Goal: Task Accomplishment & Management: Manage account settings

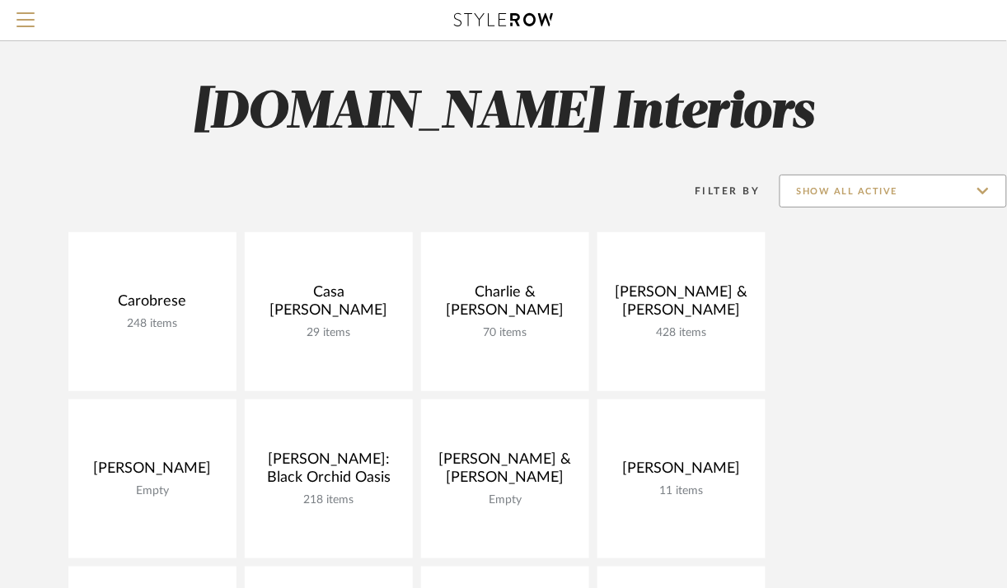
click at [878, 185] on input "Show All Active" at bounding box center [892, 191] width 227 height 33
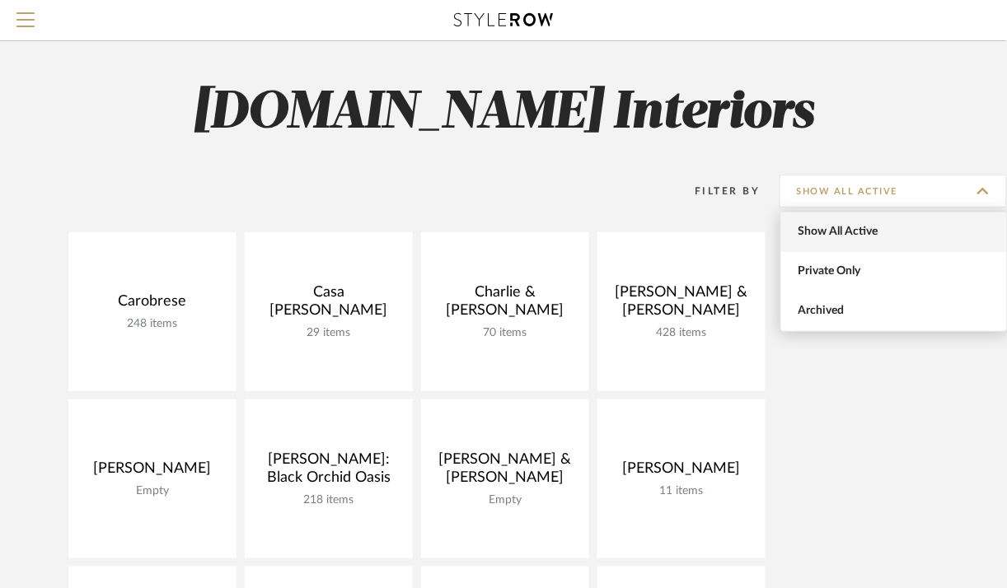
click at [844, 235] on span "Show All Active" at bounding box center [895, 232] width 195 height 14
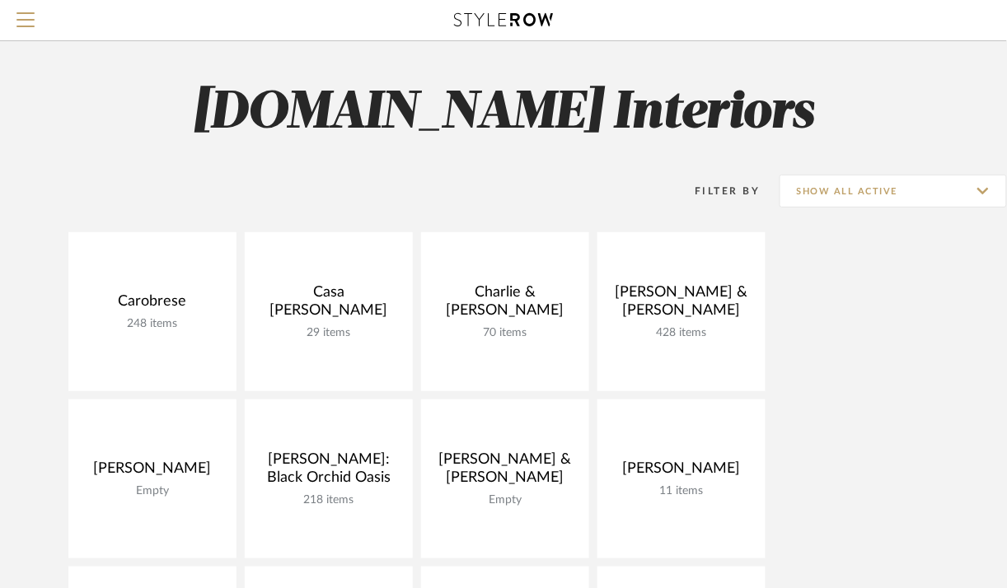
type input "Show All Active"
click at [264, 171] on div "Filter By Show All Active" at bounding box center [503, 191] width 1007 height 41
click at [21, 22] on span "Menu" at bounding box center [25, 24] width 18 height 25
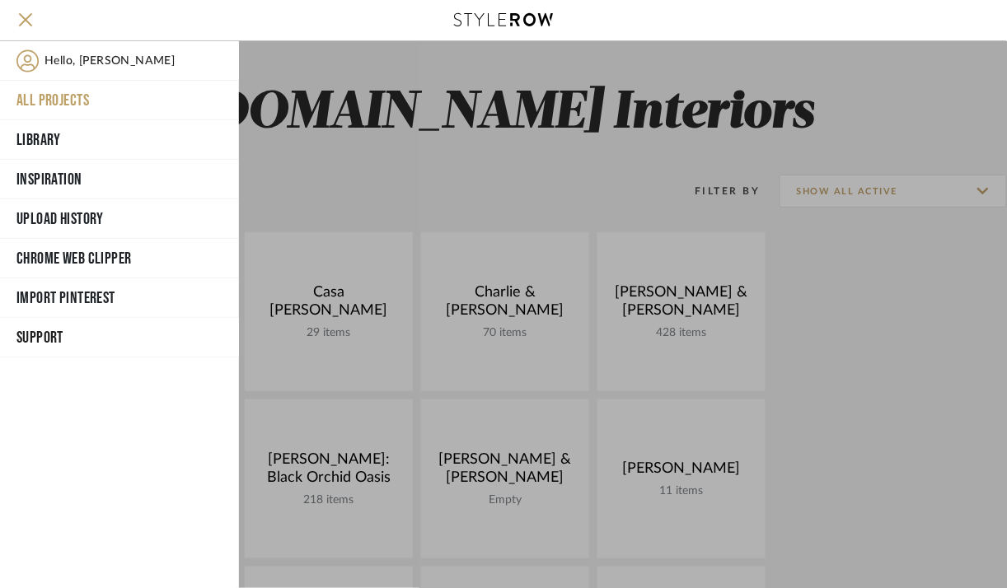
click at [61, 98] on button "All Projects" at bounding box center [119, 101] width 239 height 40
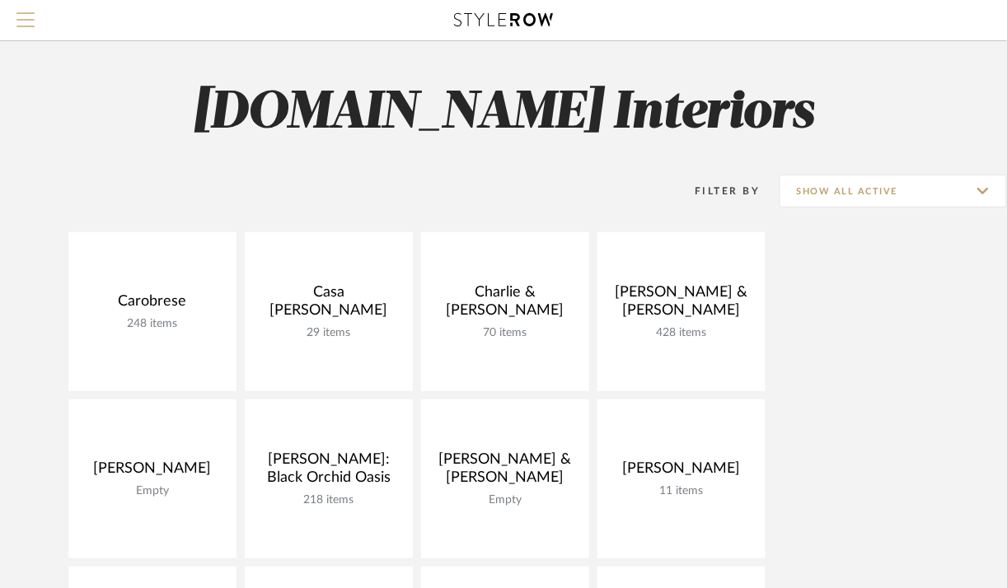
click at [12, 18] on button "Menu" at bounding box center [25, 20] width 51 height 40
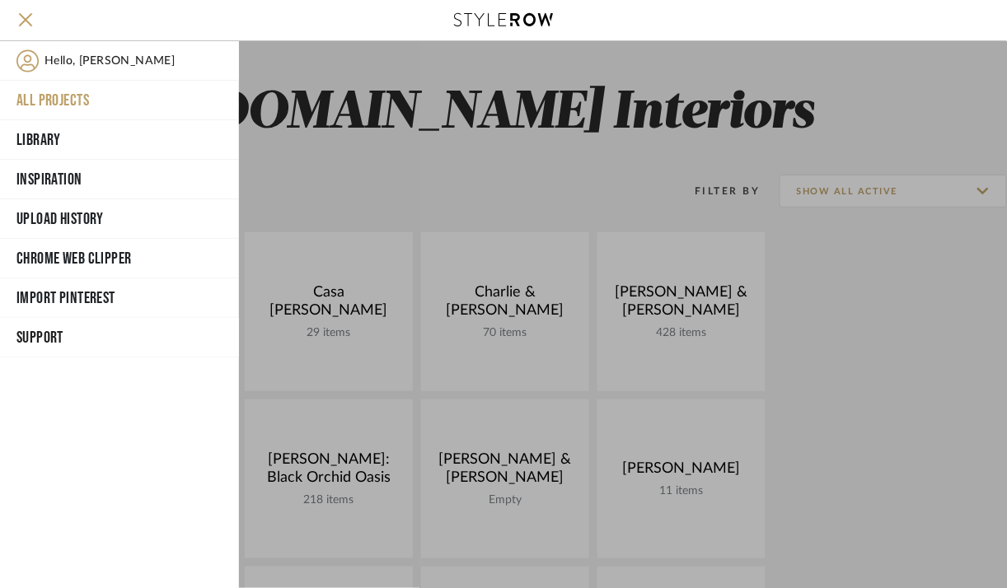
click at [70, 94] on button "All Projects" at bounding box center [119, 101] width 239 height 40
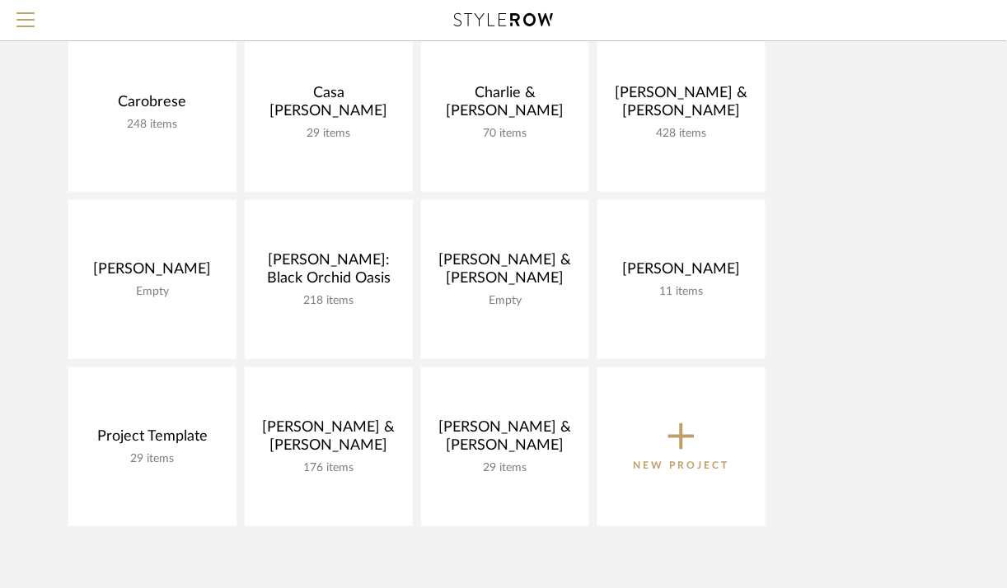
scroll to position [198, 0]
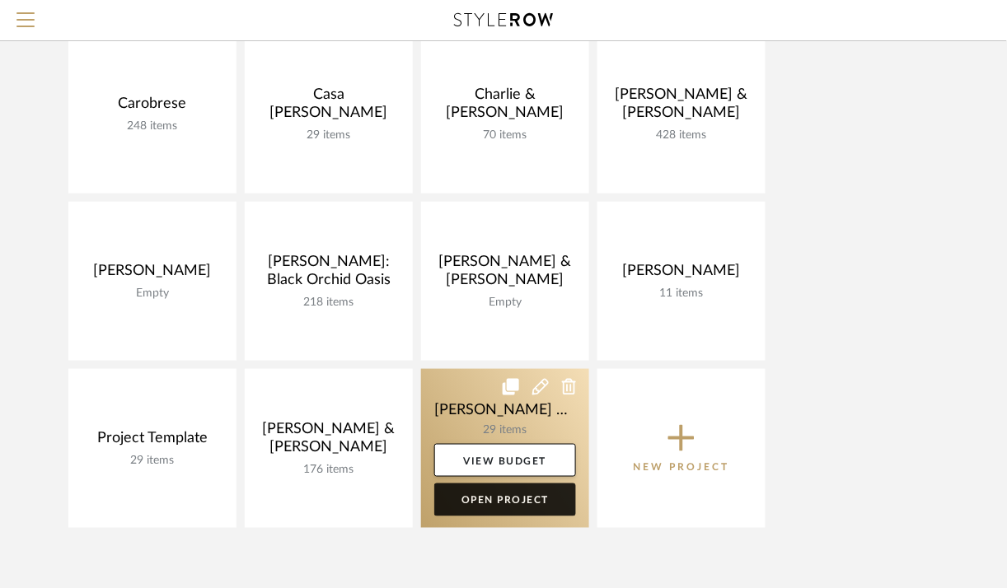
click at [482, 506] on link "Open Project" at bounding box center [505, 500] width 142 height 33
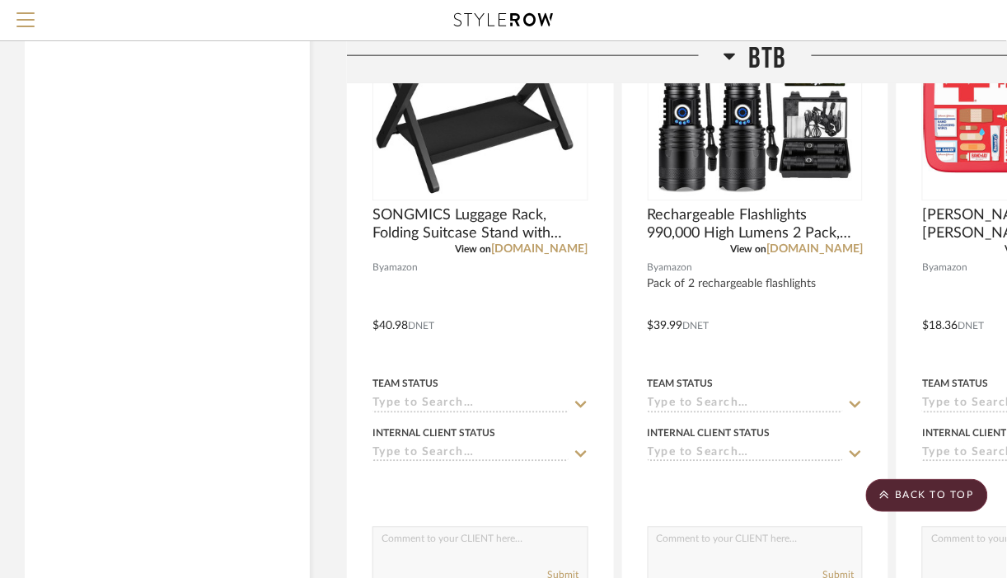
scroll to position [6090, 0]
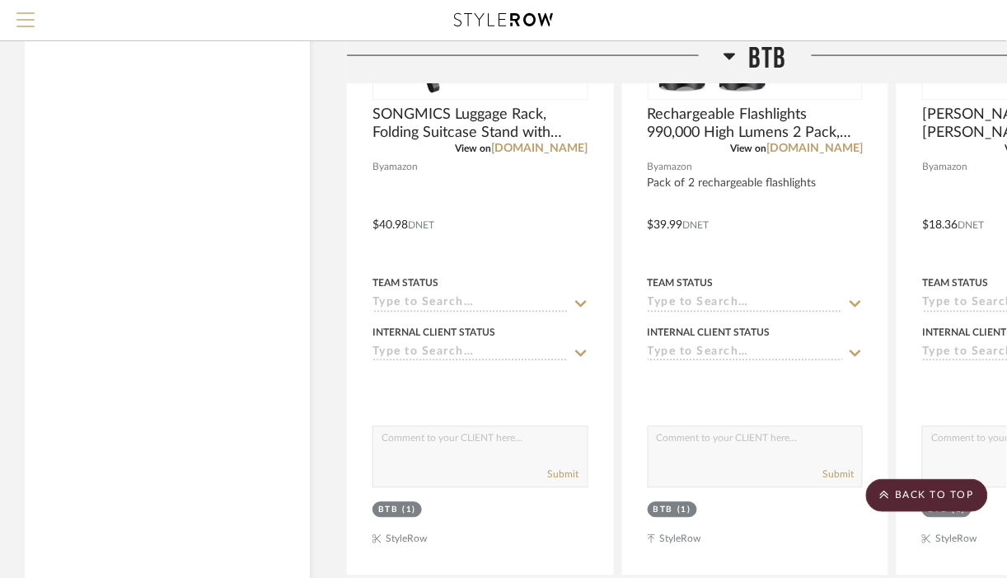
click at [28, 14] on span "Menu" at bounding box center [25, 13] width 18 height 2
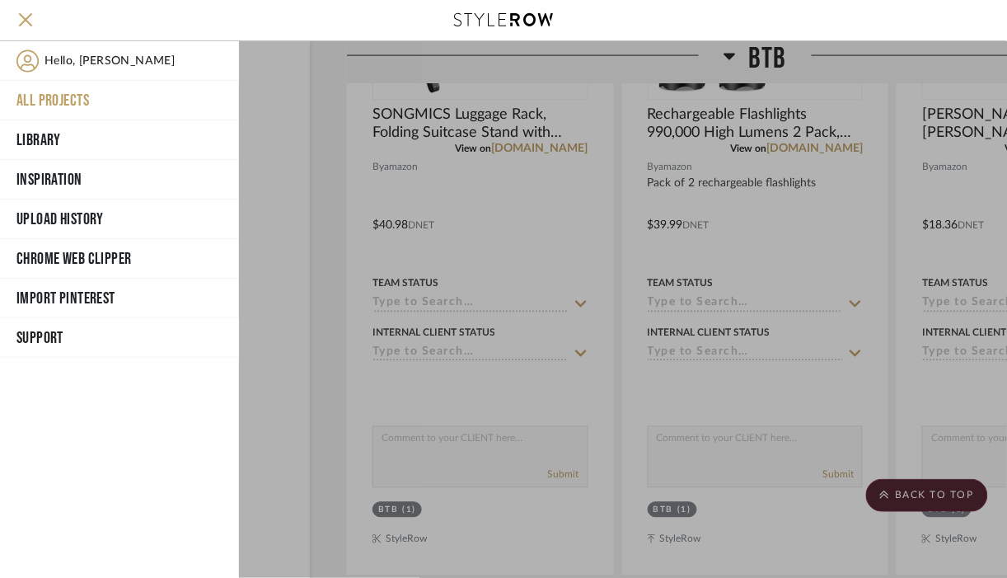
click at [67, 109] on button "All Projects" at bounding box center [119, 101] width 239 height 40
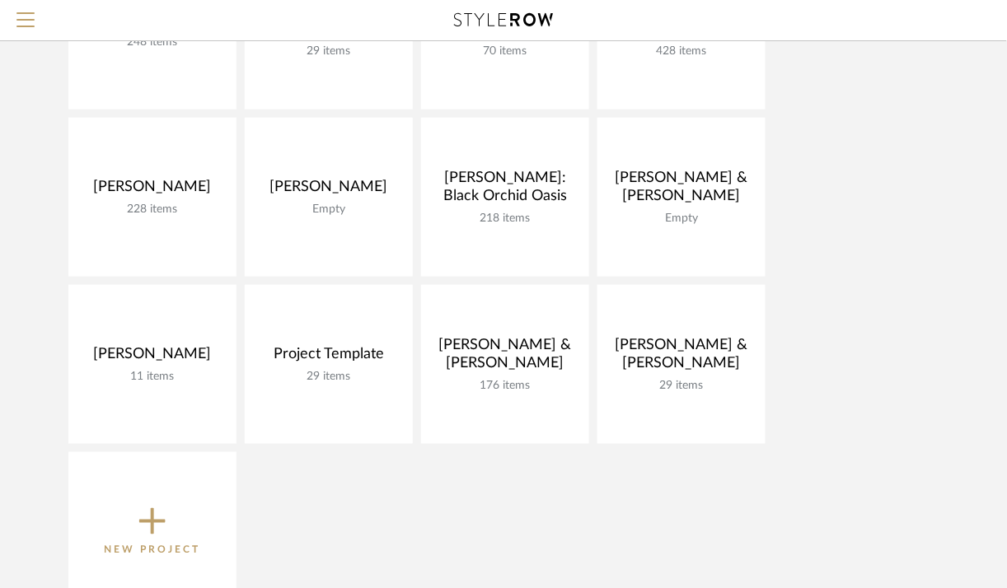
scroll to position [259, 0]
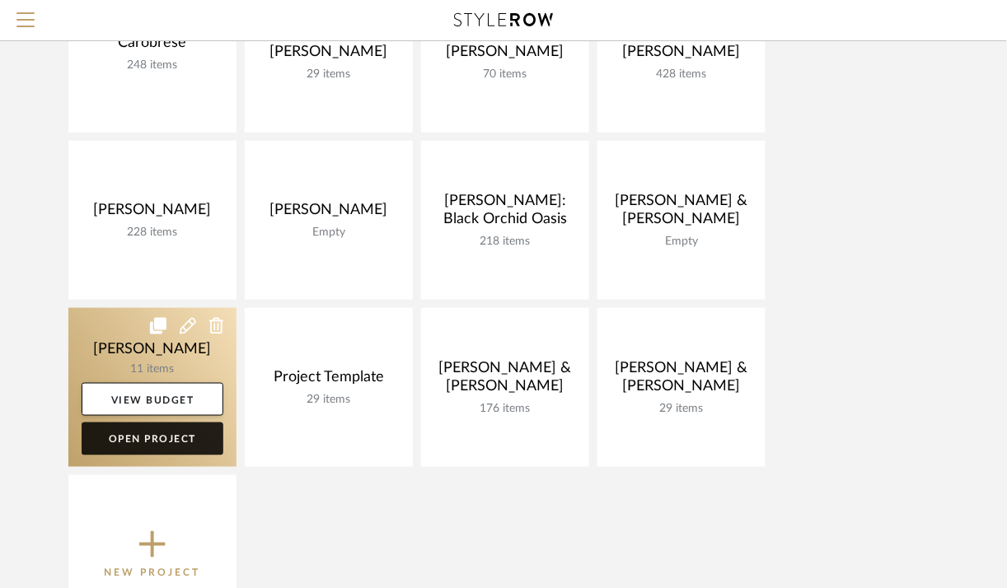
click at [193, 442] on link "Open Project" at bounding box center [153, 439] width 142 height 33
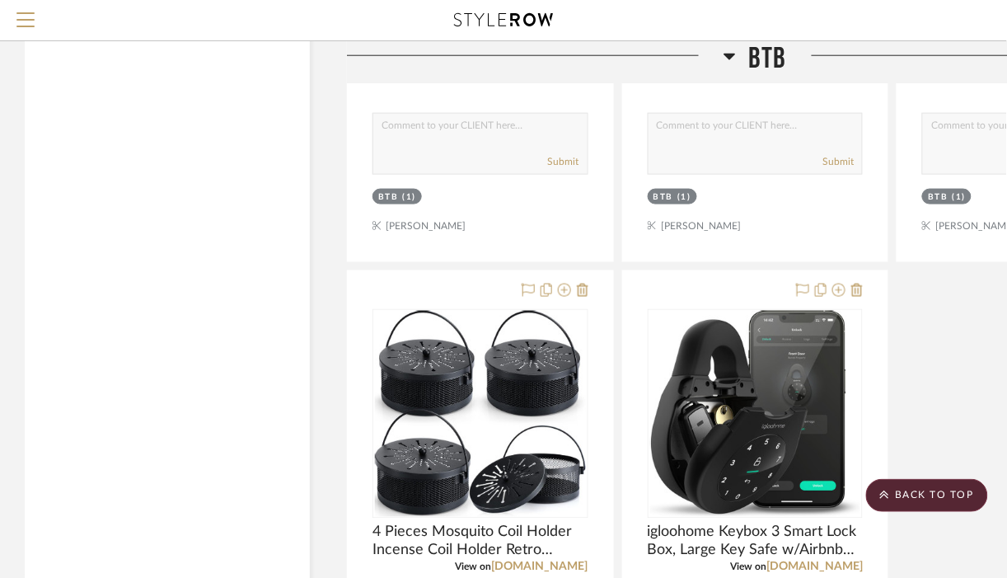
scroll to position [4632, 0]
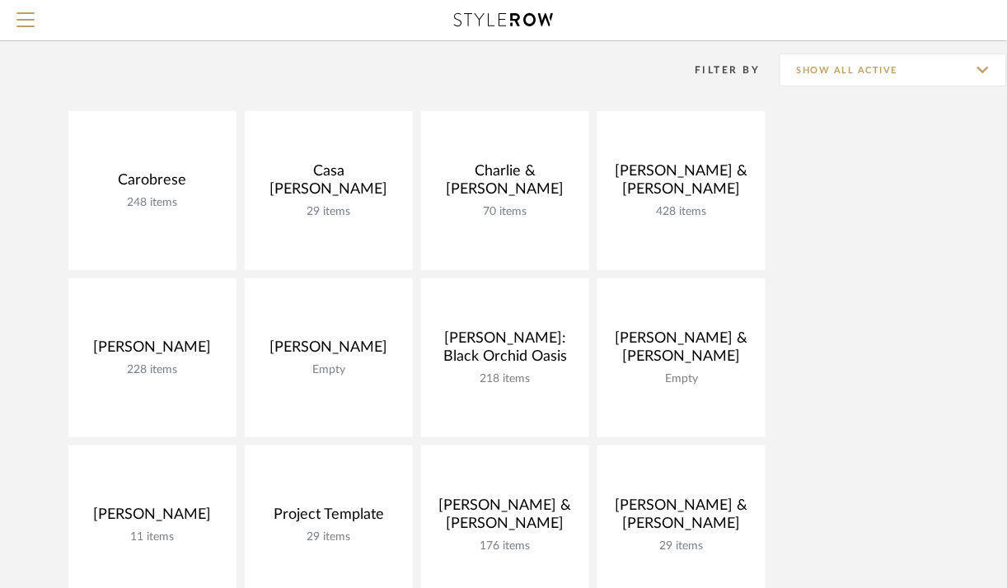
scroll to position [288, 0]
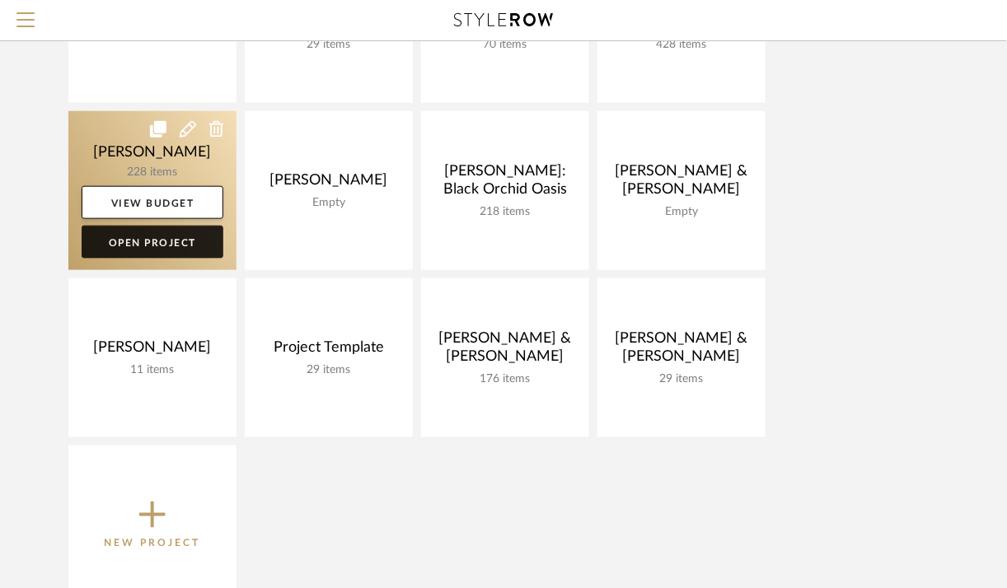
click at [182, 241] on link "Open Project" at bounding box center [153, 242] width 142 height 33
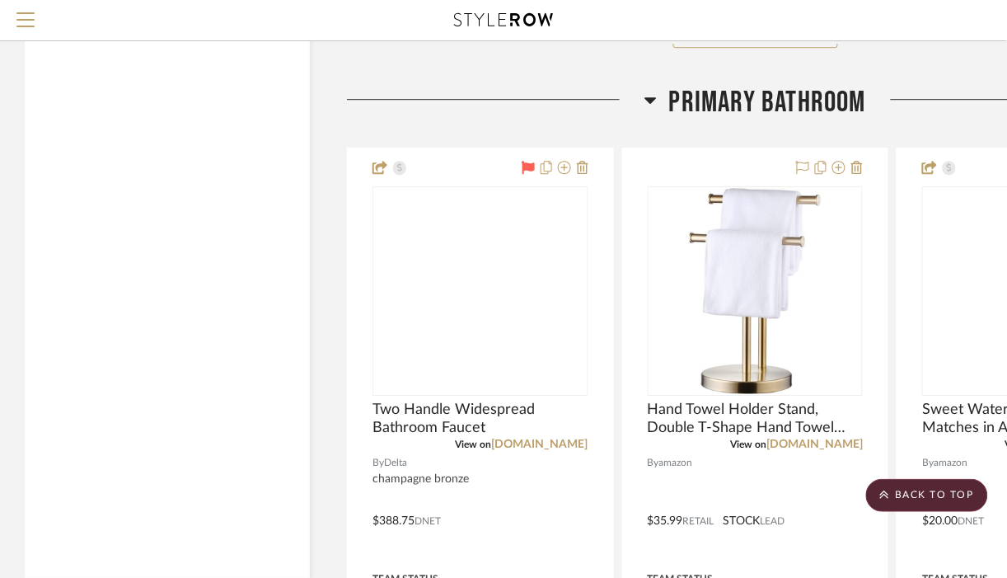
scroll to position [20102, 0]
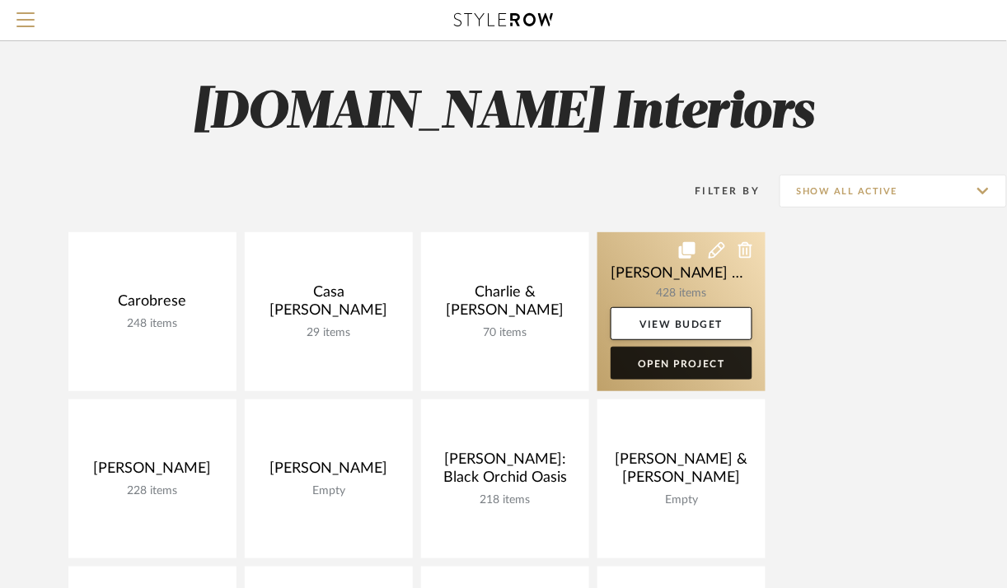
click at [684, 361] on link "Open Project" at bounding box center [681, 363] width 142 height 33
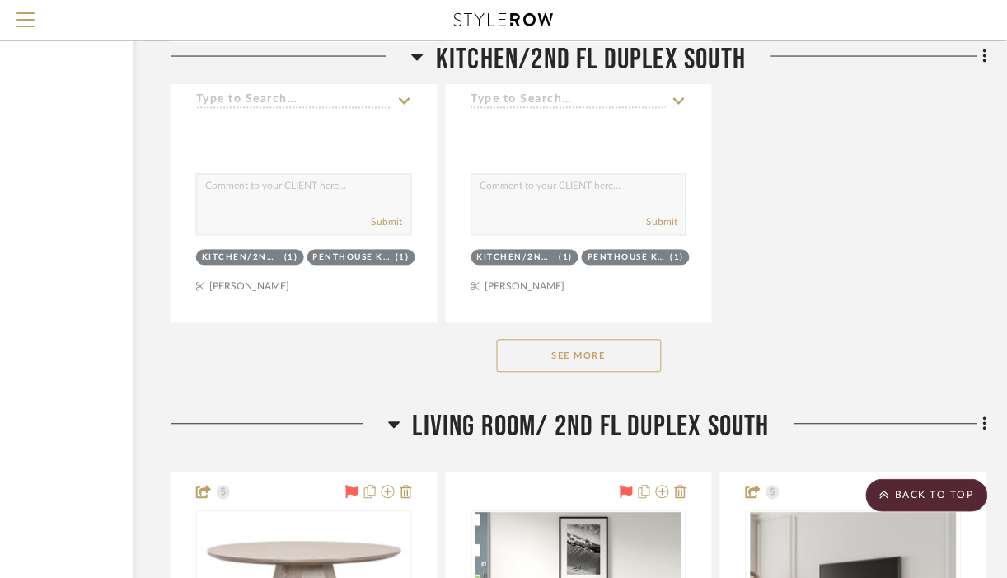
scroll to position [37992, 176]
click at [634, 373] on button "See More" at bounding box center [579, 356] width 165 height 33
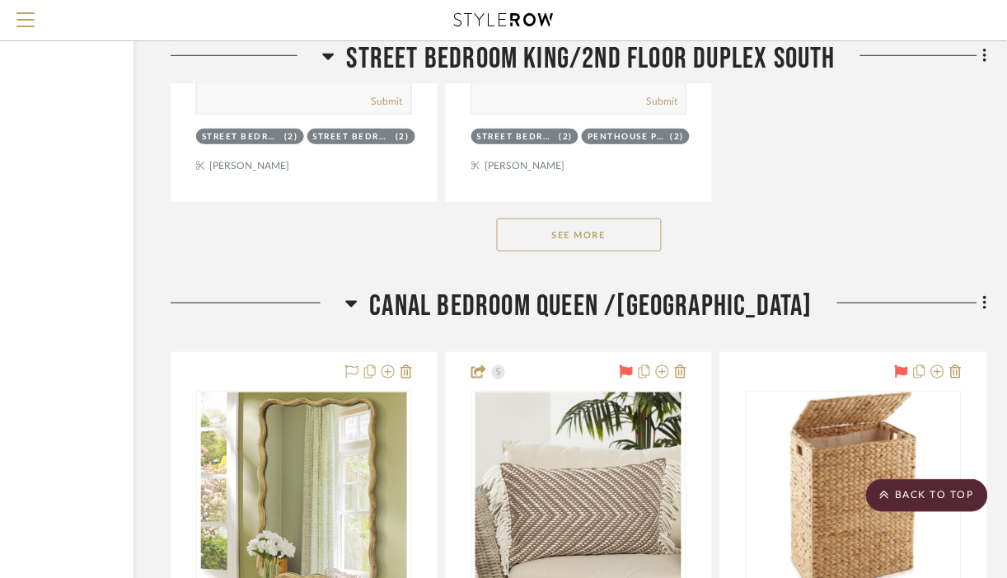
scroll to position [50087, 176]
click at [625, 252] on button "See More" at bounding box center [579, 235] width 165 height 33
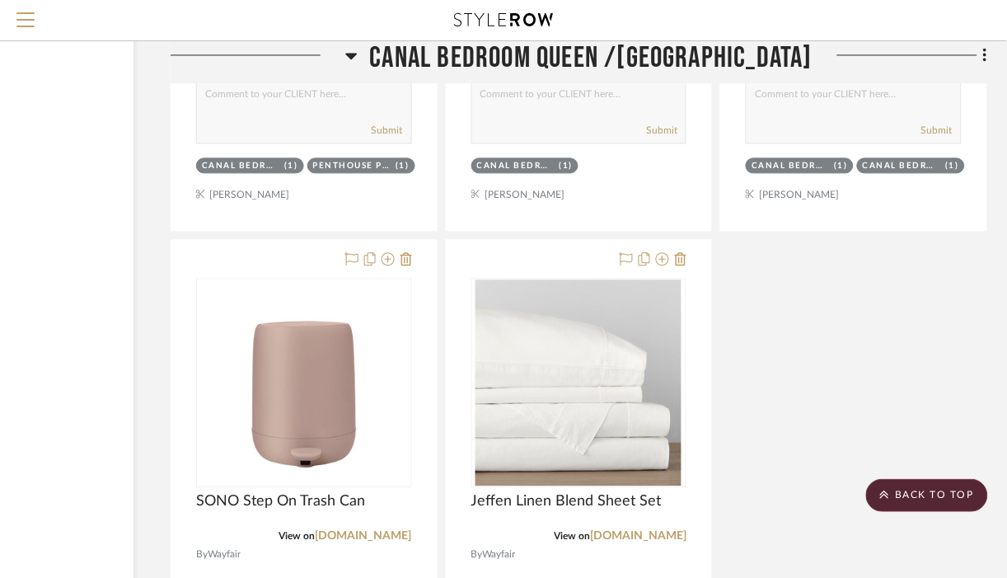
scroll to position [58231, 176]
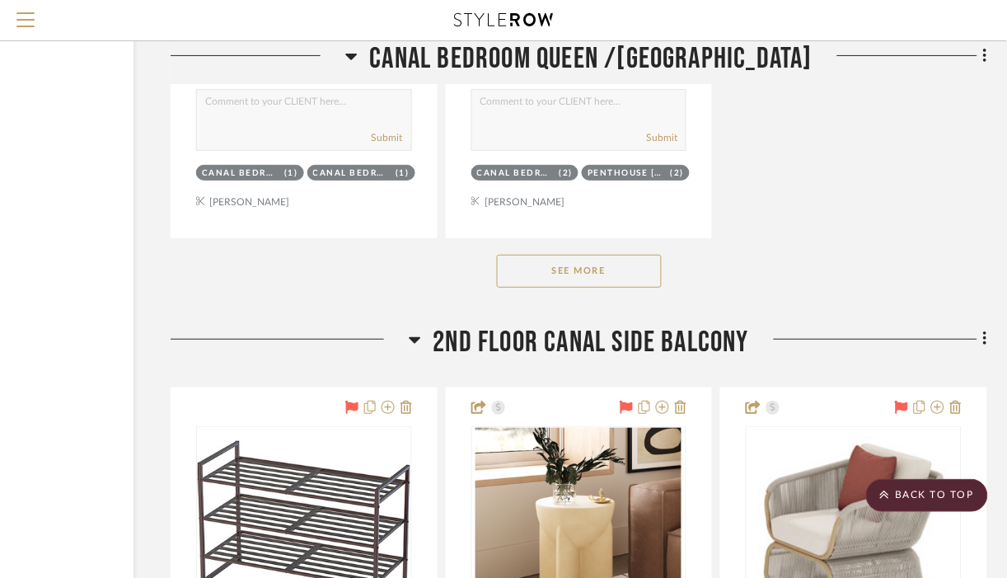
click at [610, 288] on button "See More" at bounding box center [579, 271] width 165 height 33
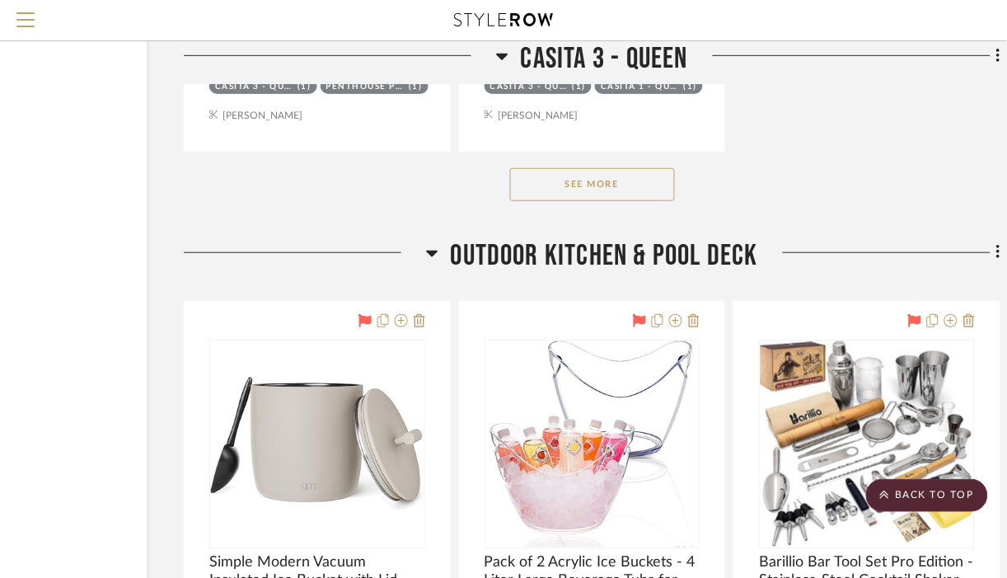
scroll to position [73539, 163]
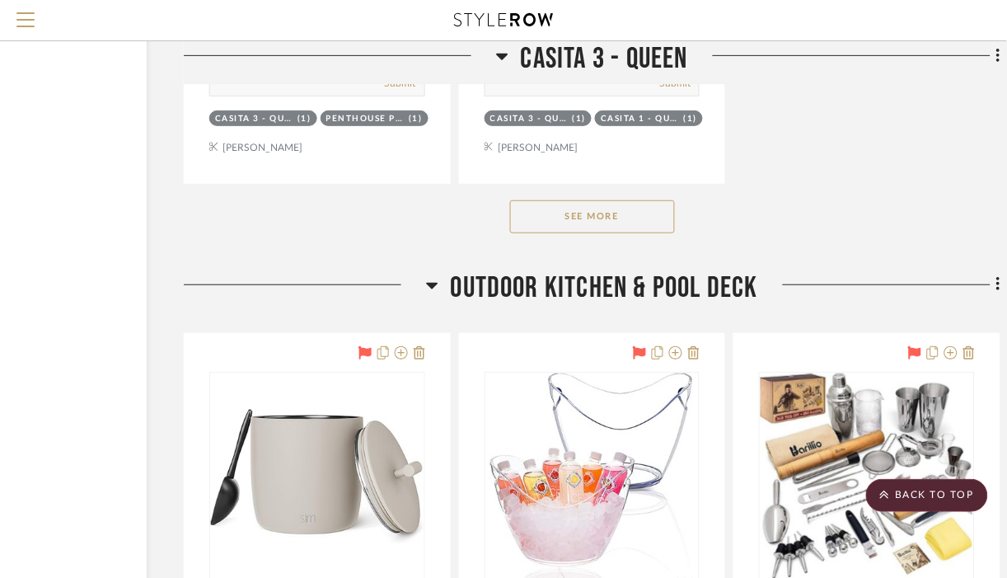
click at [626, 233] on button "See More" at bounding box center [592, 216] width 165 height 33
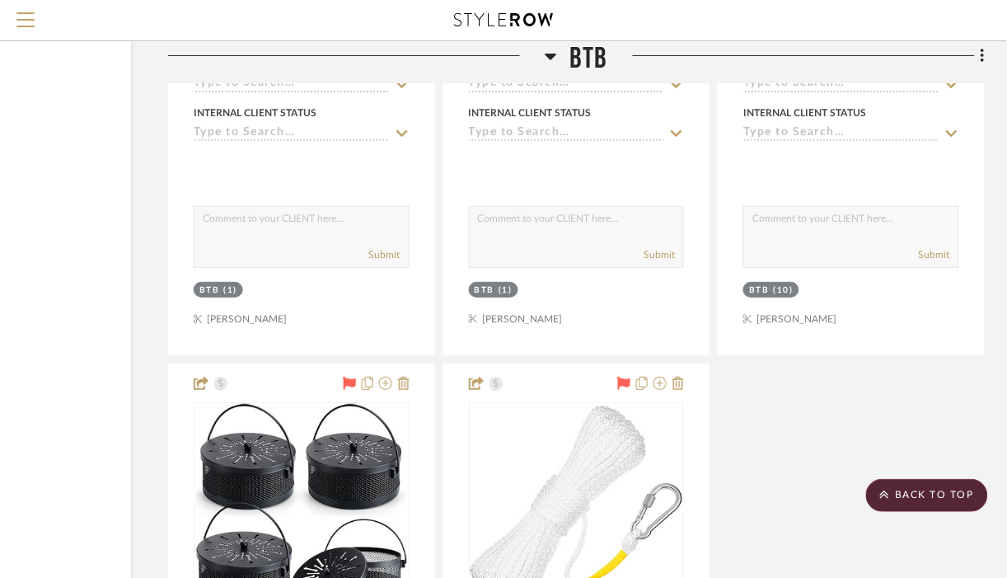
scroll to position [98379, 179]
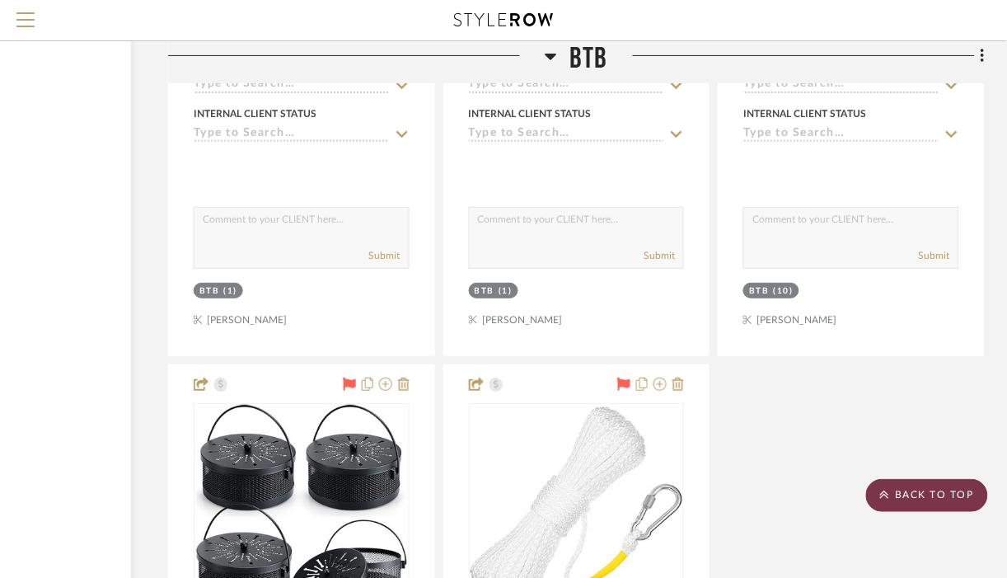
click at [898, 498] on scroll-to-top-button "BACK TO TOP" at bounding box center [927, 495] width 122 height 33
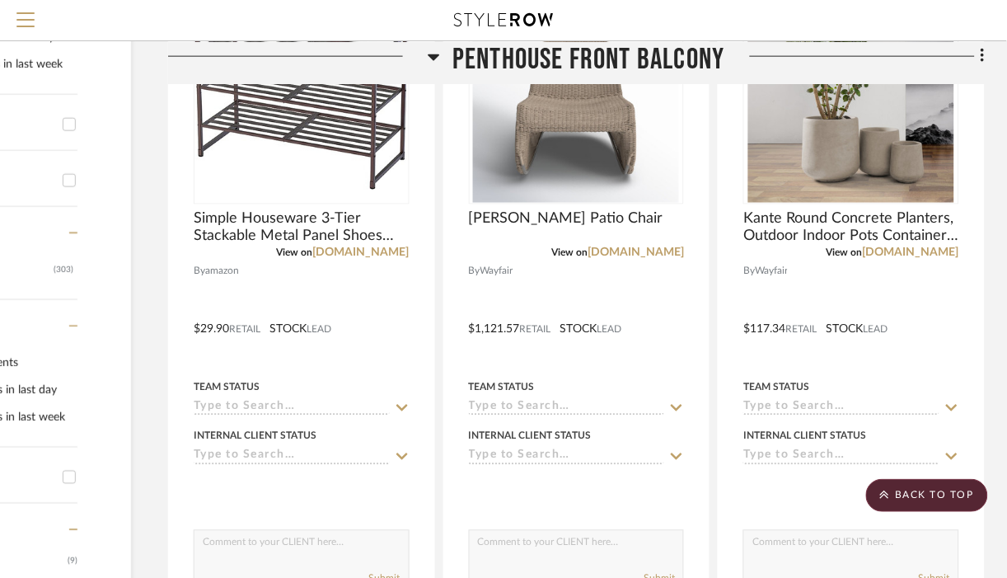
scroll to position [0, 179]
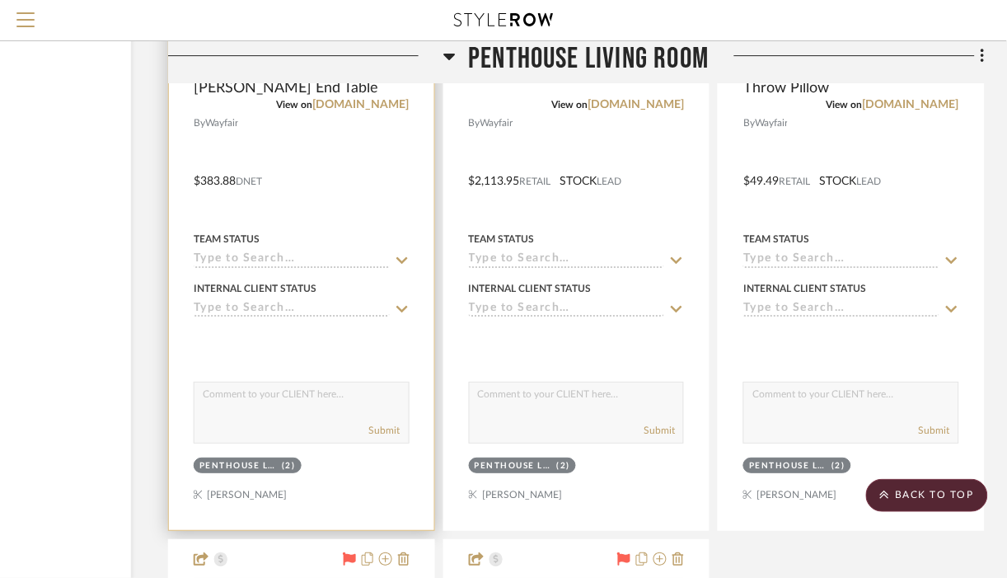
click at [230, 318] on div at bounding box center [301, 169] width 265 height 721
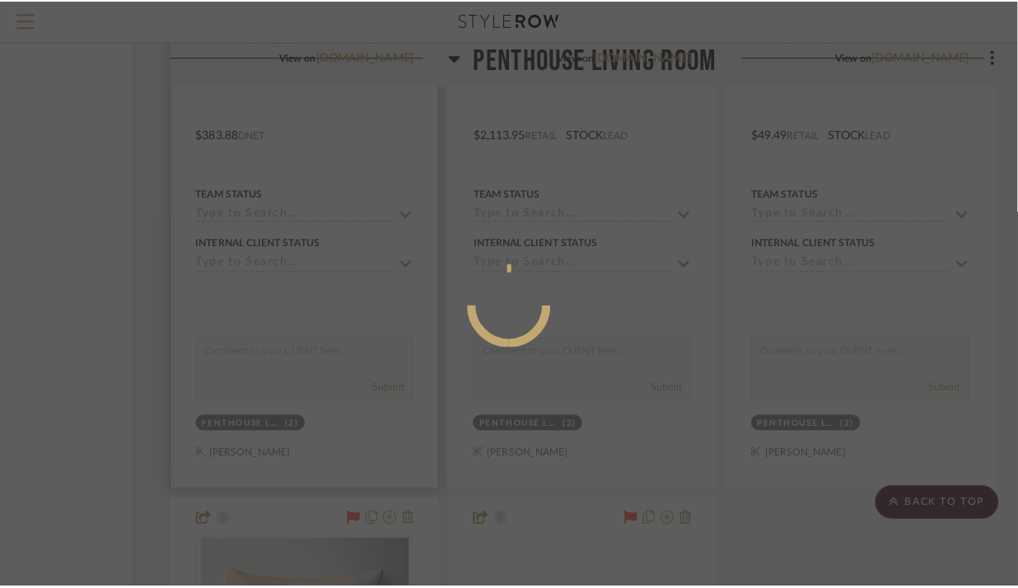
scroll to position [0, 0]
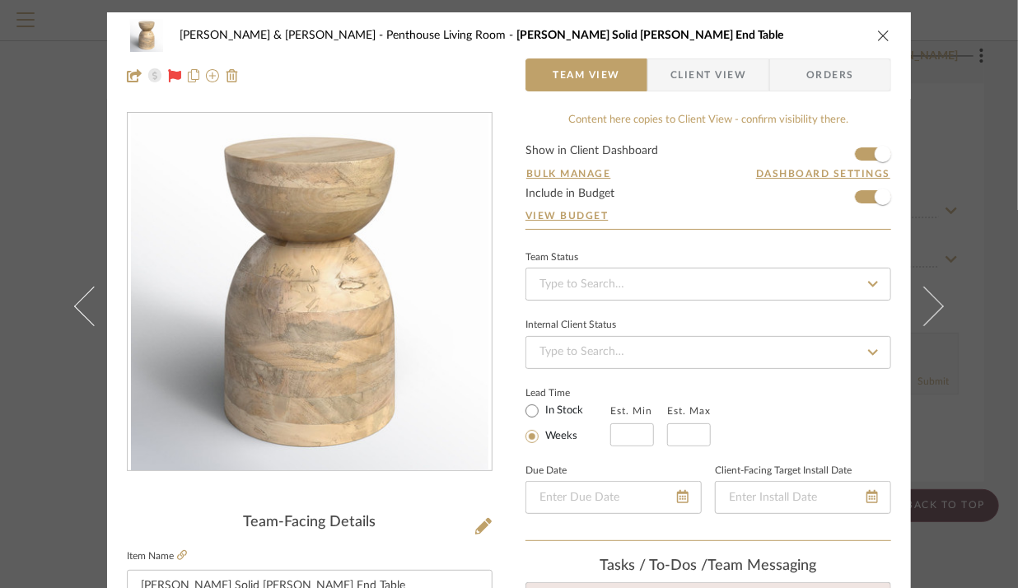
click at [880, 31] on icon "close" at bounding box center [883, 35] width 13 height 13
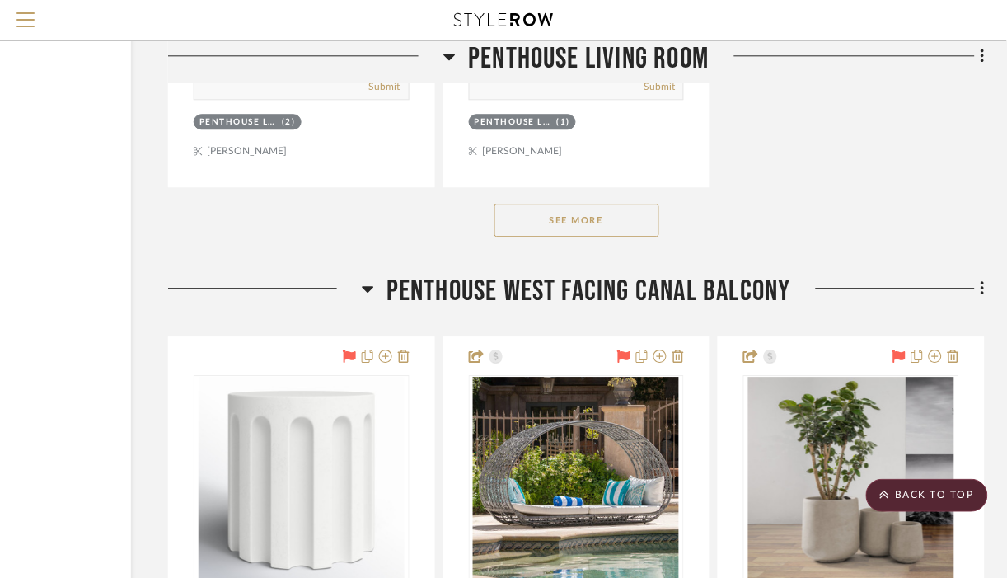
scroll to position [7818, 179]
click at [606, 227] on button "See More" at bounding box center [576, 219] width 165 height 33
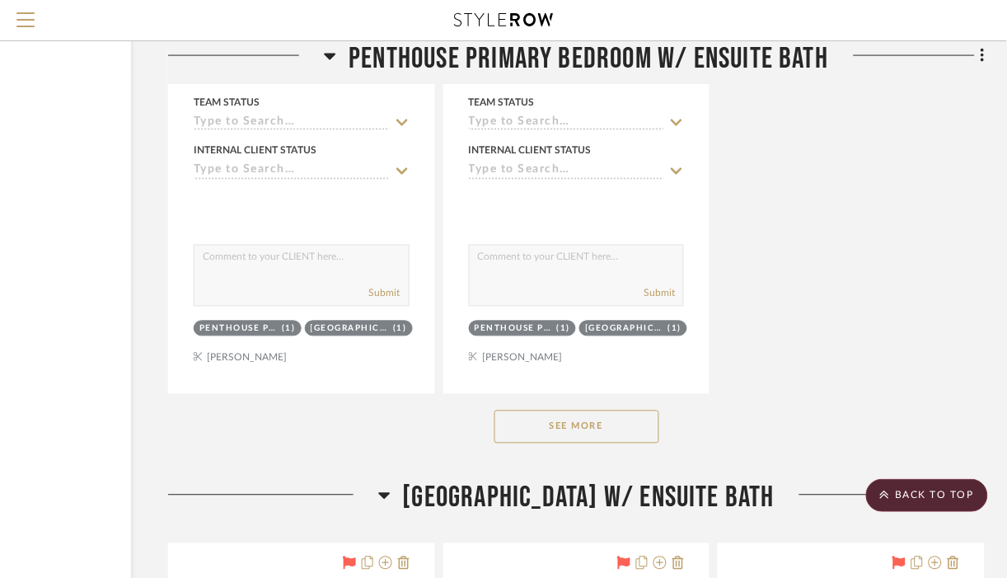
scroll to position [14320, 179]
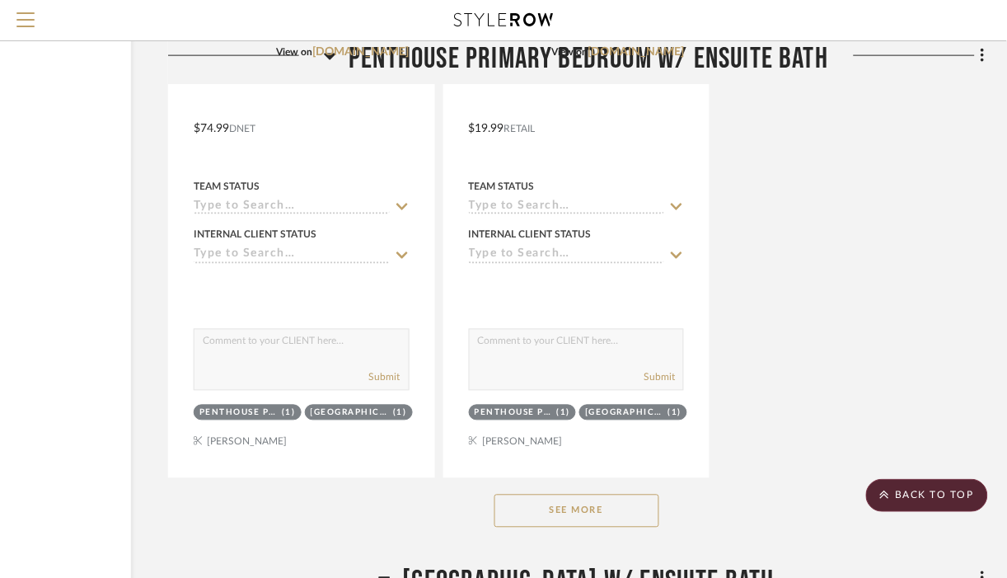
click at [567, 514] on button "See More" at bounding box center [576, 510] width 165 height 33
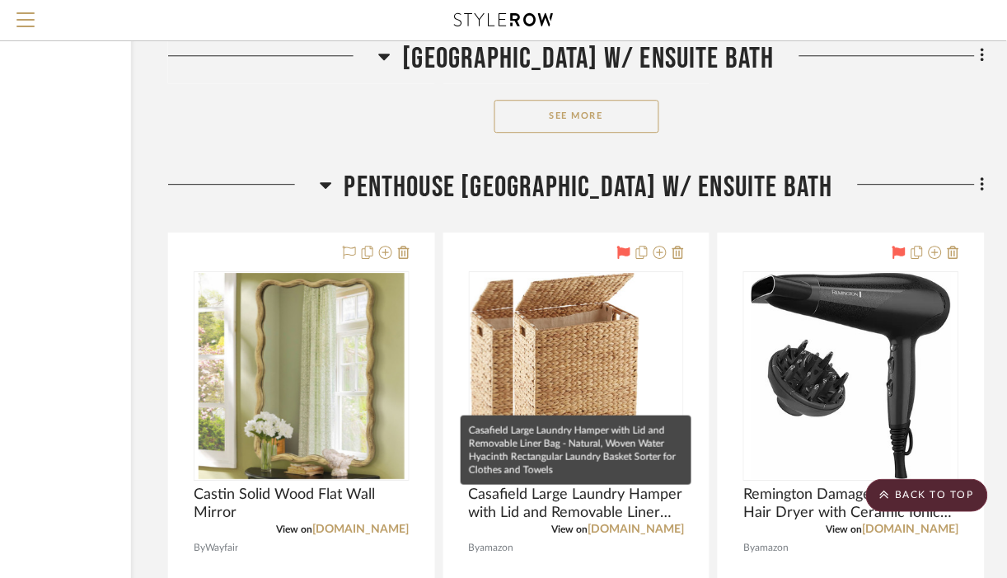
scroll to position [27292, 179]
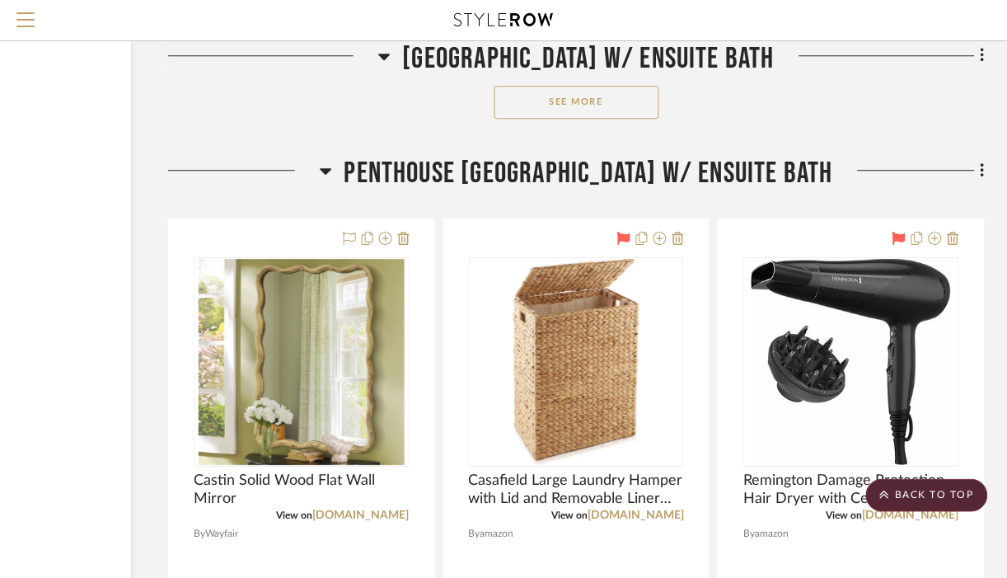
click at [613, 115] on button "See More" at bounding box center [576, 102] width 165 height 33
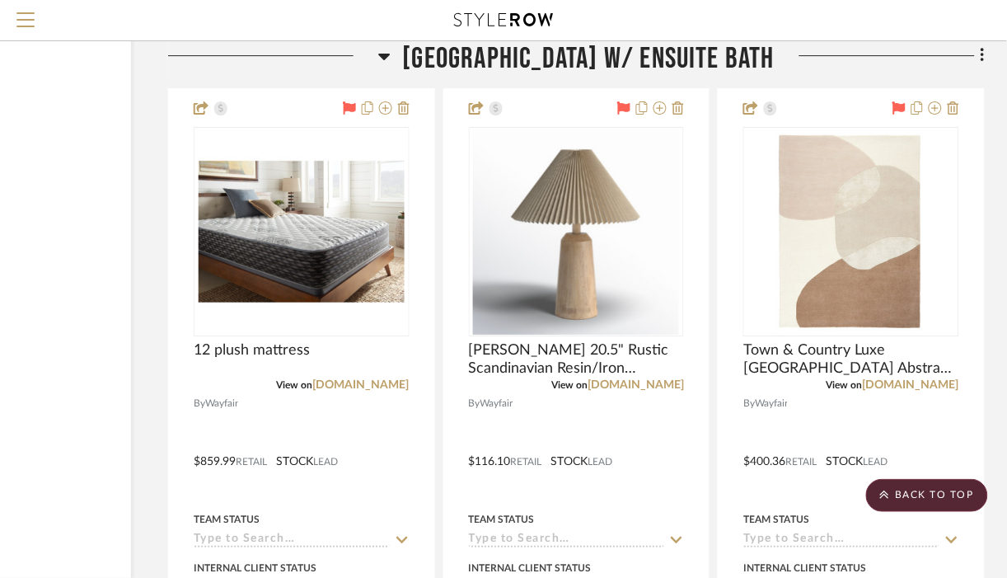
scroll to position [31695, 179]
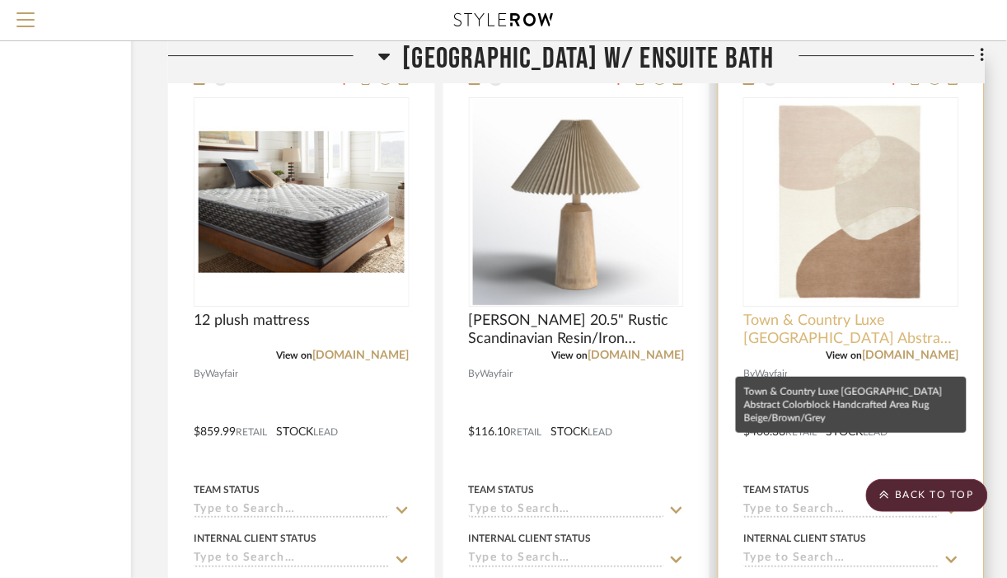
click at [832, 348] on span "Town & Country Luxe [GEOGRAPHIC_DATA] Abstract Colorblock Handcrafted Area Rug …" at bounding box center [851, 329] width 216 height 36
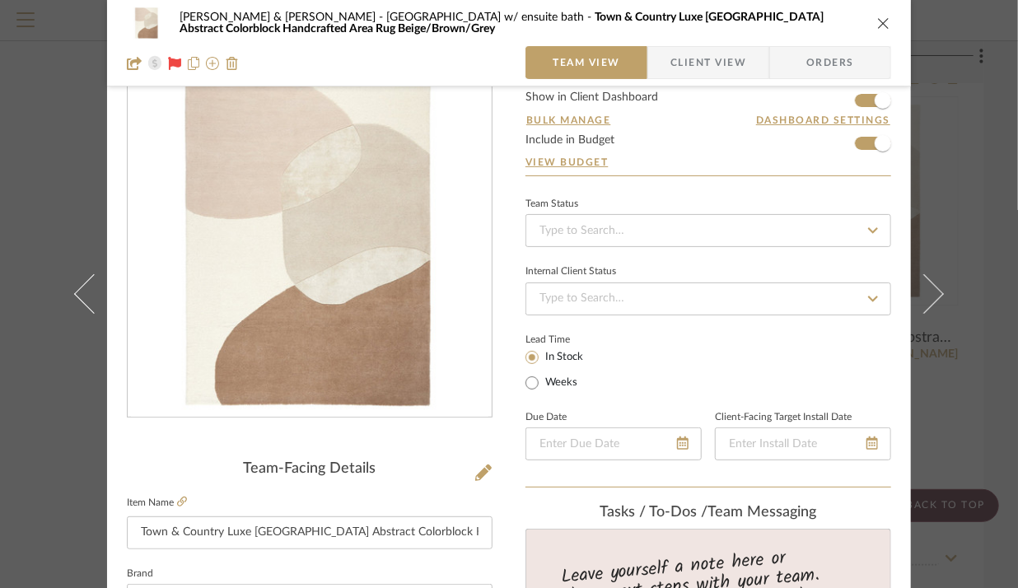
scroll to position [61, 0]
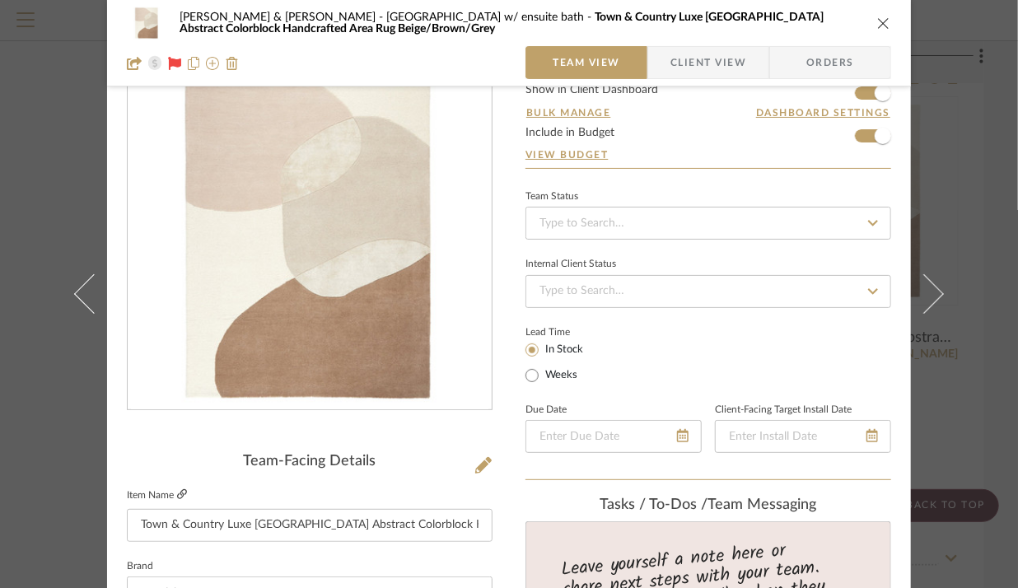
click at [177, 490] on icon at bounding box center [182, 494] width 10 height 10
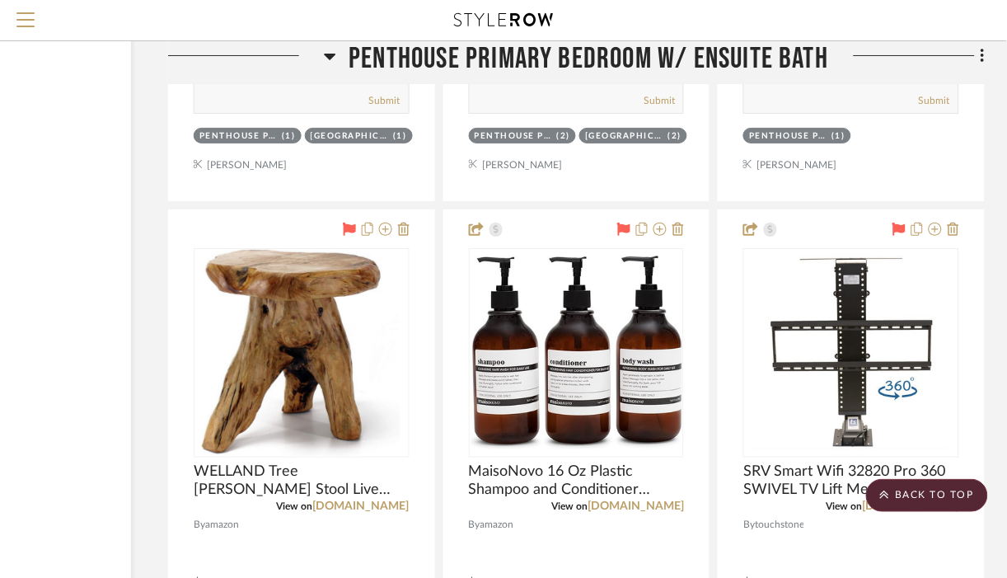
scroll to position [11206, 179]
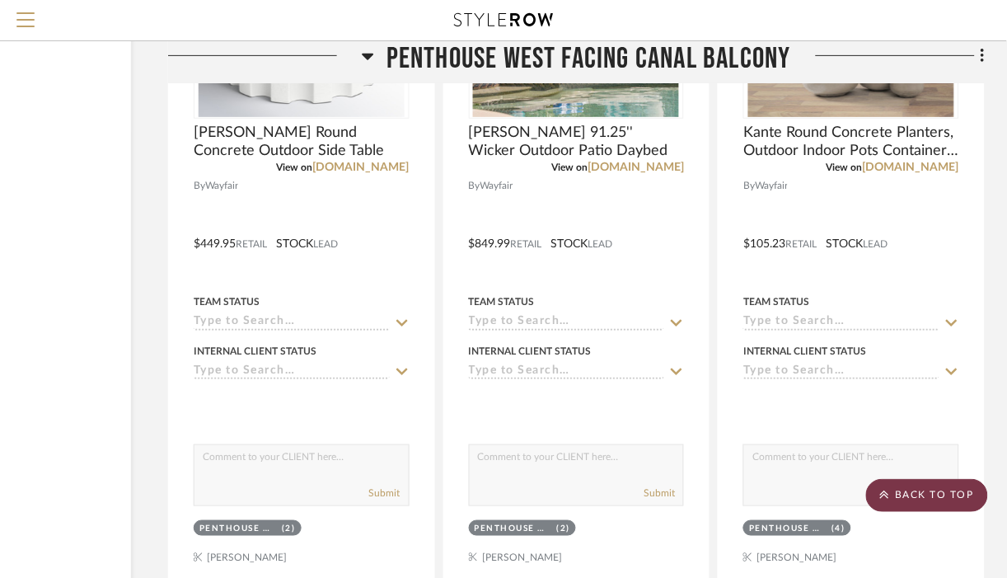
click at [885, 505] on scroll-to-top-button "BACK TO TOP" at bounding box center [927, 495] width 122 height 33
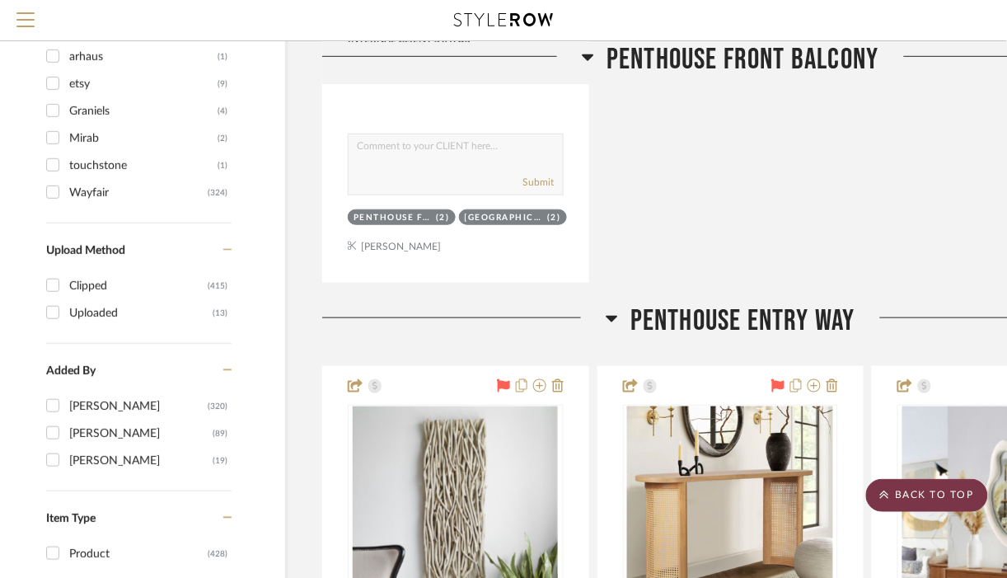
scroll to position [0, 0]
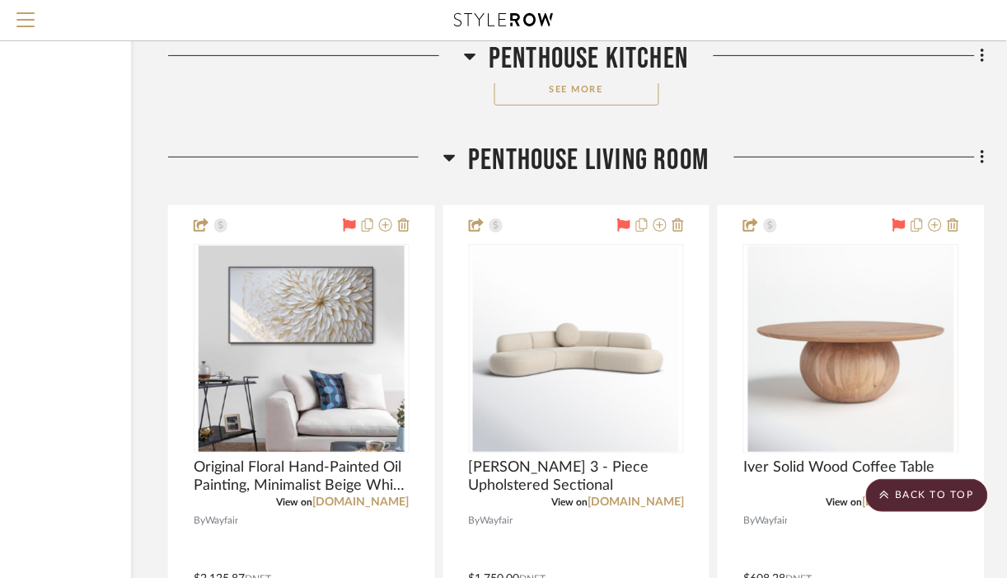
scroll to position [5595, 179]
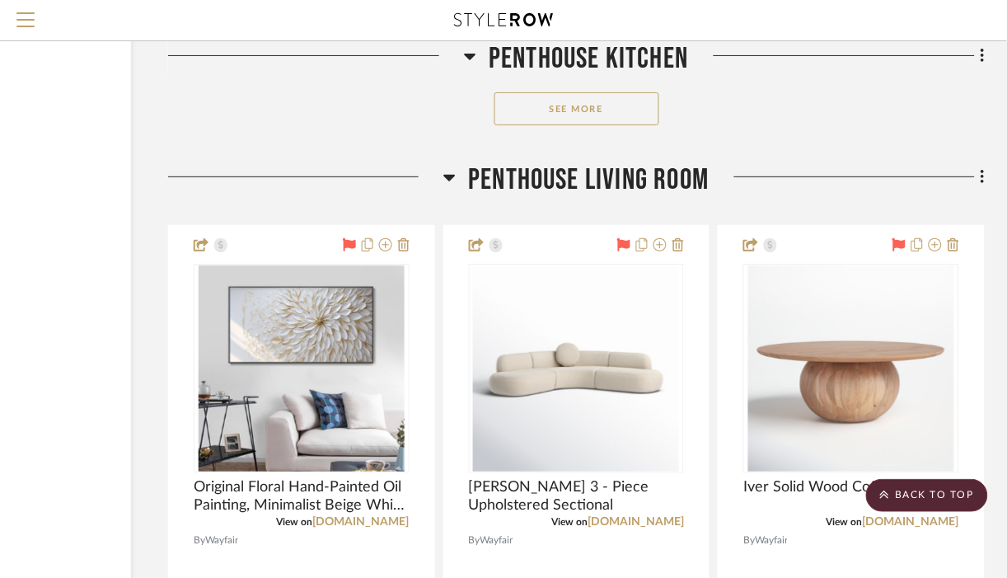
click at [579, 115] on button "See More" at bounding box center [576, 108] width 165 height 33
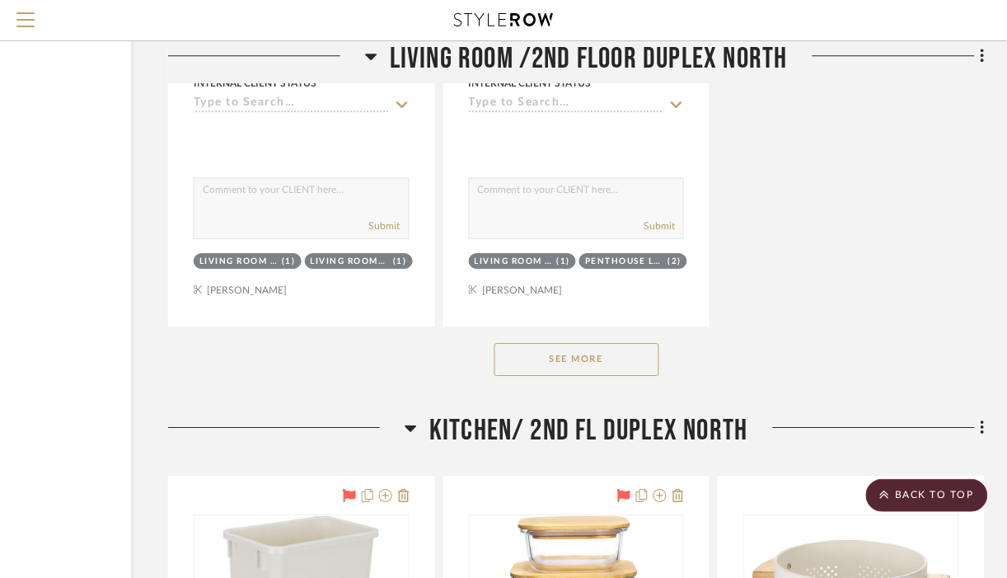
scroll to position [59159, 179]
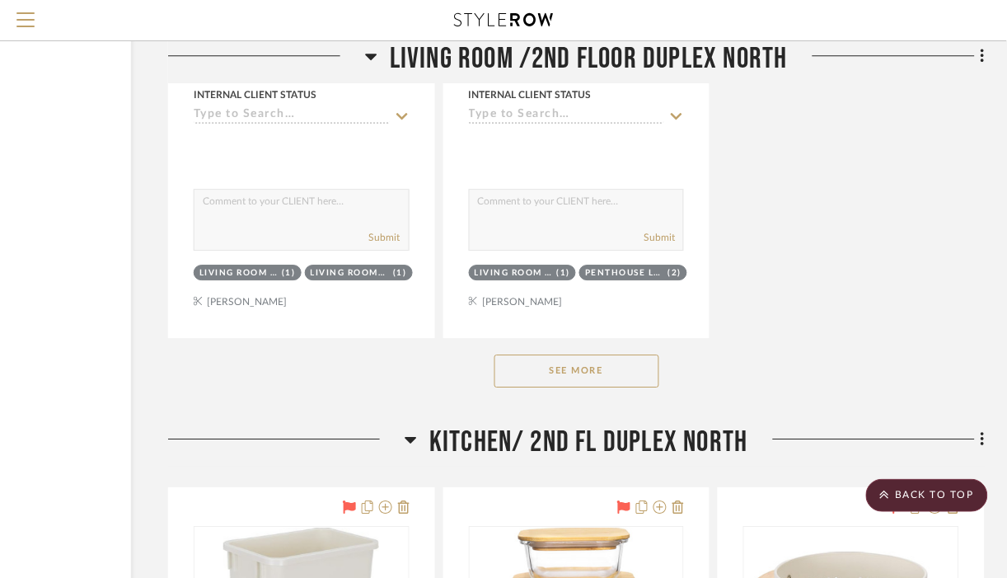
click at [553, 387] on button "See More" at bounding box center [576, 370] width 165 height 33
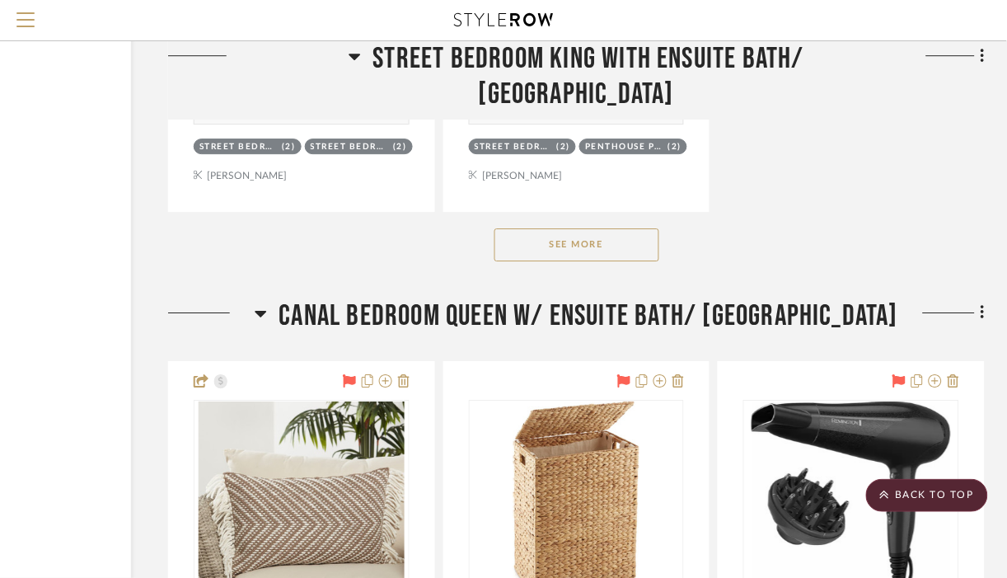
scroll to position [66230, 179]
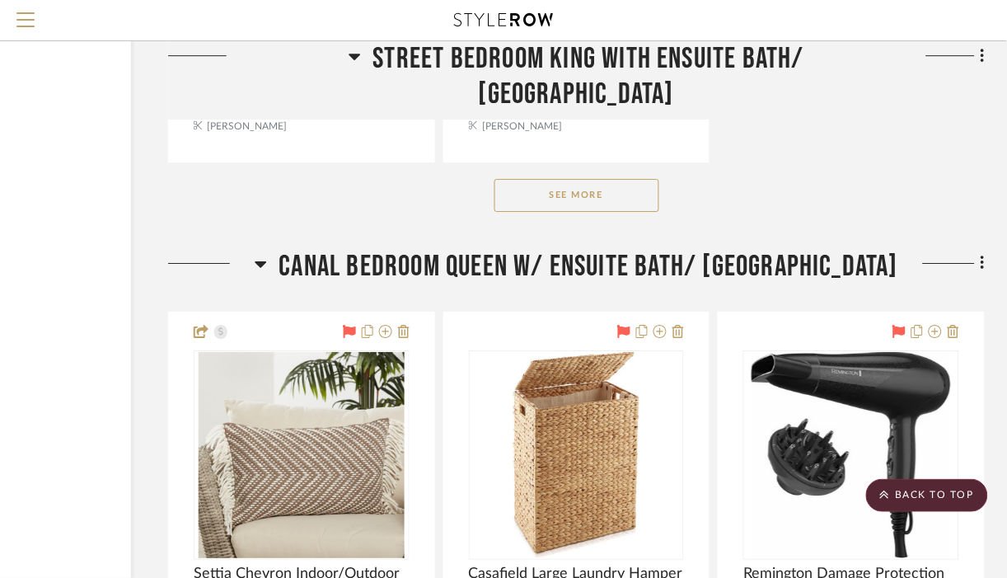
click at [549, 212] on button "See More" at bounding box center [576, 195] width 165 height 33
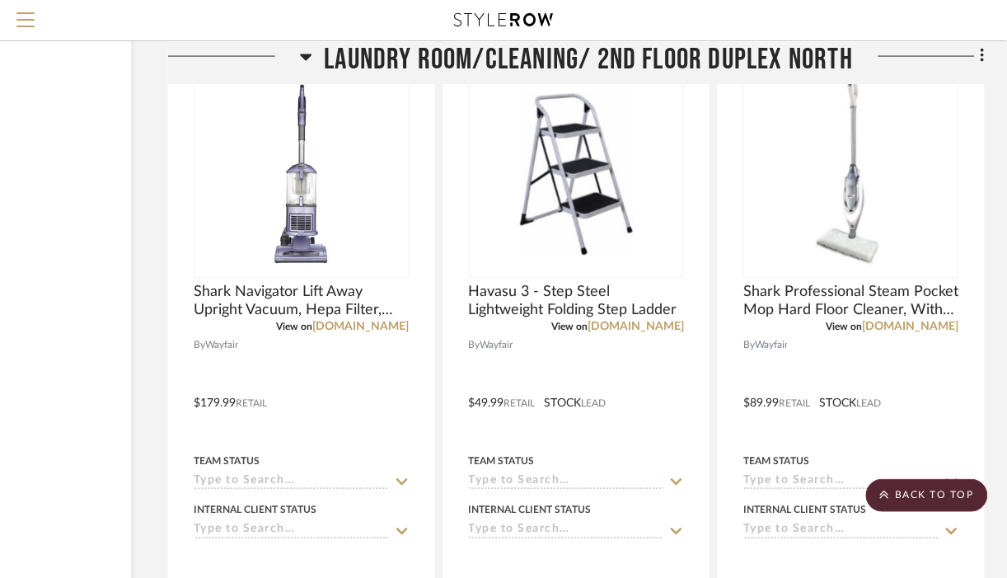
scroll to position [73509, 179]
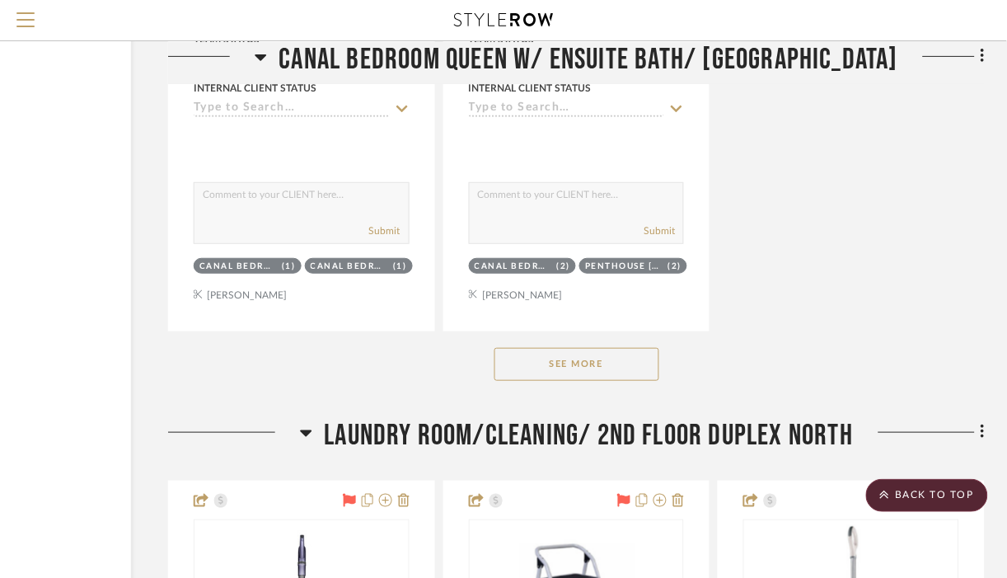
click at [579, 381] on button "See More" at bounding box center [576, 364] width 165 height 33
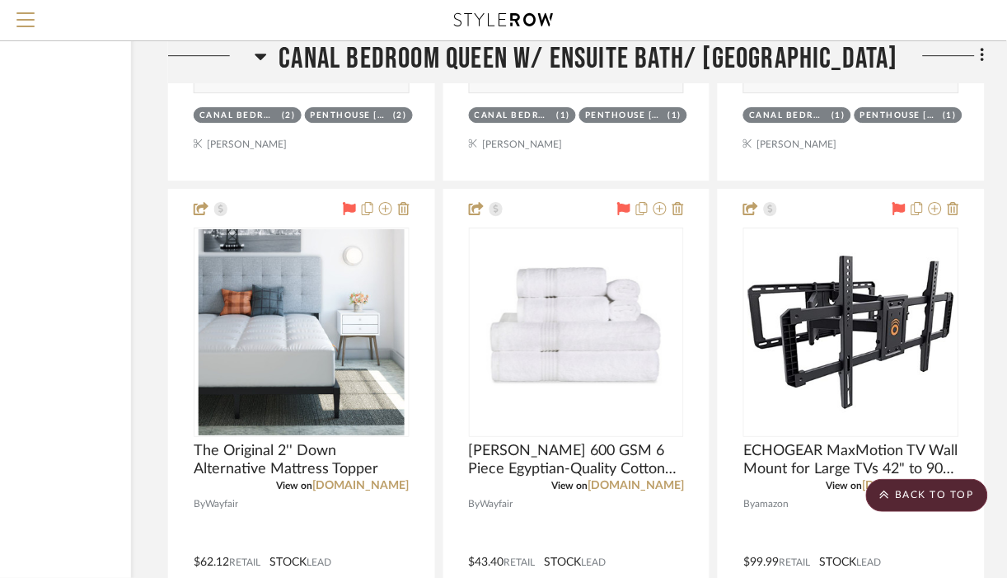
scroll to position [77463, 179]
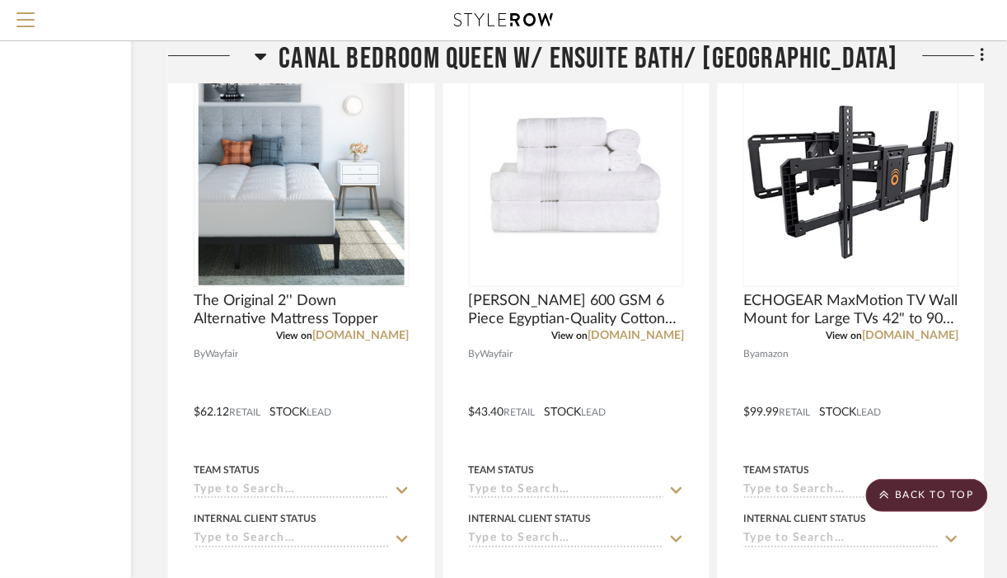
click at [292, 58] on h3 "Canal Bedroom queen w/ ensuite bath/ [GEOGRAPHIC_DATA]" at bounding box center [577, 58] width 644 height 35
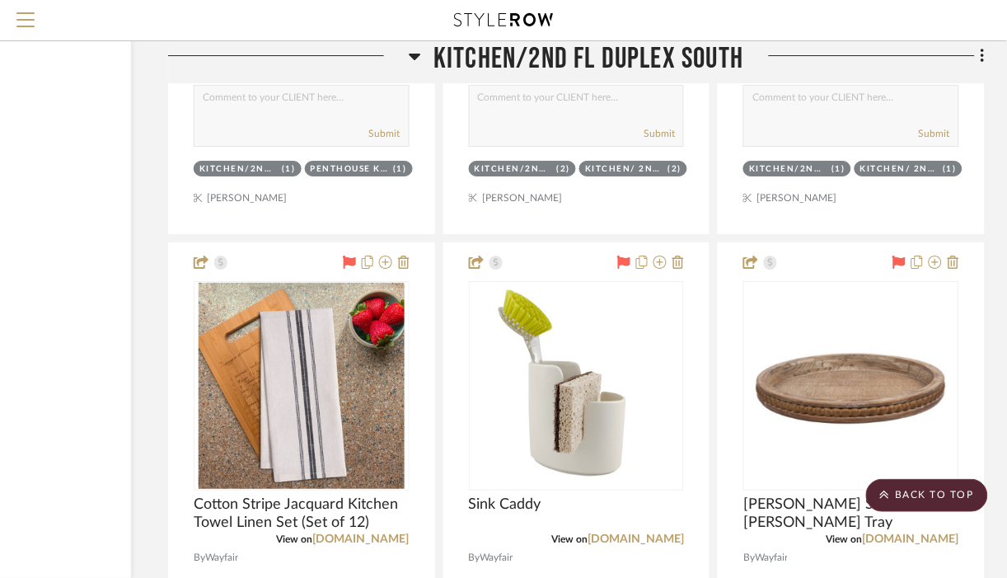
click at [419, 53] on icon at bounding box center [415, 56] width 12 height 20
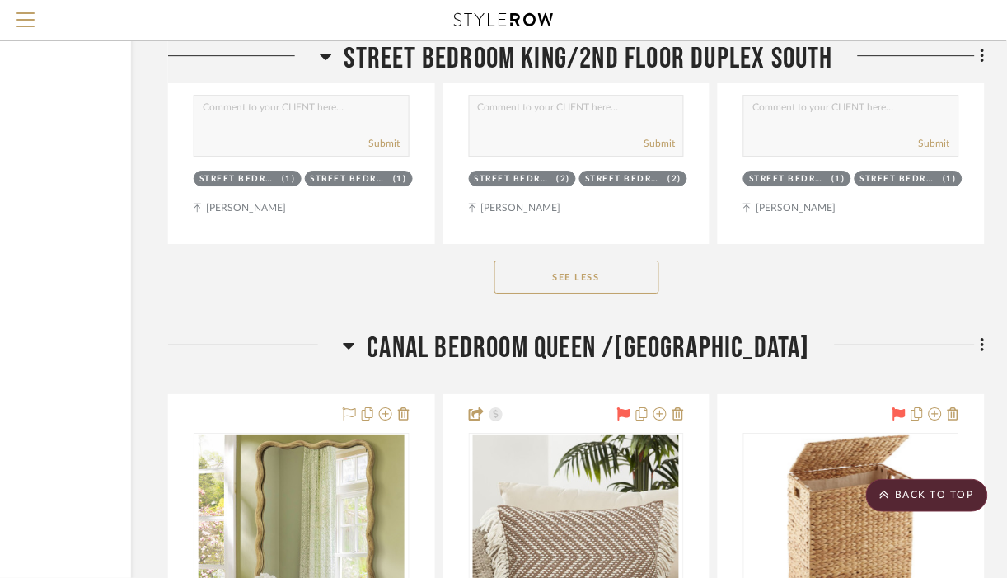
scroll to position [91304, 179]
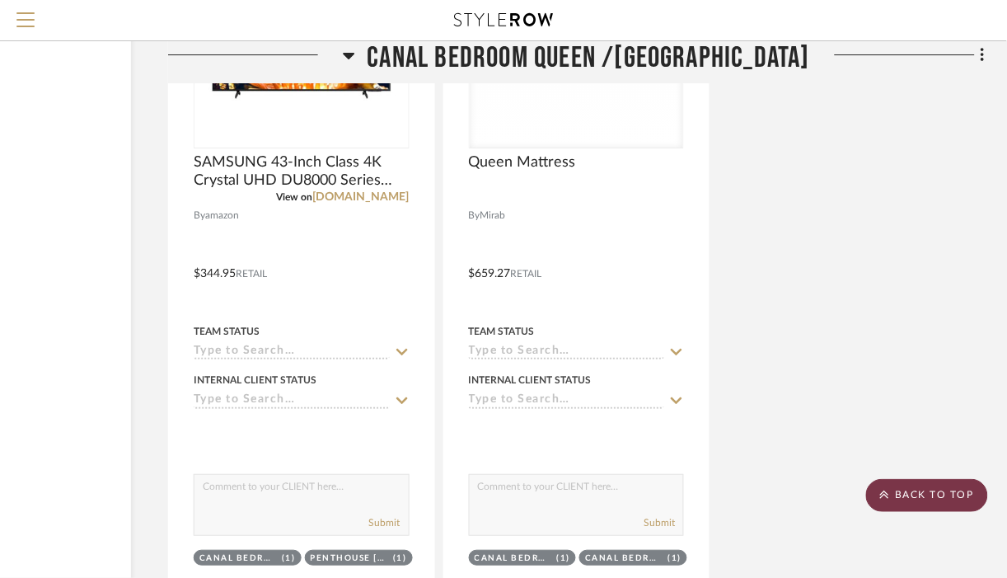
click at [897, 495] on scroll-to-top-button "BACK TO TOP" at bounding box center [927, 495] width 122 height 33
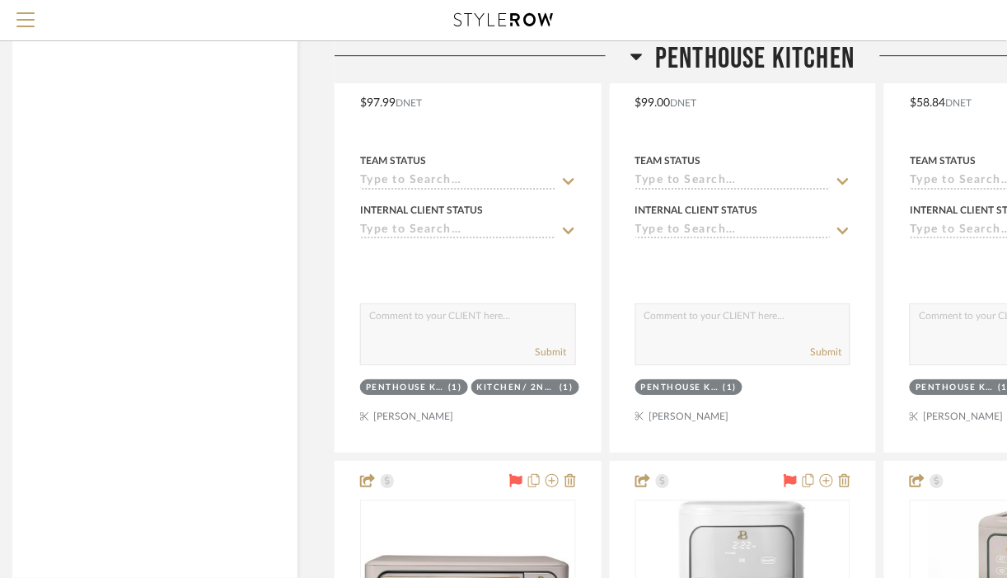
scroll to position [0, 0]
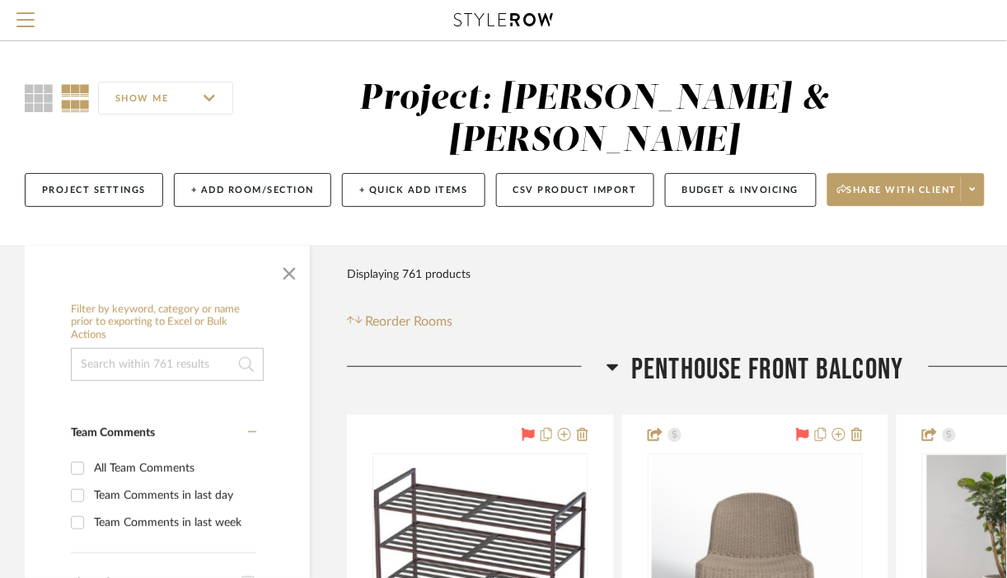
click at [610, 367] on icon at bounding box center [613, 367] width 12 height 7
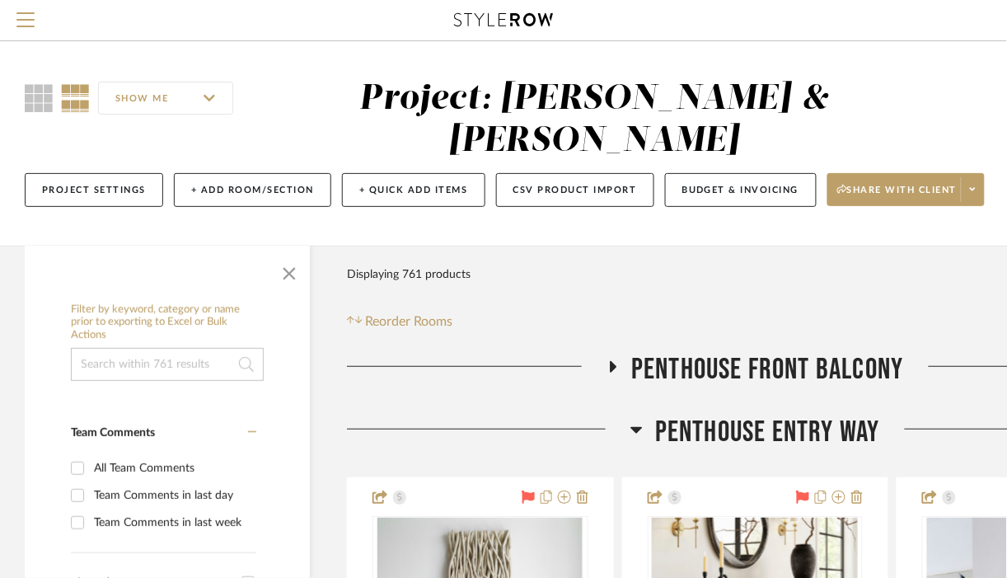
click at [610, 367] on icon at bounding box center [613, 367] width 7 height 12
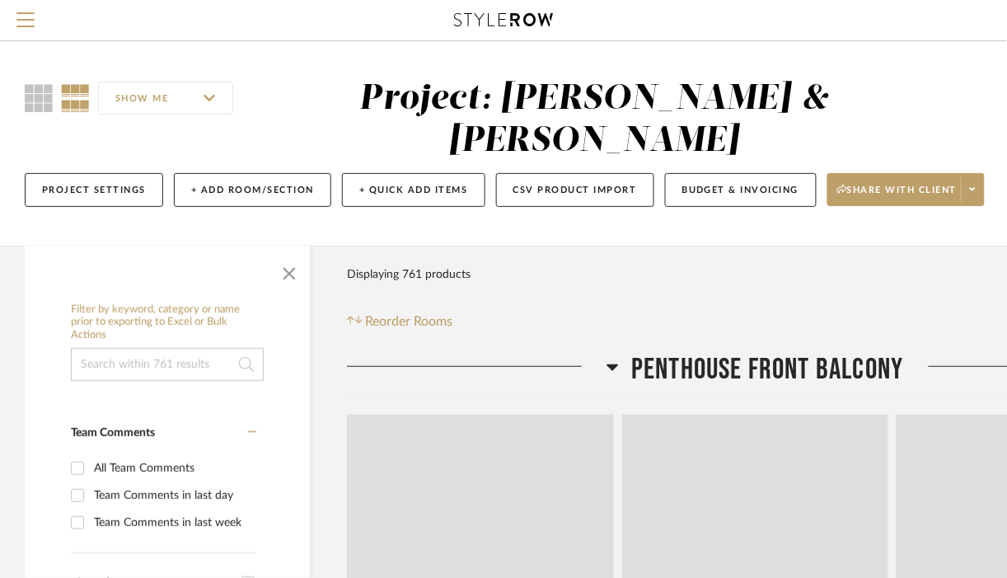
click at [610, 367] on icon at bounding box center [613, 367] width 12 height 7
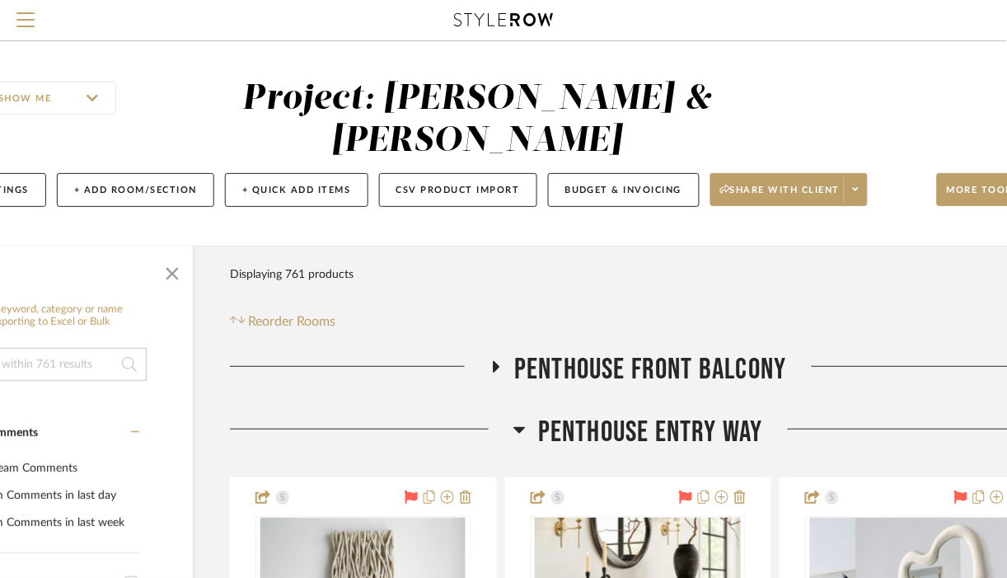
scroll to position [0, 115]
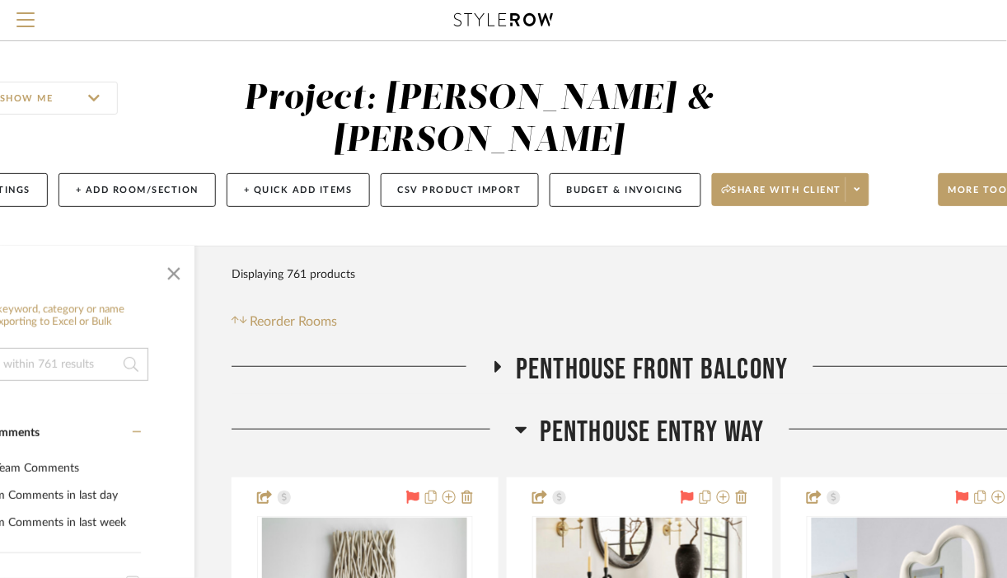
click at [532, 431] on h3 "Penthouse Entry way" at bounding box center [640, 431] width 250 height 35
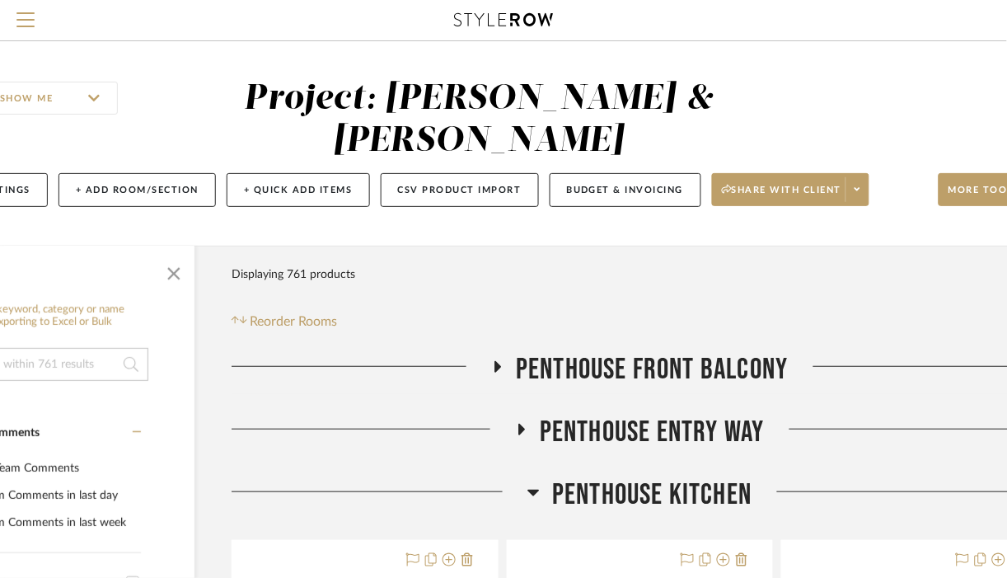
click at [529, 489] on icon at bounding box center [533, 492] width 12 height 20
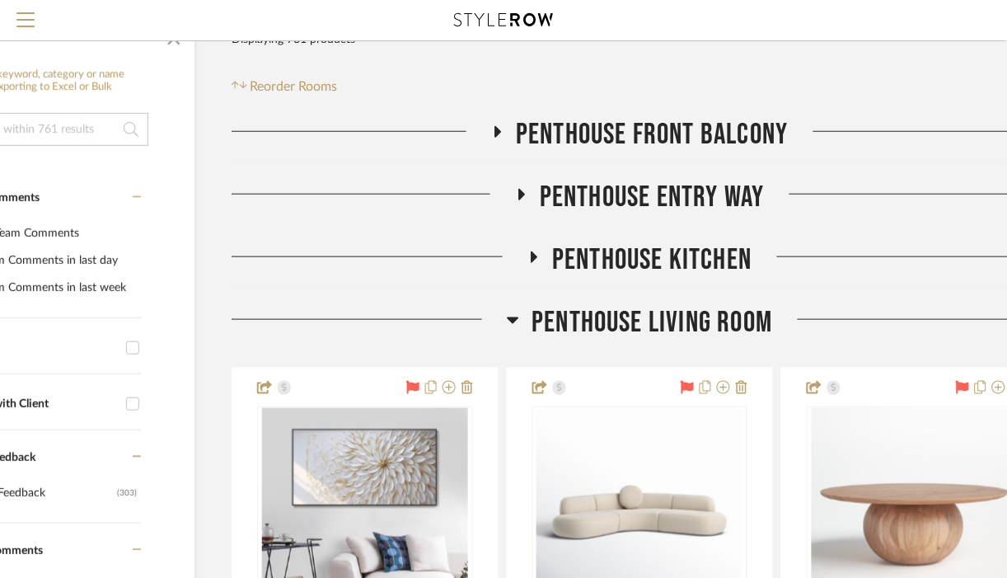
scroll to position [236, 115]
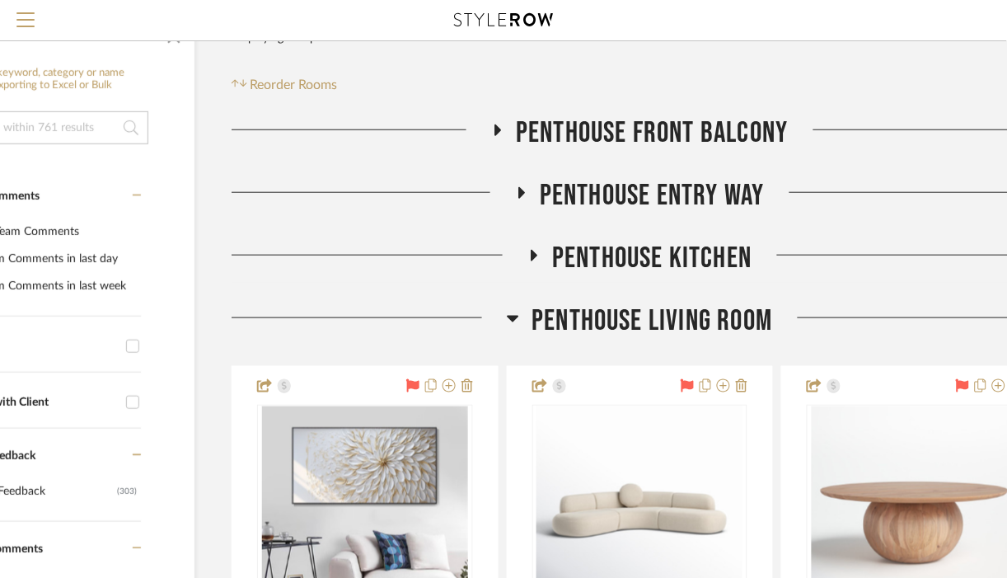
click at [507, 328] on fa-icon at bounding box center [513, 323] width 12 height 24
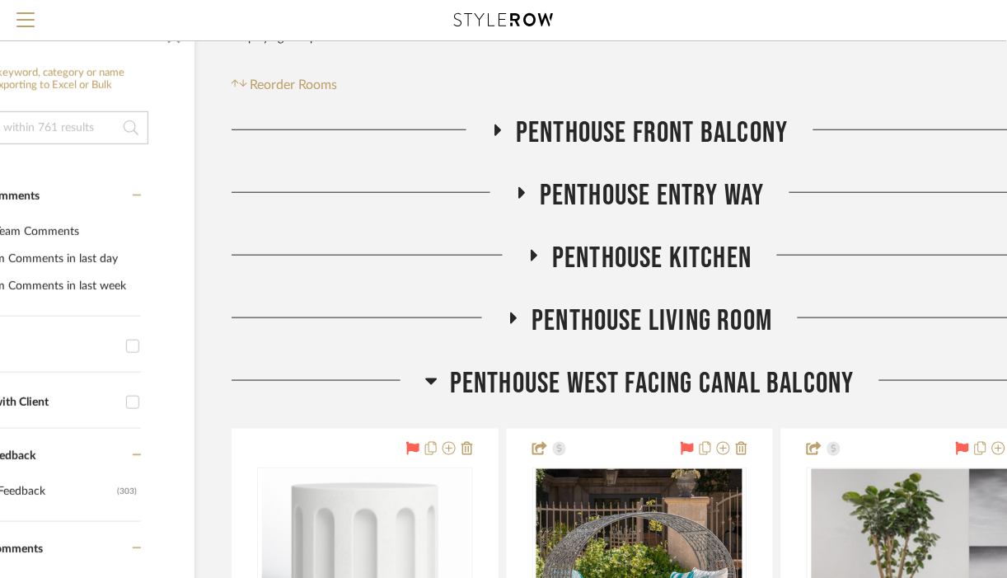
click at [507, 328] on fa-icon at bounding box center [513, 323] width 12 height 24
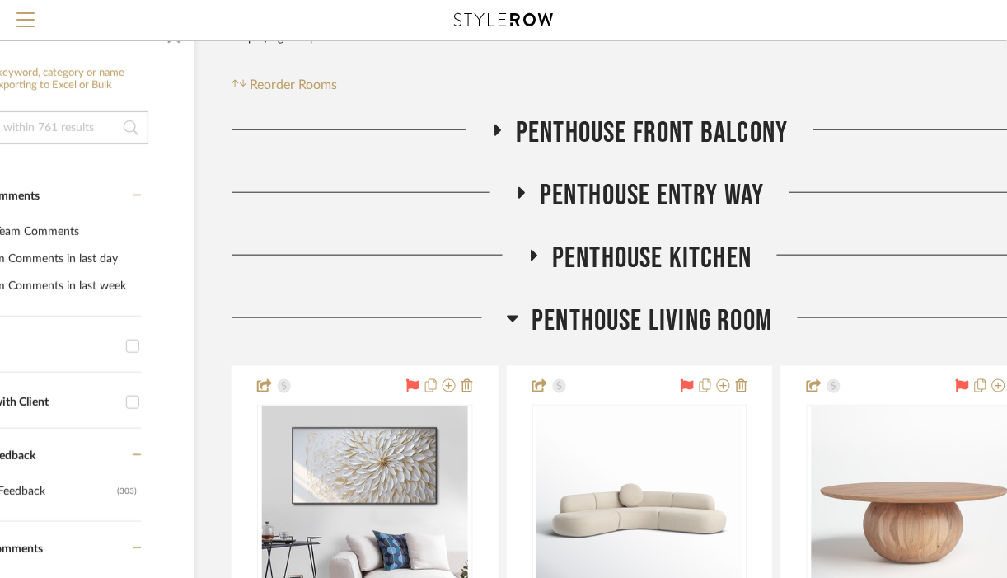
click at [513, 314] on icon at bounding box center [513, 318] width 12 height 20
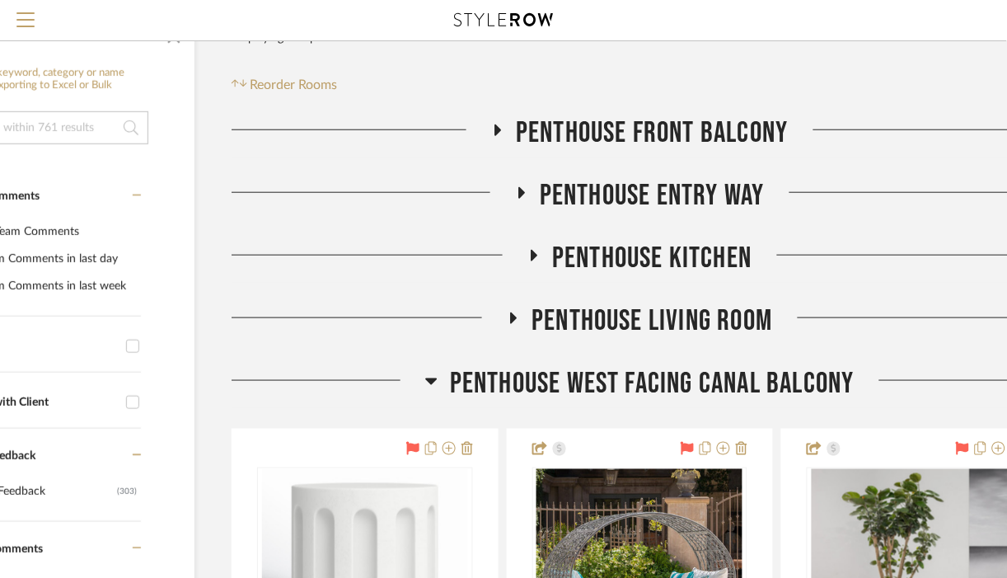
click at [425, 385] on icon at bounding box center [431, 381] width 12 height 20
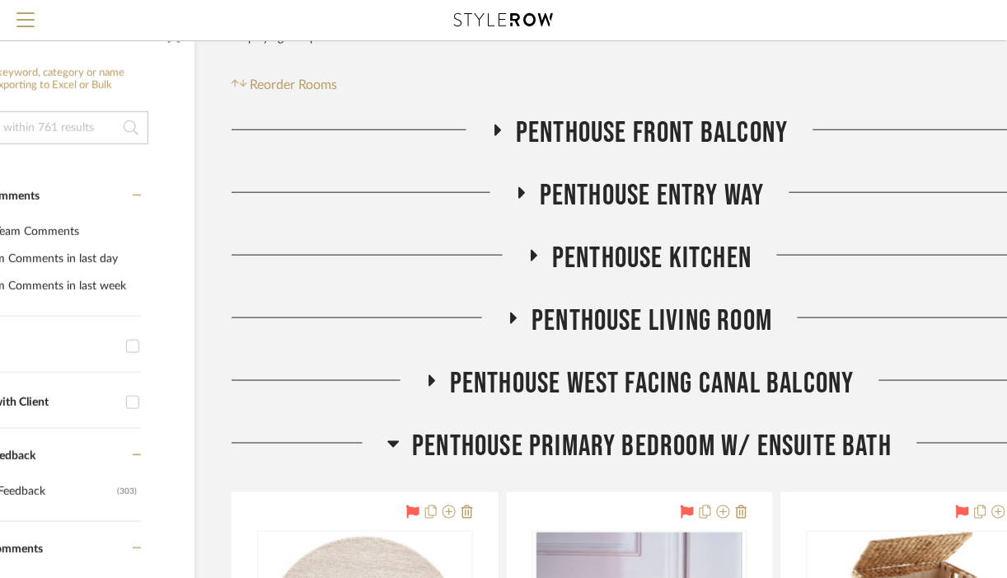
click at [393, 444] on icon at bounding box center [394, 444] width 12 height 7
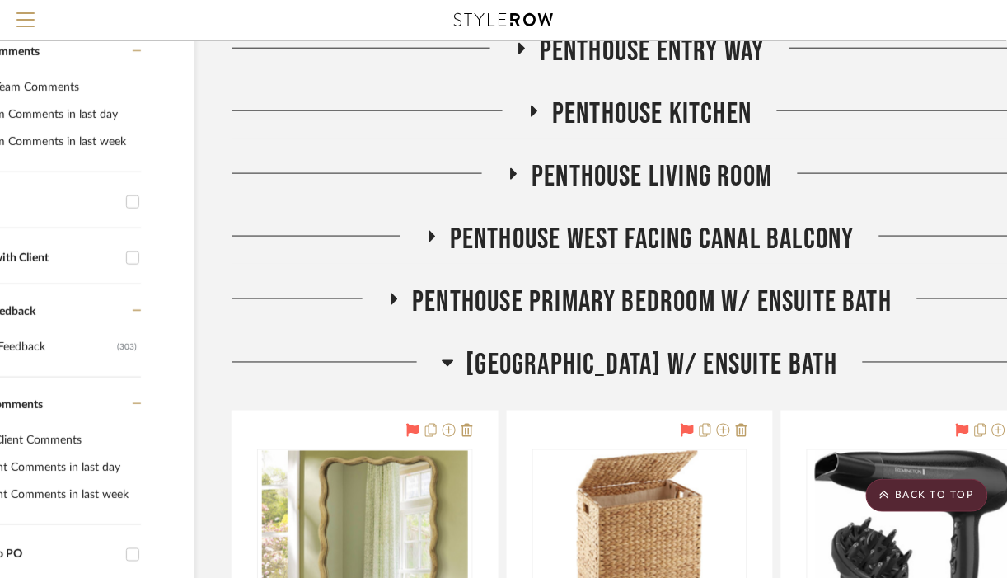
scroll to position [377, 120]
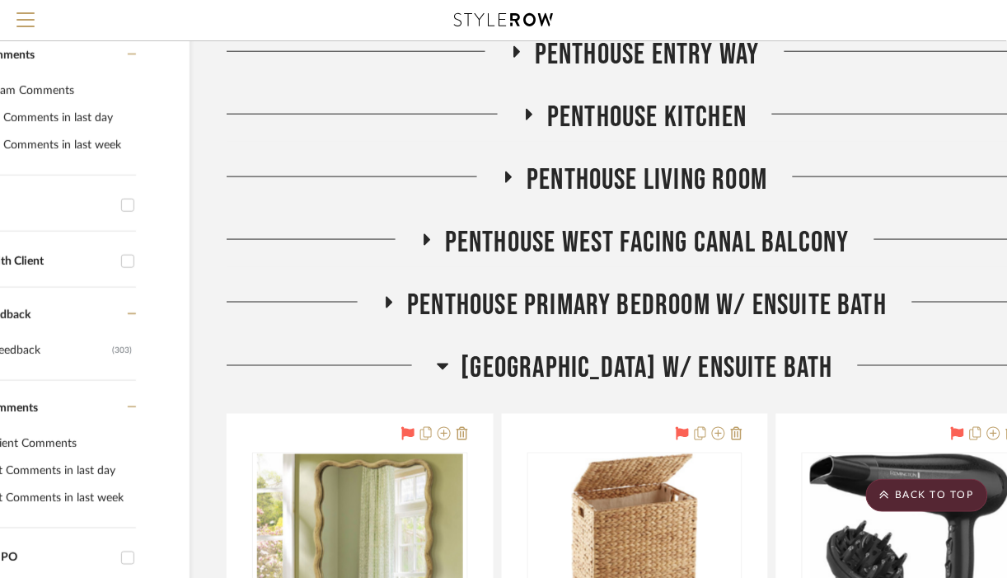
click at [437, 364] on icon at bounding box center [443, 366] width 12 height 7
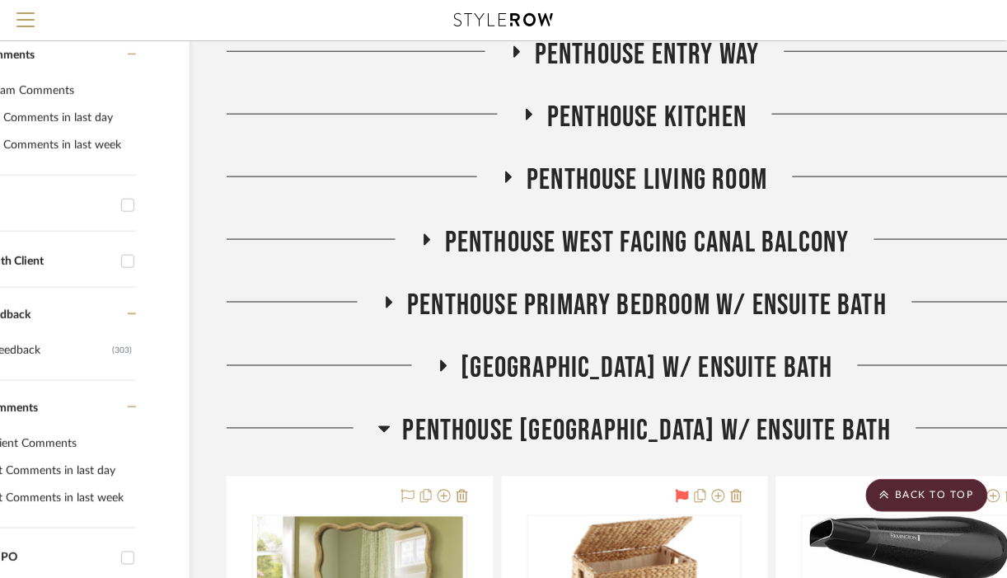
click at [378, 430] on icon at bounding box center [384, 429] width 12 height 20
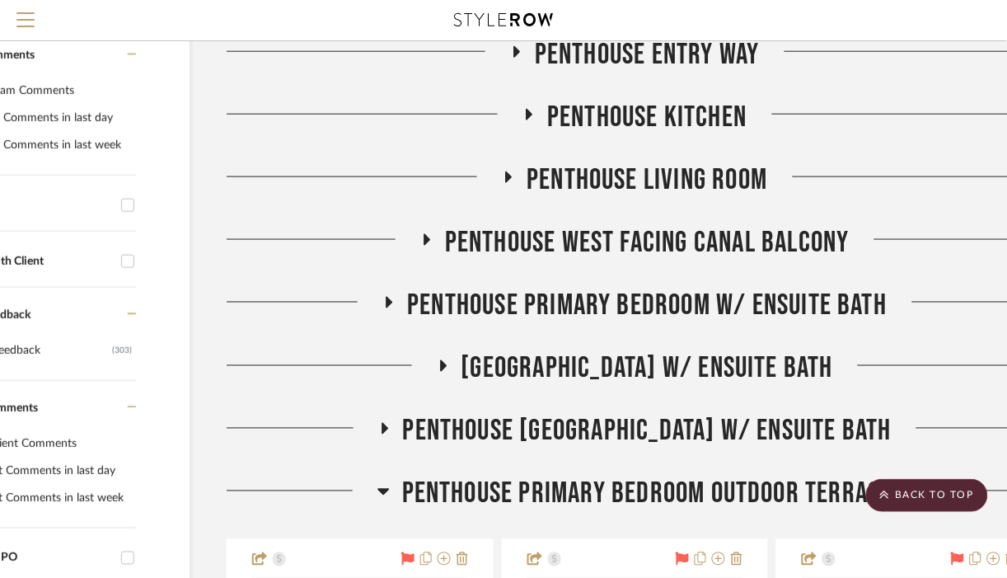
click at [380, 487] on icon at bounding box center [383, 491] width 12 height 20
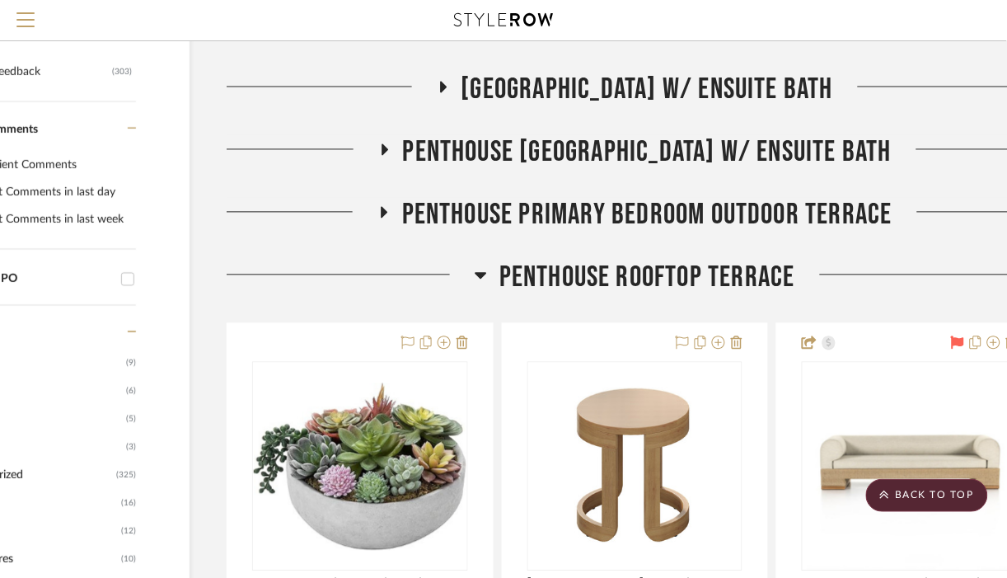
scroll to position [666, 120]
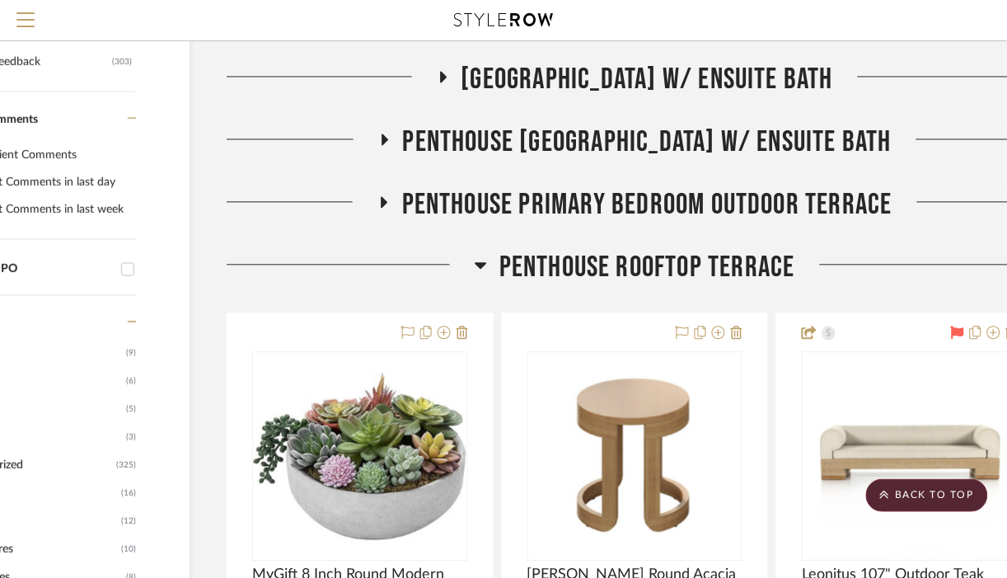
click at [482, 264] on icon at bounding box center [481, 266] width 12 height 7
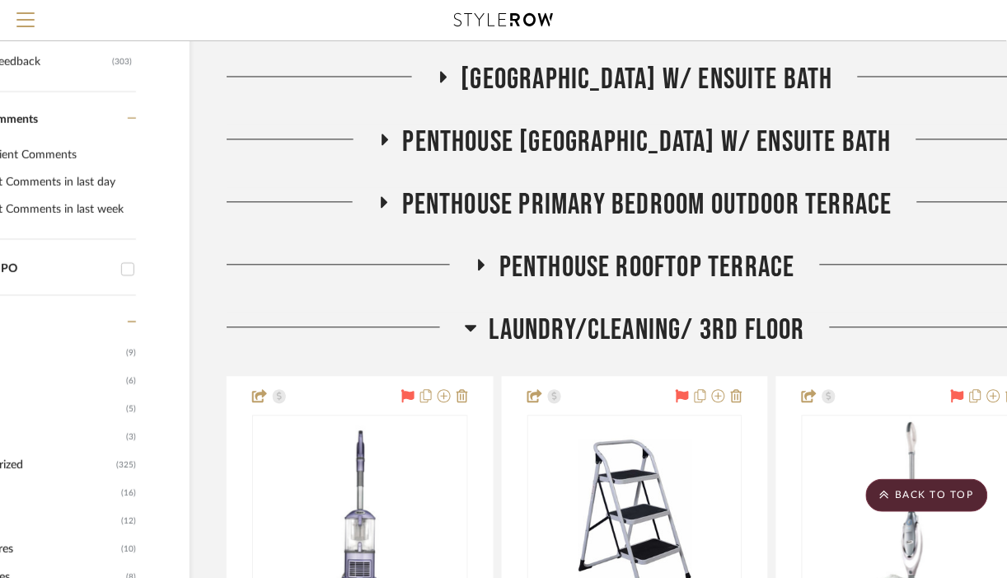
click at [468, 325] on icon at bounding box center [471, 328] width 12 height 20
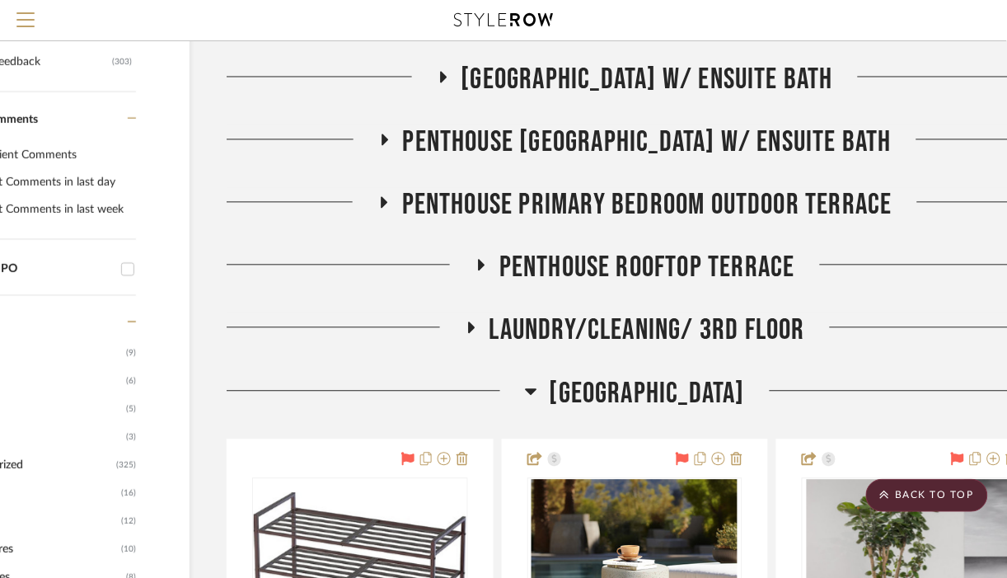
click at [525, 387] on icon at bounding box center [531, 391] width 12 height 20
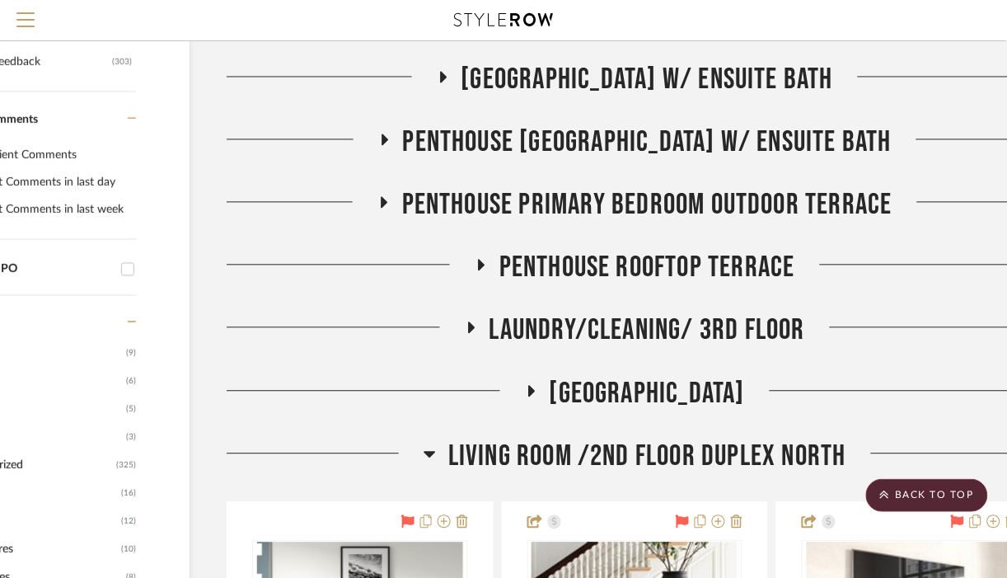
click at [429, 451] on icon at bounding box center [429, 454] width 12 height 20
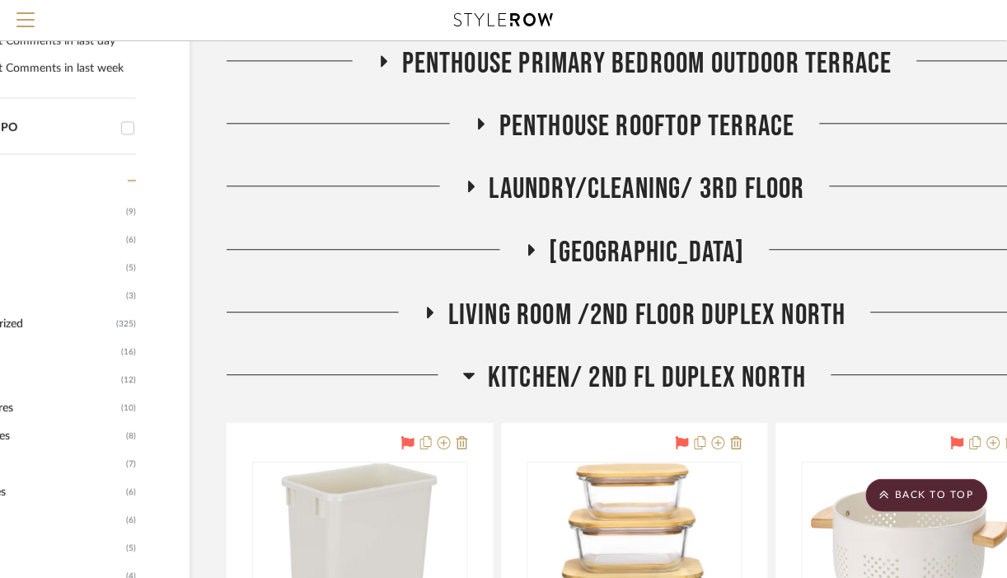
scroll to position [861, 120]
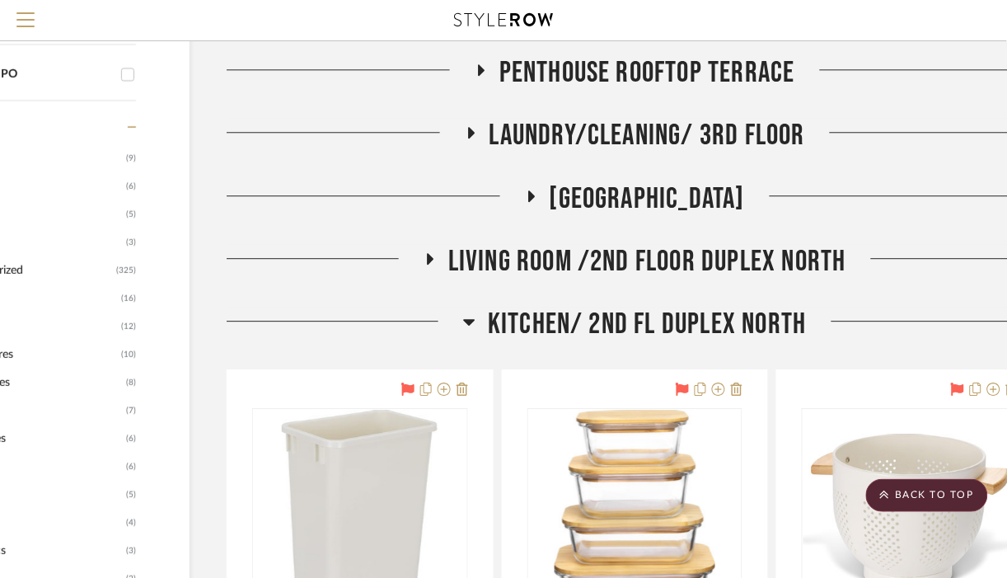
click at [465, 324] on icon at bounding box center [469, 321] width 12 height 20
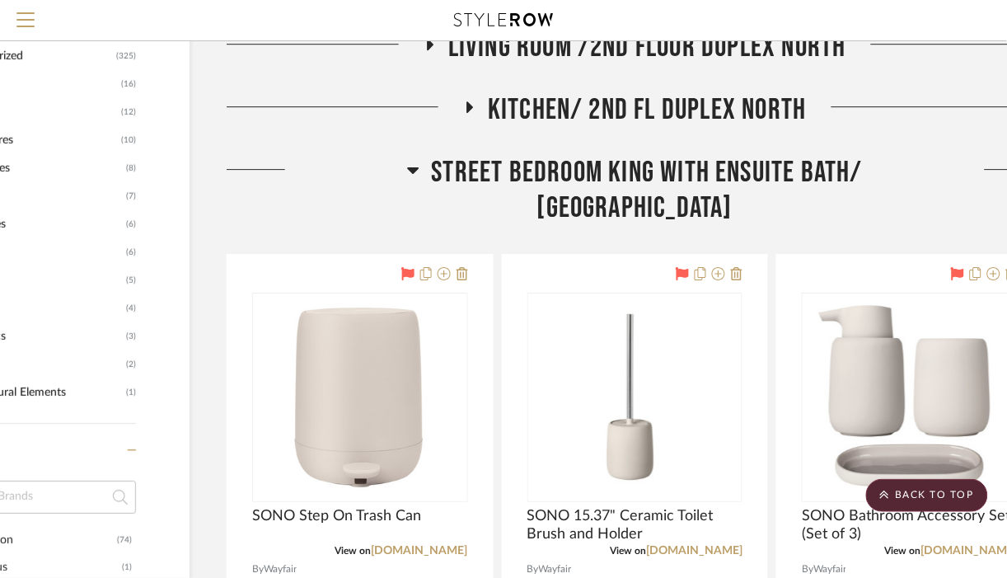
scroll to position [1125, 120]
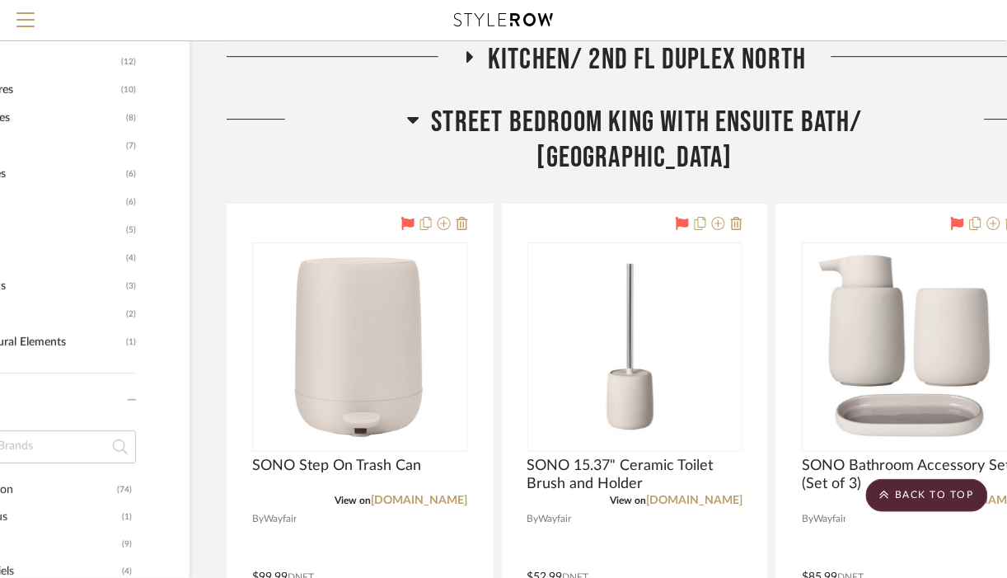
click at [407, 123] on icon at bounding box center [413, 120] width 12 height 20
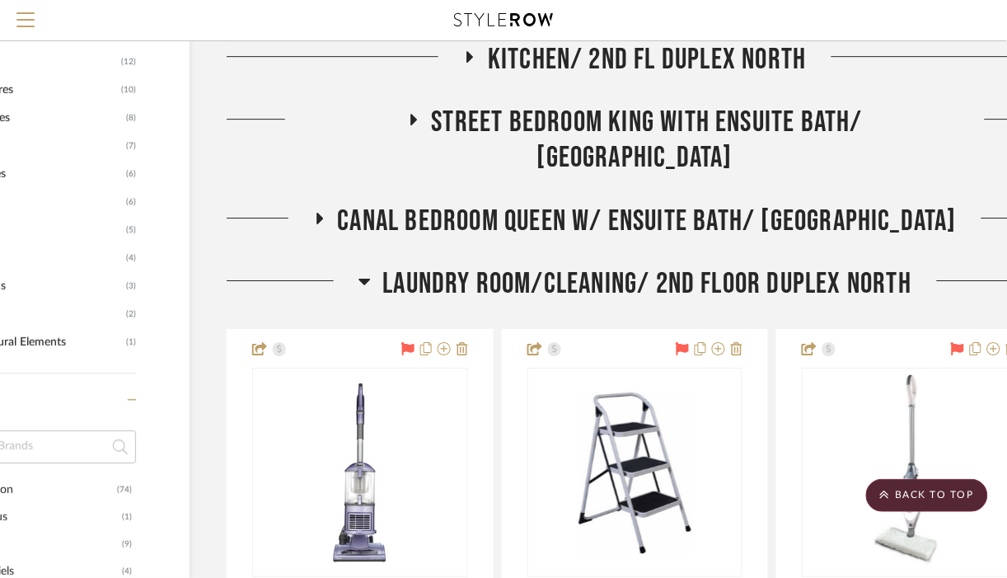
click at [362, 285] on icon at bounding box center [364, 281] width 12 height 7
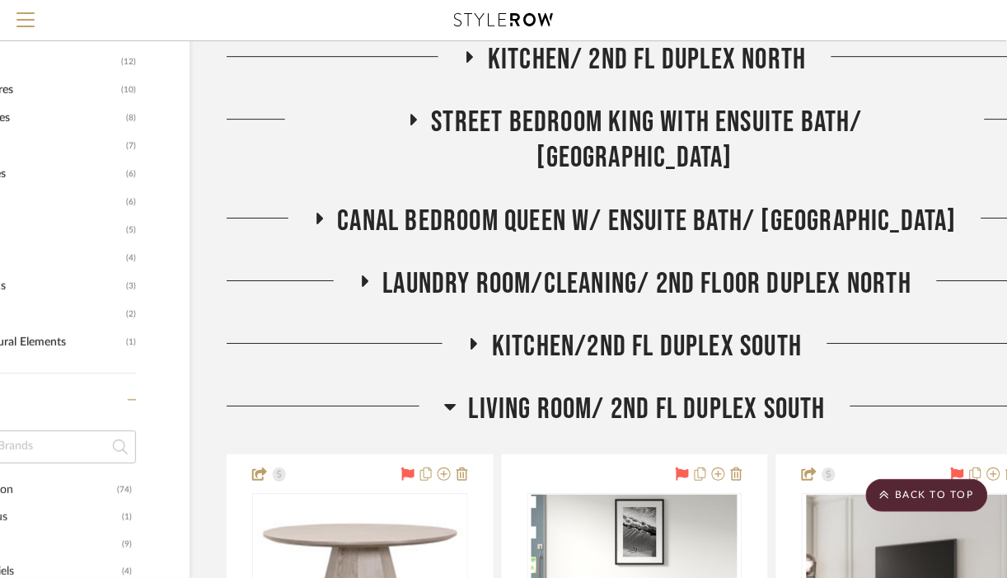
click at [445, 416] on icon at bounding box center [450, 406] width 12 height 20
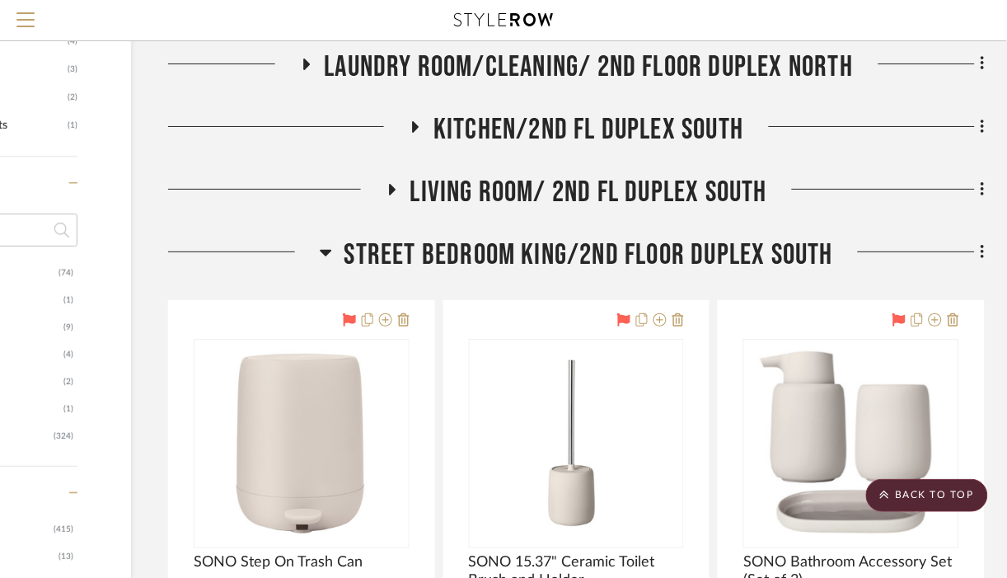
scroll to position [1325, 179]
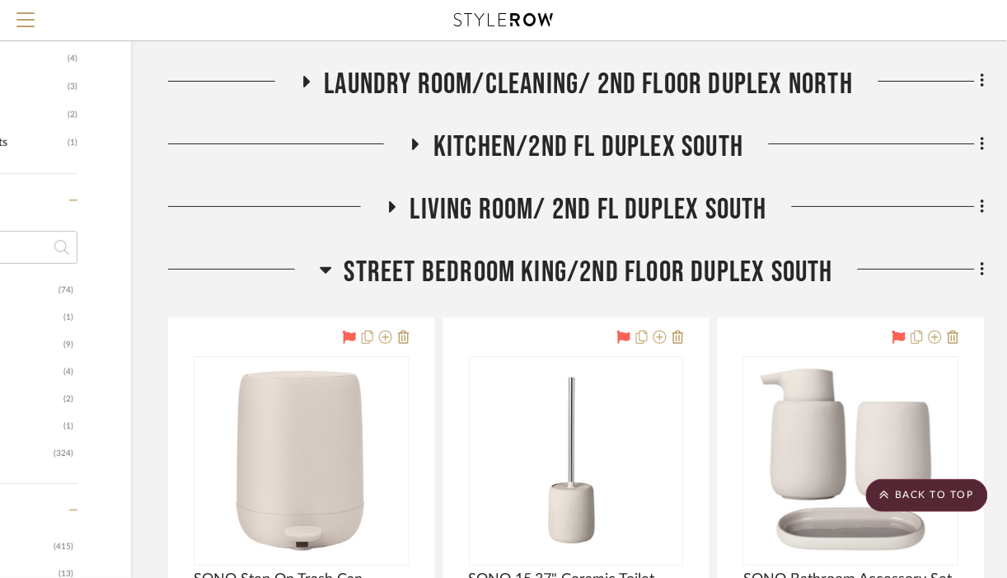
click at [332, 290] on h3 "Street Bedroom king/2nd floor Duplex South" at bounding box center [576, 272] width 513 height 35
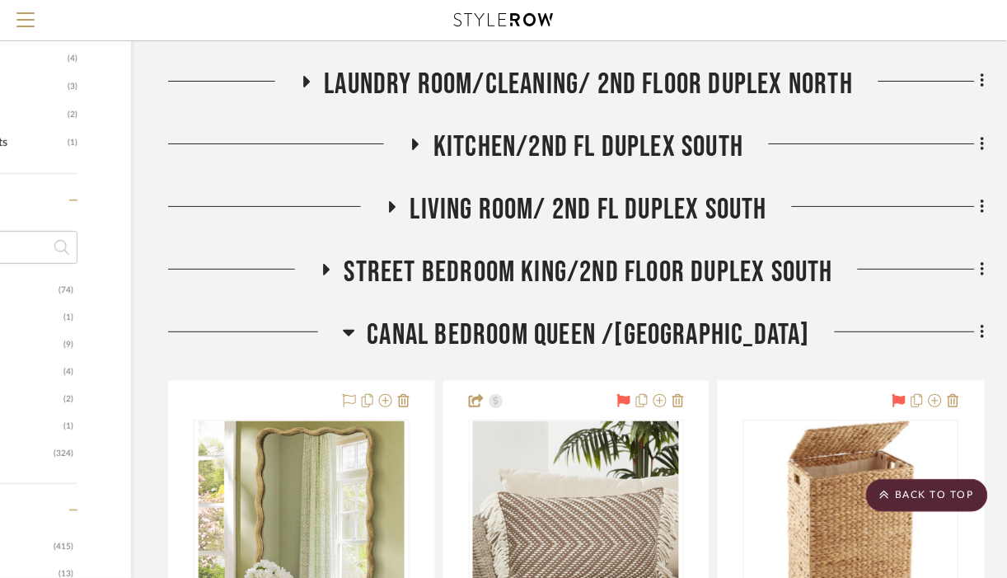
click at [347, 353] on h3 "Canal Bedroom queen /[GEOGRAPHIC_DATA]" at bounding box center [577, 334] width 468 height 35
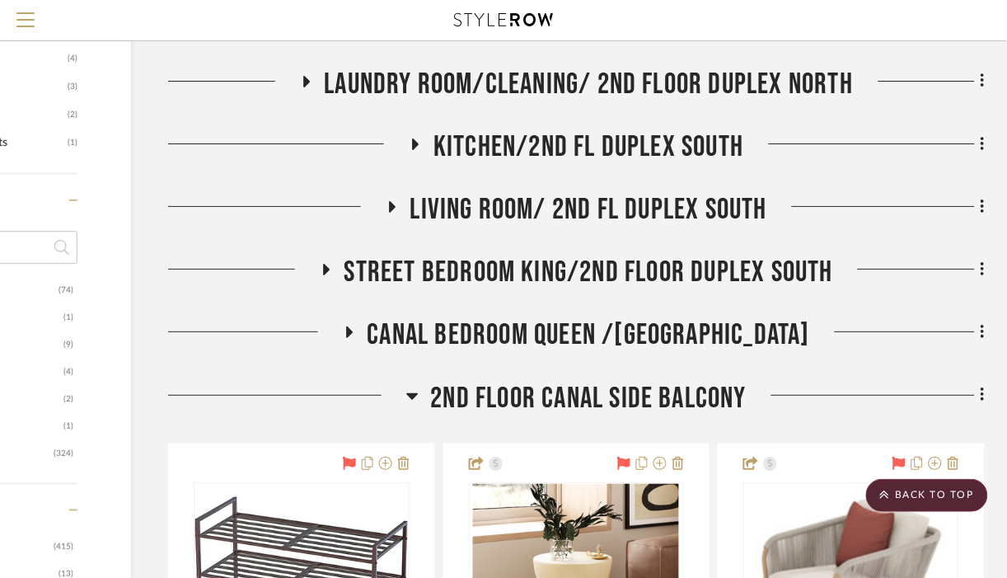
click at [417, 416] on h3 "2nd floor Canal side balcony" at bounding box center [576, 398] width 341 height 35
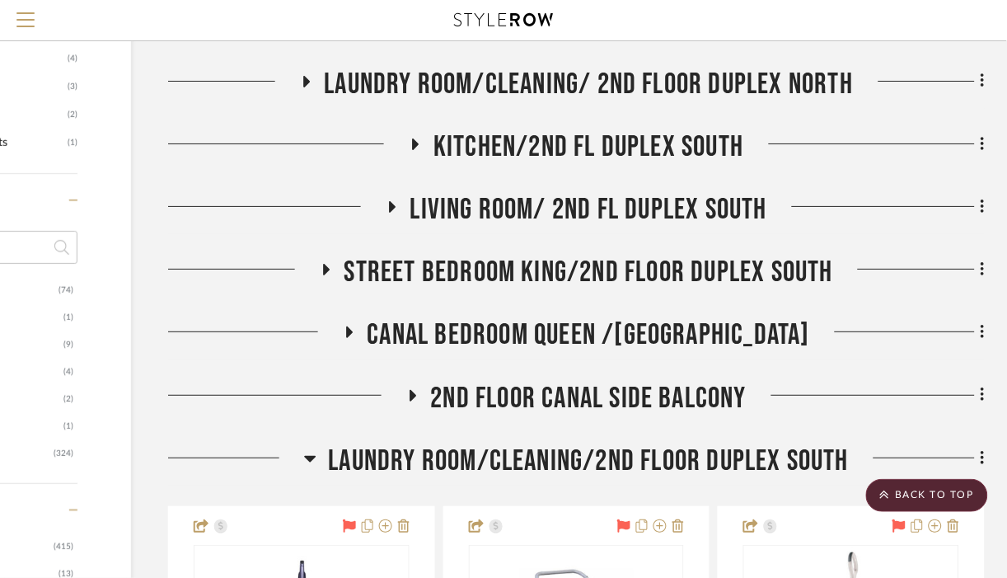
click at [309, 468] on icon at bounding box center [310, 458] width 12 height 20
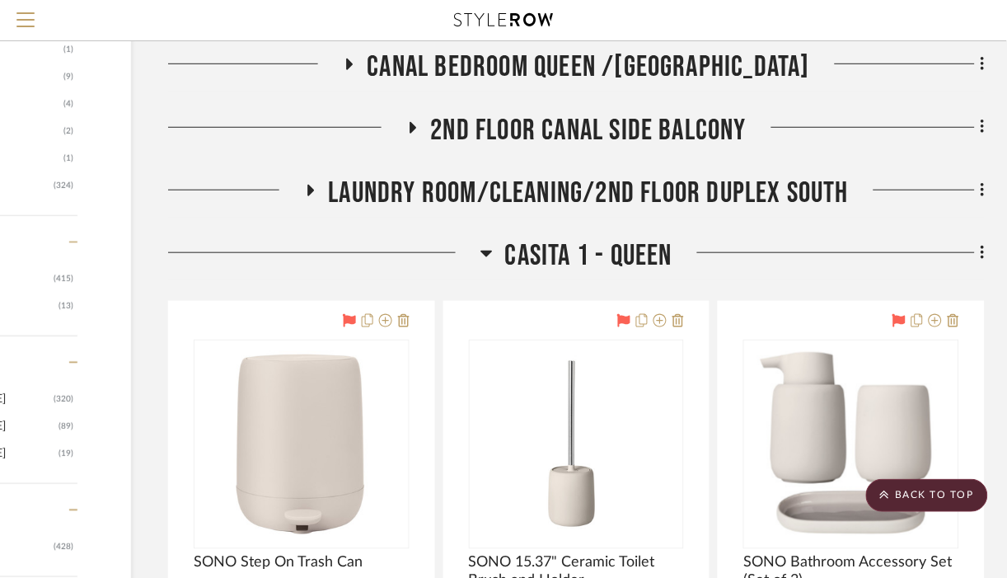
scroll to position [1602, 179]
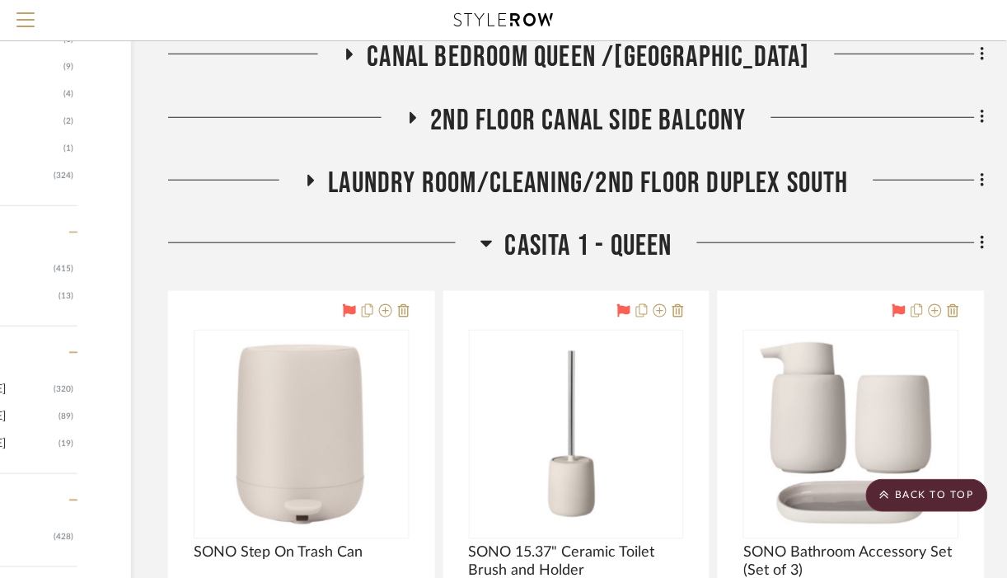
click at [488, 253] on icon at bounding box center [486, 243] width 12 height 20
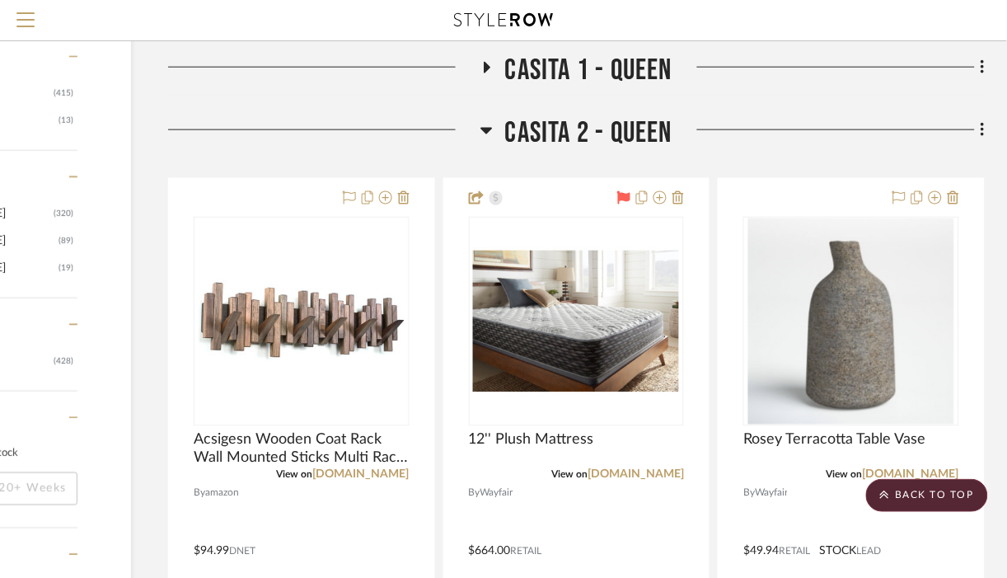
scroll to position [1783, 179]
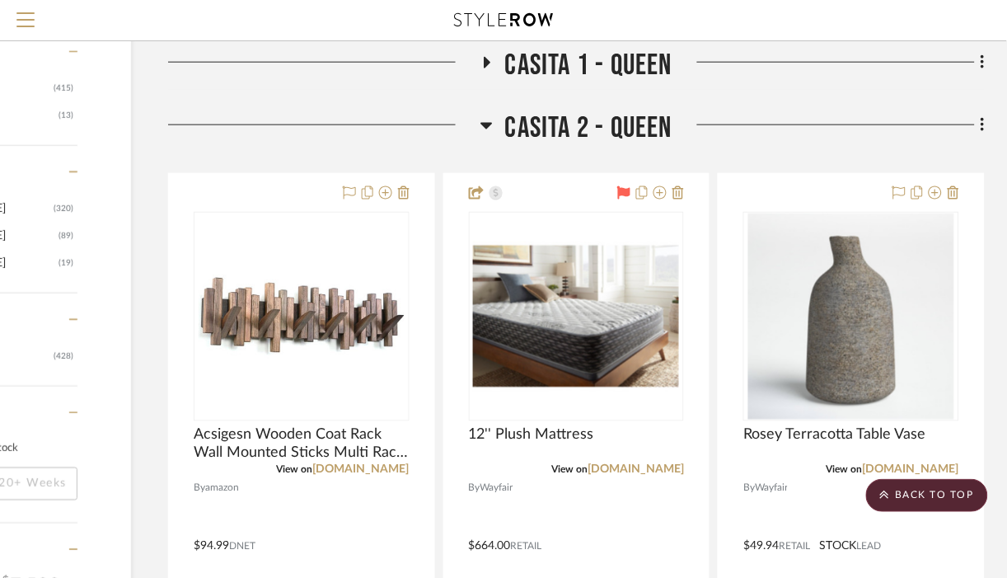
click at [481, 135] on icon at bounding box center [486, 125] width 12 height 20
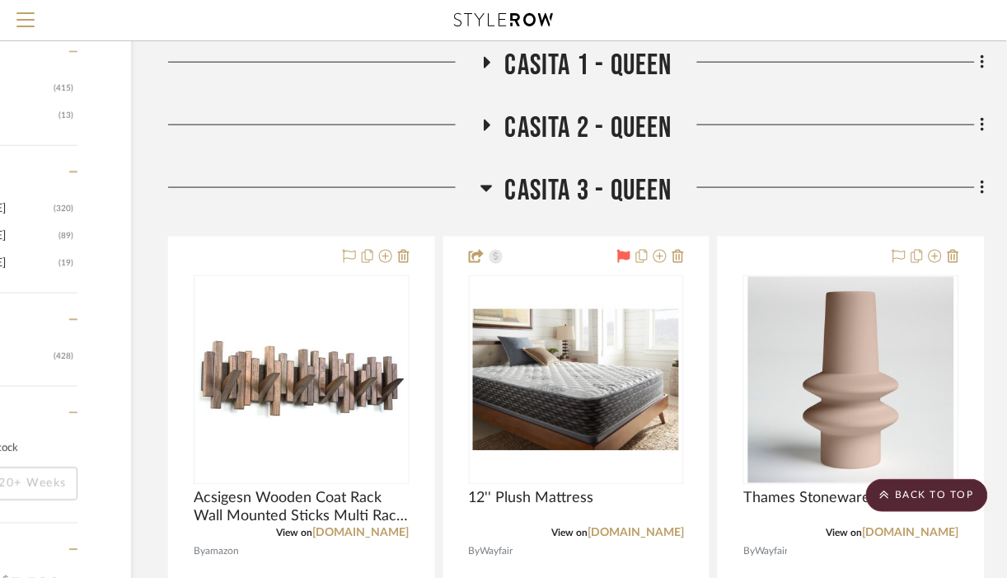
click at [489, 198] on icon at bounding box center [486, 188] width 12 height 20
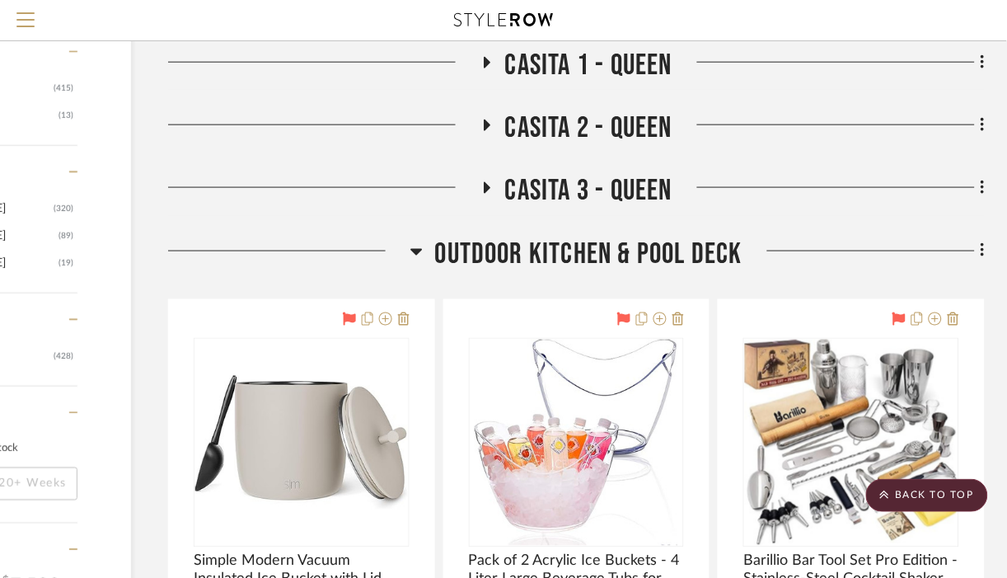
click at [419, 255] on icon at bounding box center [416, 252] width 12 height 7
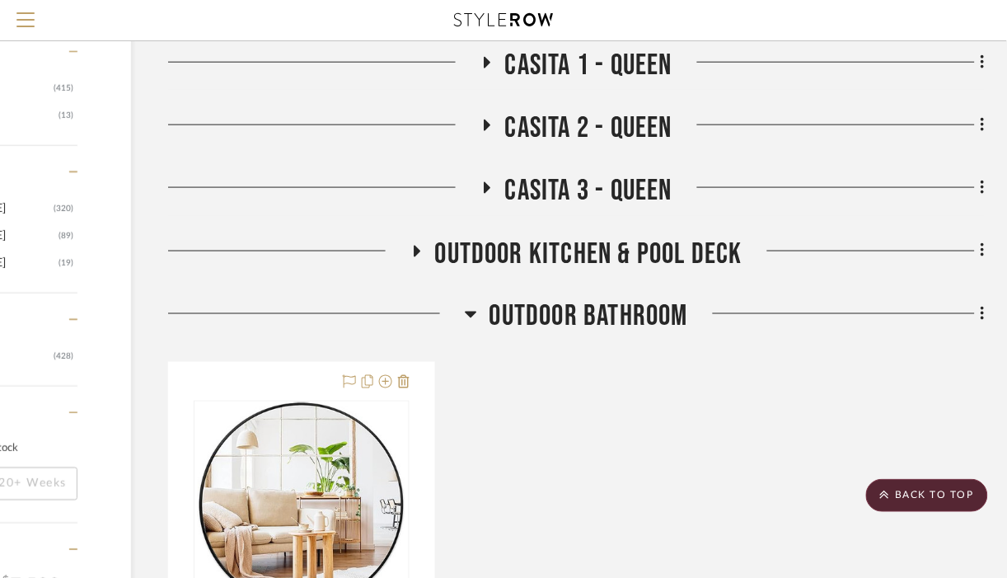
click at [465, 334] on h3 "Outdoor Bathroom" at bounding box center [576, 316] width 223 height 35
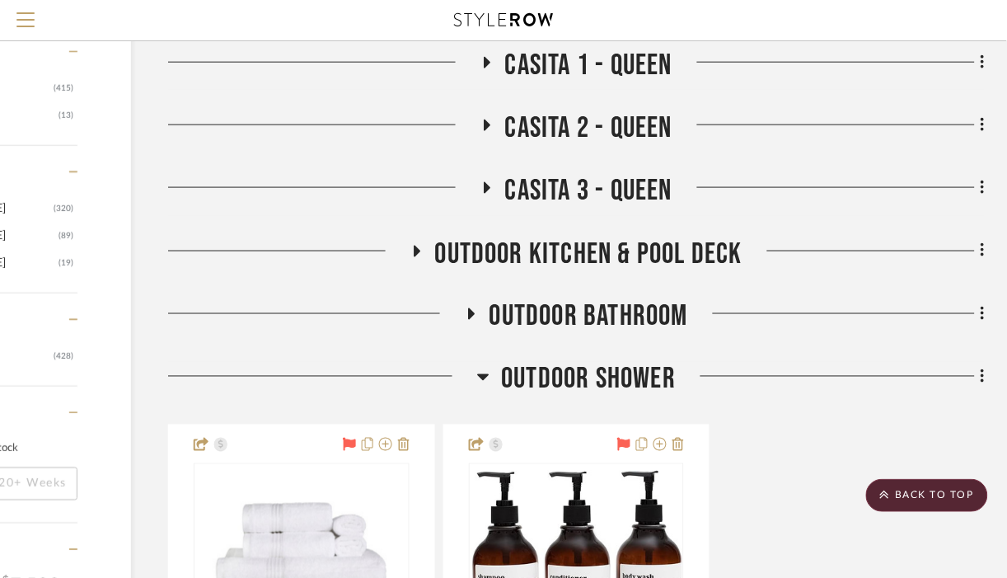
click at [484, 386] on icon at bounding box center [483, 377] width 12 height 20
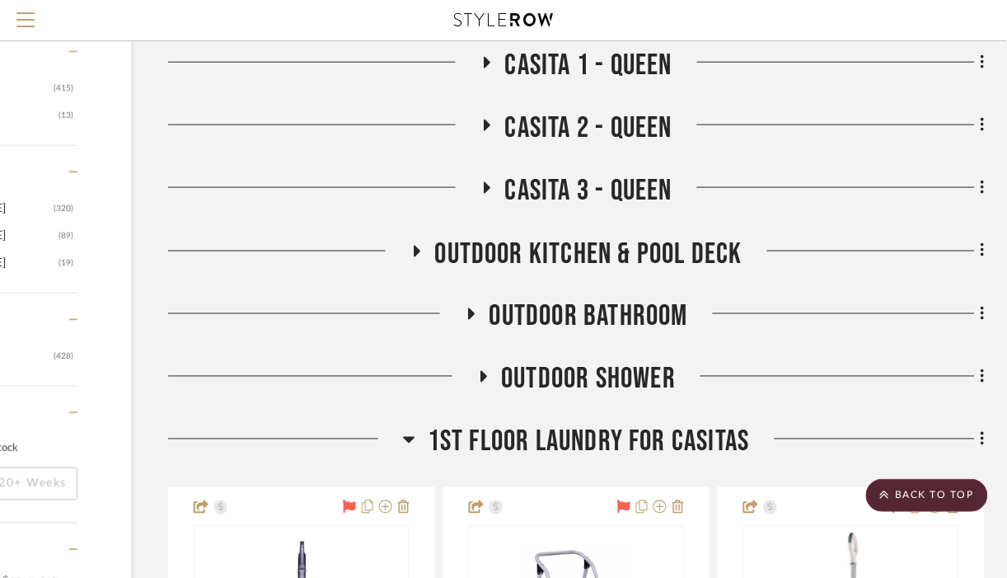
click at [403, 449] on icon at bounding box center [409, 439] width 12 height 20
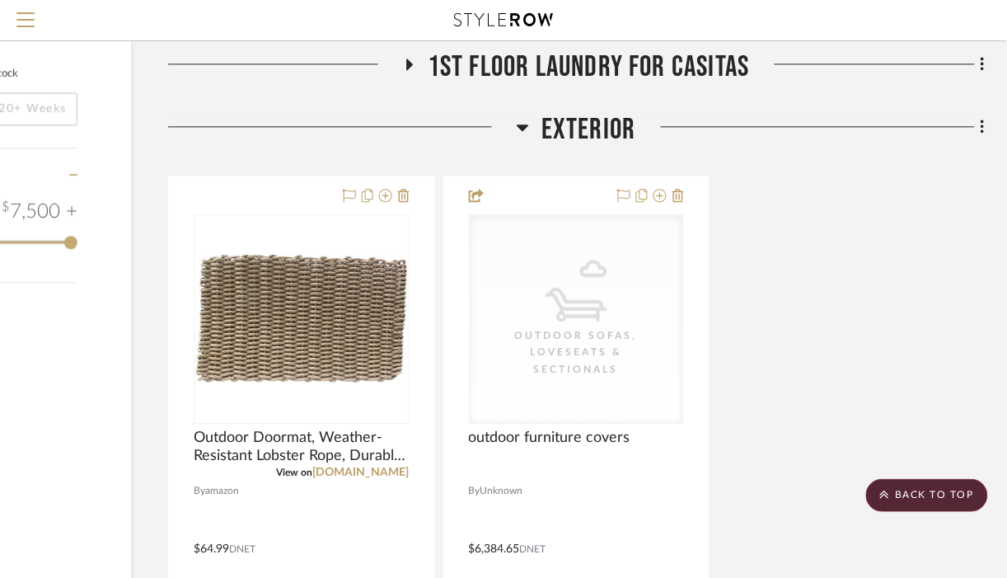
scroll to position [2176, 179]
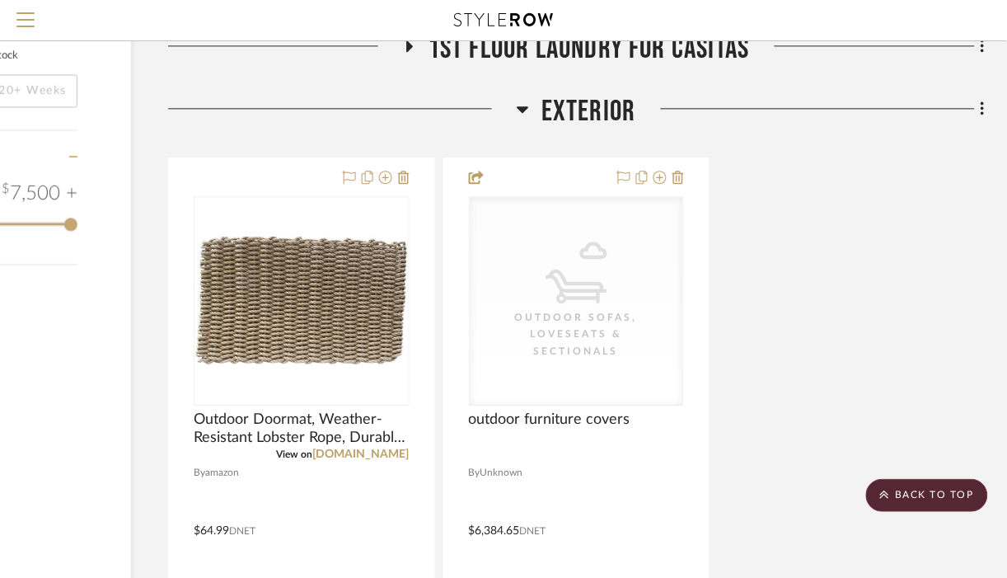
click at [521, 119] on icon at bounding box center [523, 109] width 12 height 20
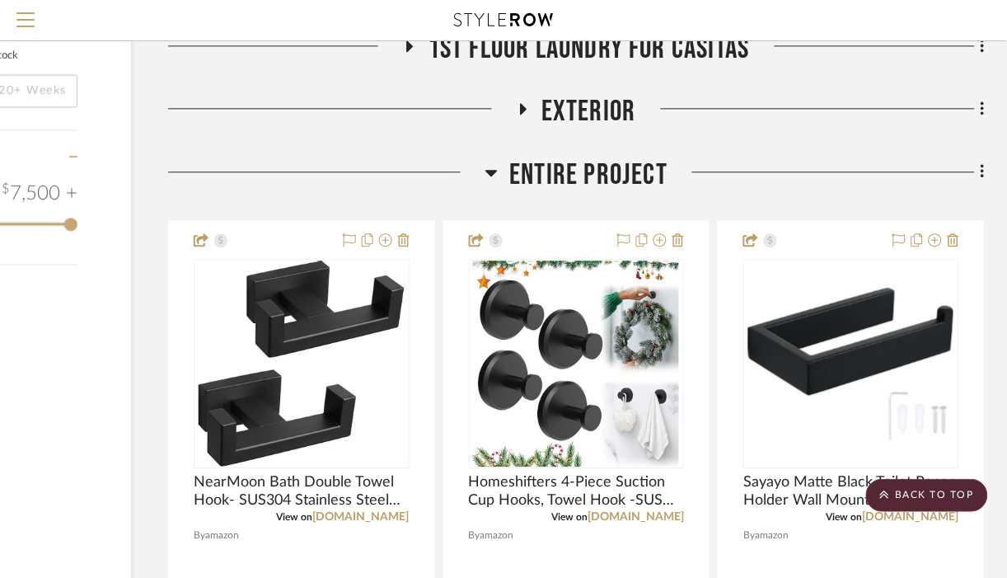
click at [490, 176] on icon at bounding box center [491, 173] width 12 height 7
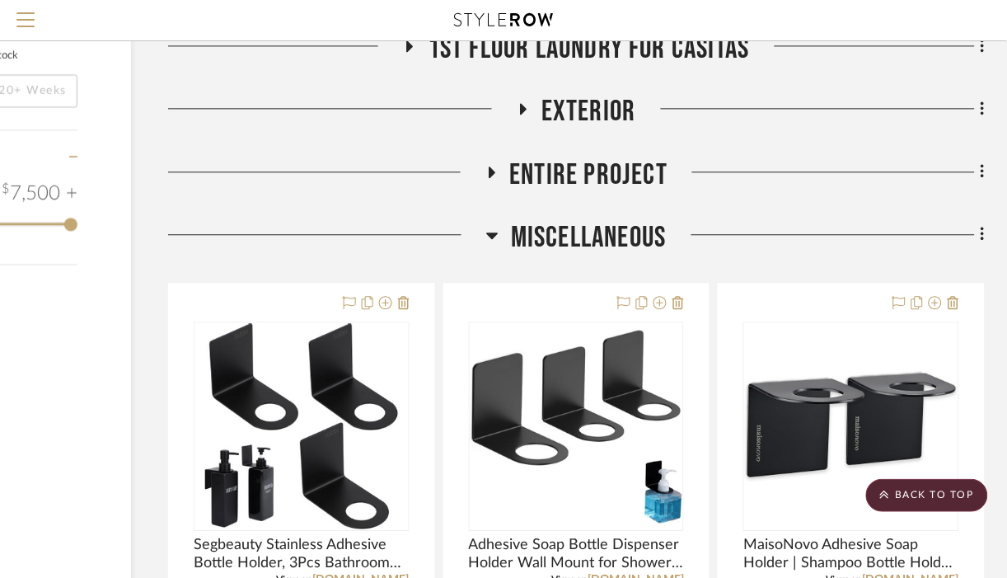
click at [493, 245] on icon at bounding box center [492, 235] width 12 height 20
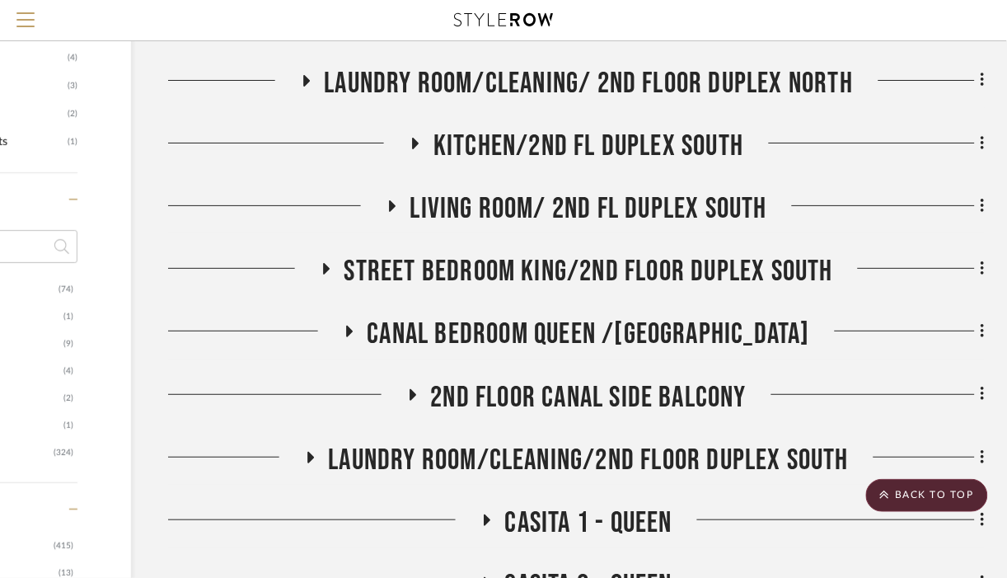
scroll to position [1324, 179]
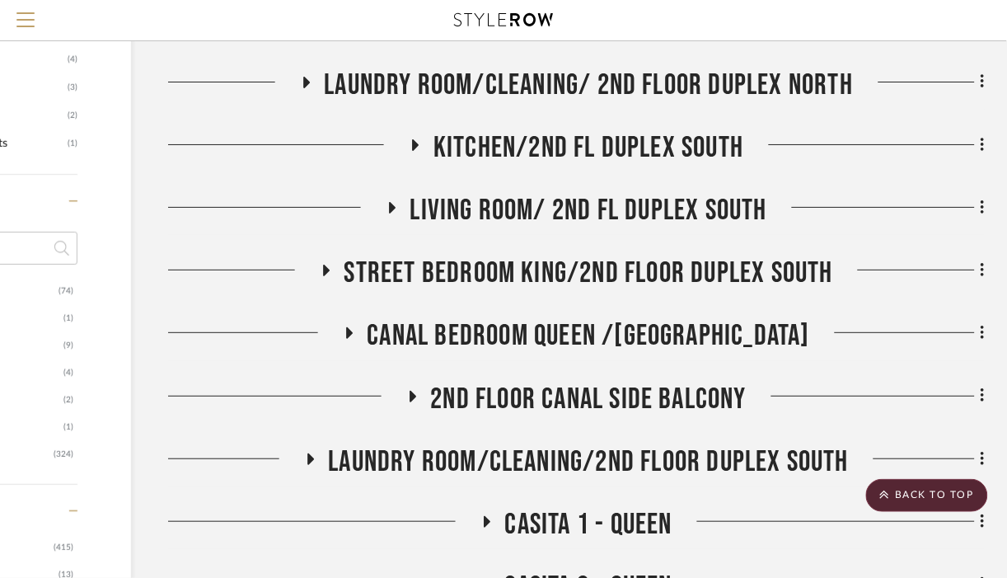
click at [977, 285] on fa-icon at bounding box center [980, 271] width 11 height 27
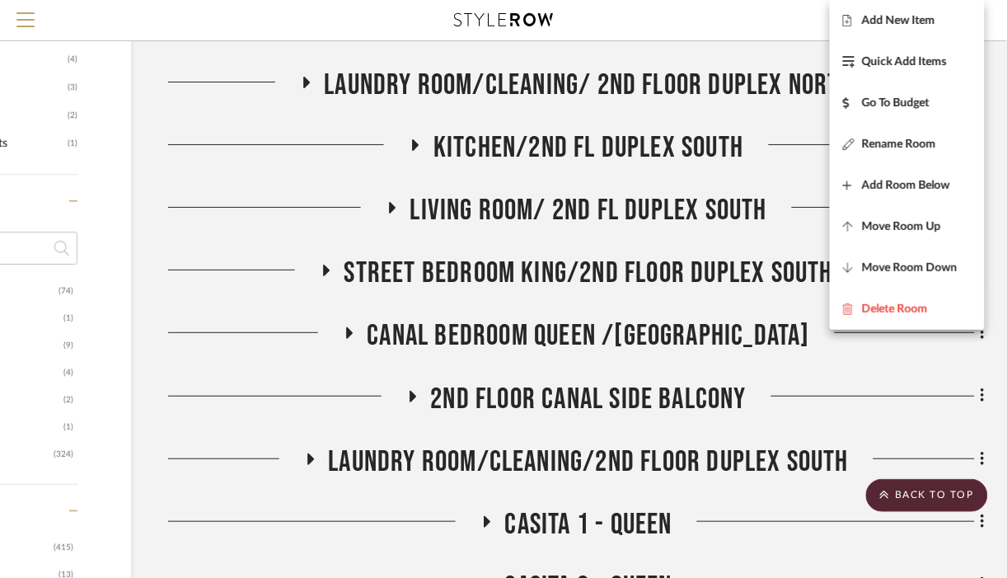
click at [341, 362] on div at bounding box center [503, 289] width 1007 height 578
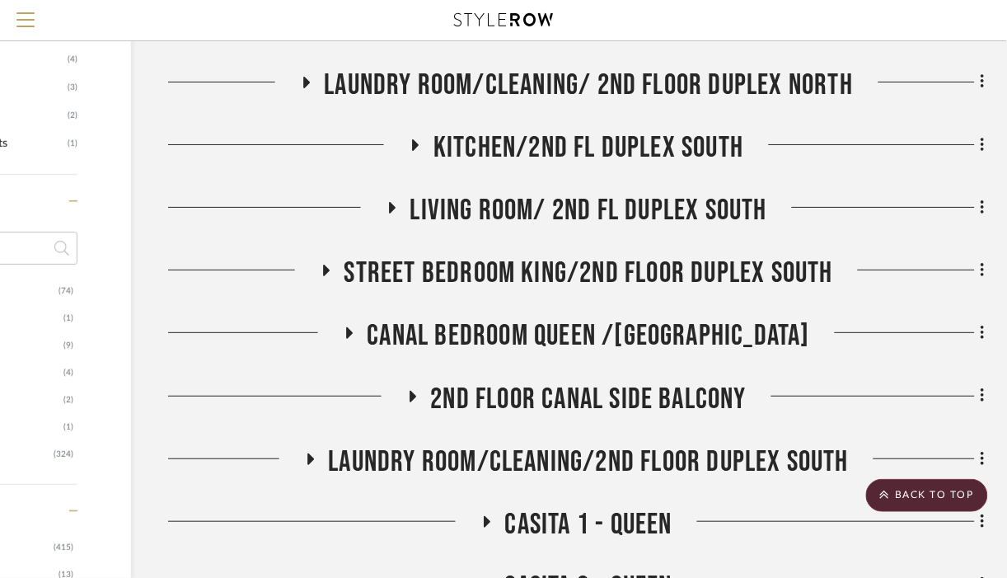
click at [428, 353] on span "Canal Bedroom queen /[GEOGRAPHIC_DATA]" at bounding box center [588, 335] width 443 height 35
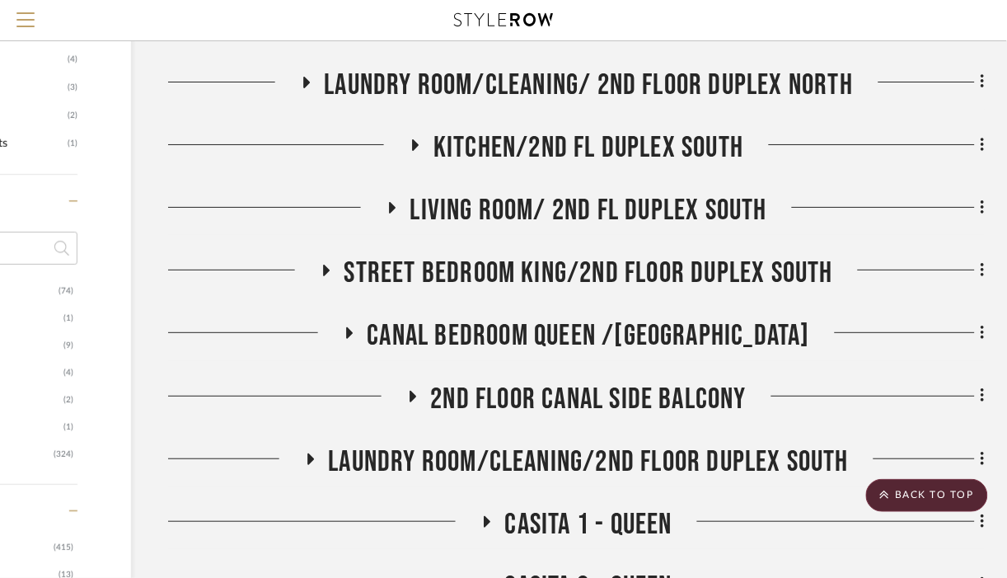
click at [428, 353] on span "Canal Bedroom queen /[GEOGRAPHIC_DATA]" at bounding box center [588, 335] width 443 height 35
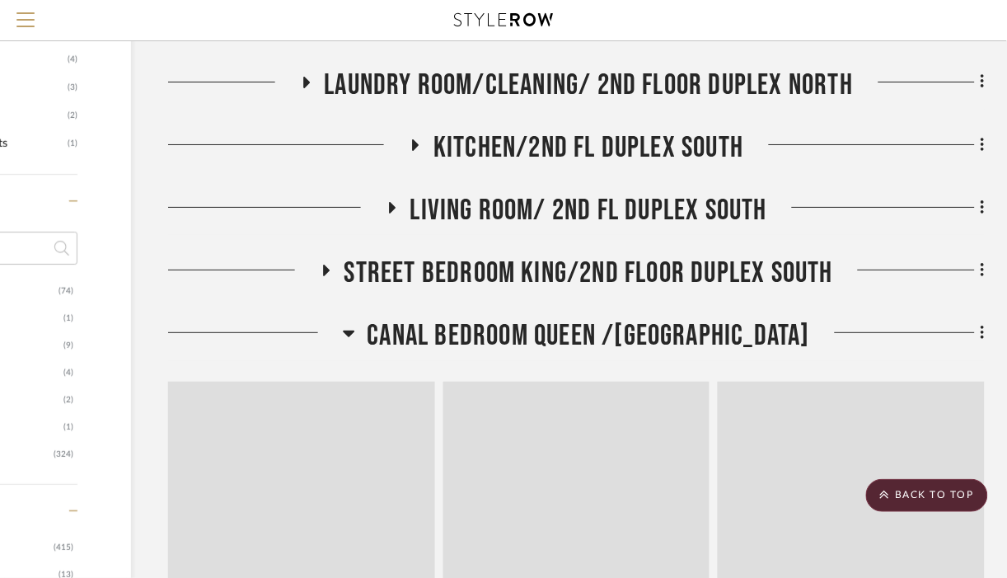
click at [428, 353] on span "Canal Bedroom queen /[GEOGRAPHIC_DATA]" at bounding box center [588, 335] width 443 height 35
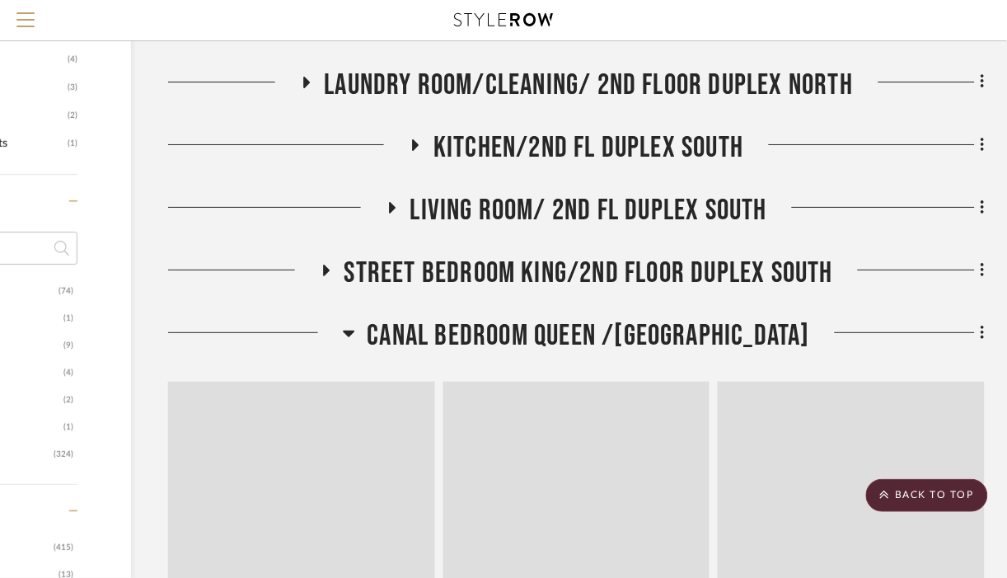
click at [428, 353] on span "Canal Bedroom queen /[GEOGRAPHIC_DATA]" at bounding box center [588, 335] width 443 height 35
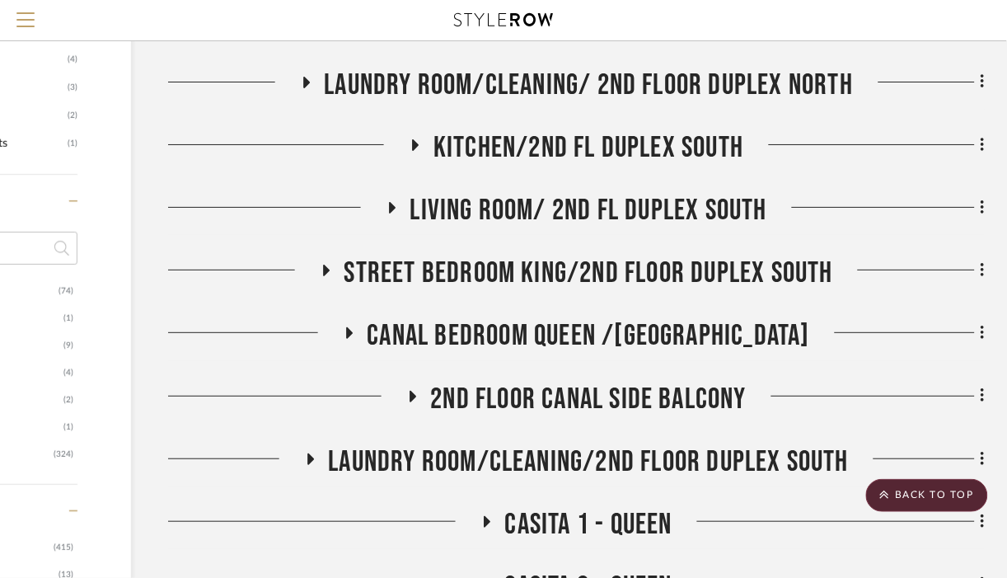
click at [428, 353] on span "Canal Bedroom queen /[GEOGRAPHIC_DATA]" at bounding box center [588, 335] width 443 height 35
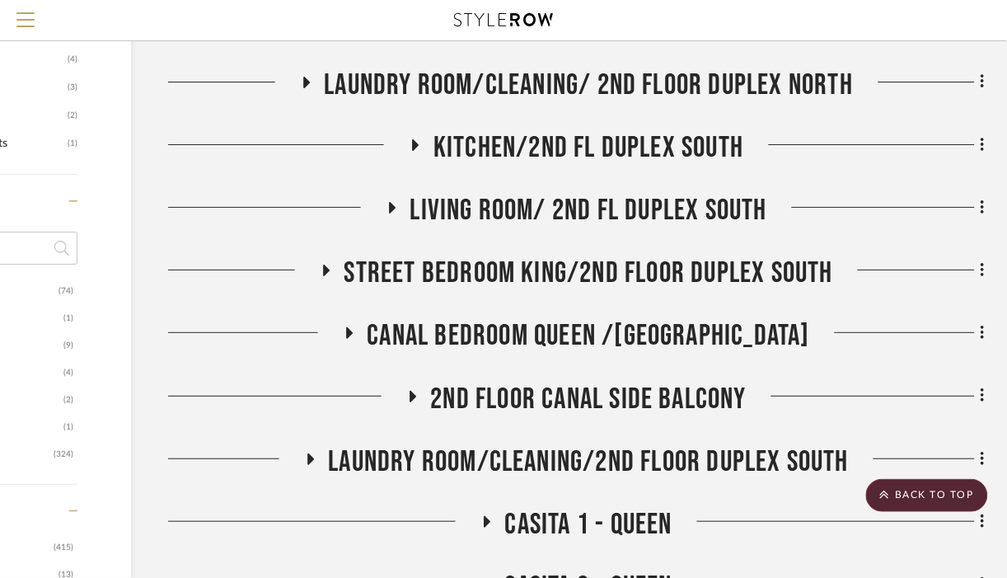
click at [428, 353] on span "Canal Bedroom queen /[GEOGRAPHIC_DATA]" at bounding box center [588, 335] width 443 height 35
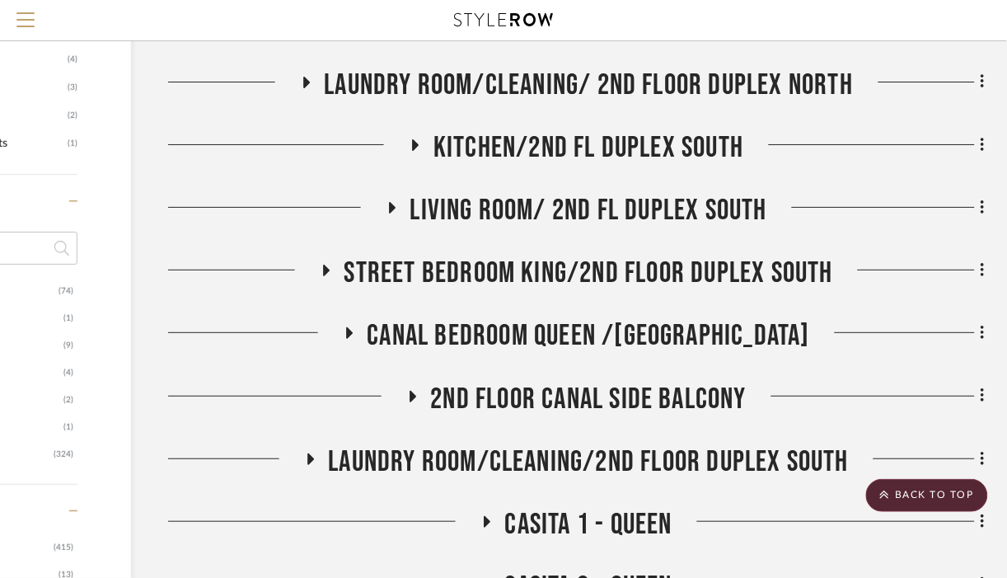
click at [428, 353] on span "Canal Bedroom queen /[GEOGRAPHIC_DATA]" at bounding box center [588, 335] width 443 height 35
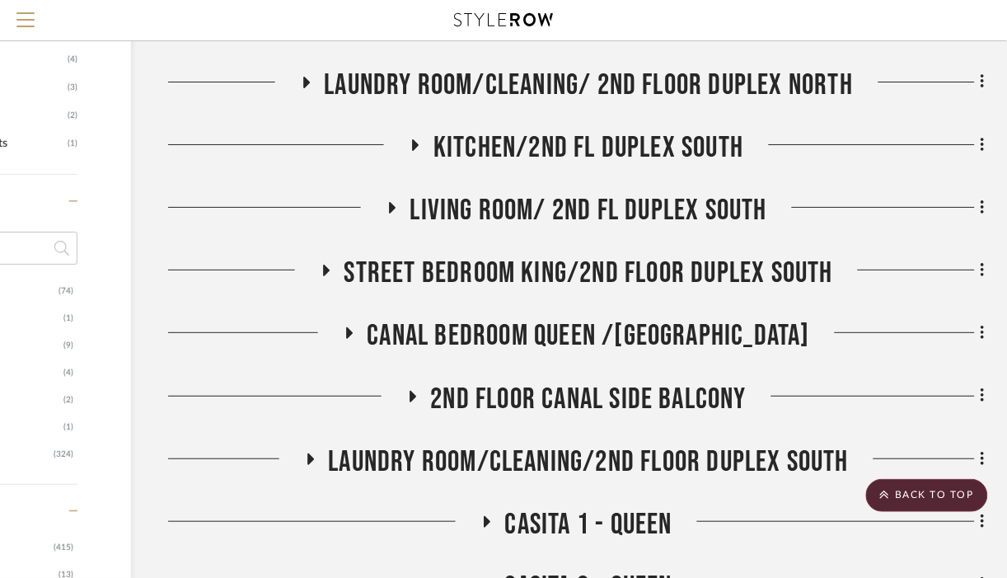
click at [428, 353] on span "Canal Bedroom queen /[GEOGRAPHIC_DATA]" at bounding box center [588, 335] width 443 height 35
drag, startPoint x: 428, startPoint y: 363, endPoint x: 481, endPoint y: 15, distance: 352.4
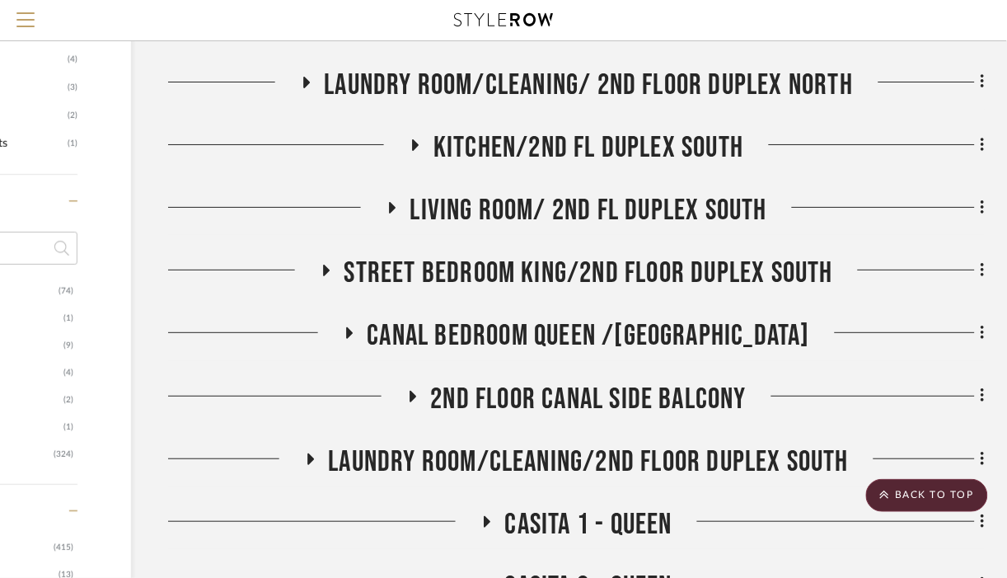
click at [432, 353] on span "Canal Bedroom queen /[GEOGRAPHIC_DATA]" at bounding box center [588, 335] width 443 height 35
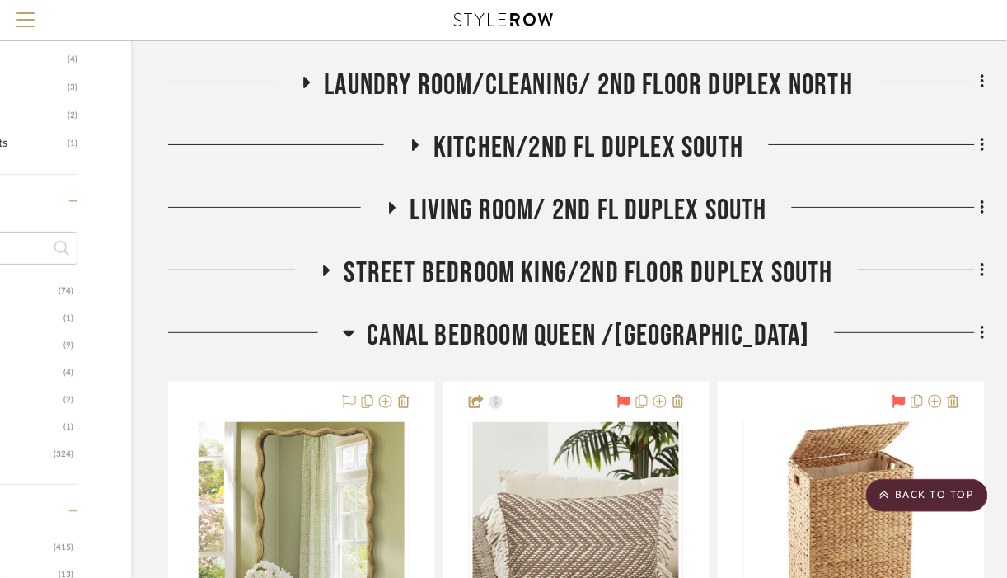
click at [435, 291] on span "Street Bedroom king/2nd floor Duplex South" at bounding box center [588, 272] width 489 height 35
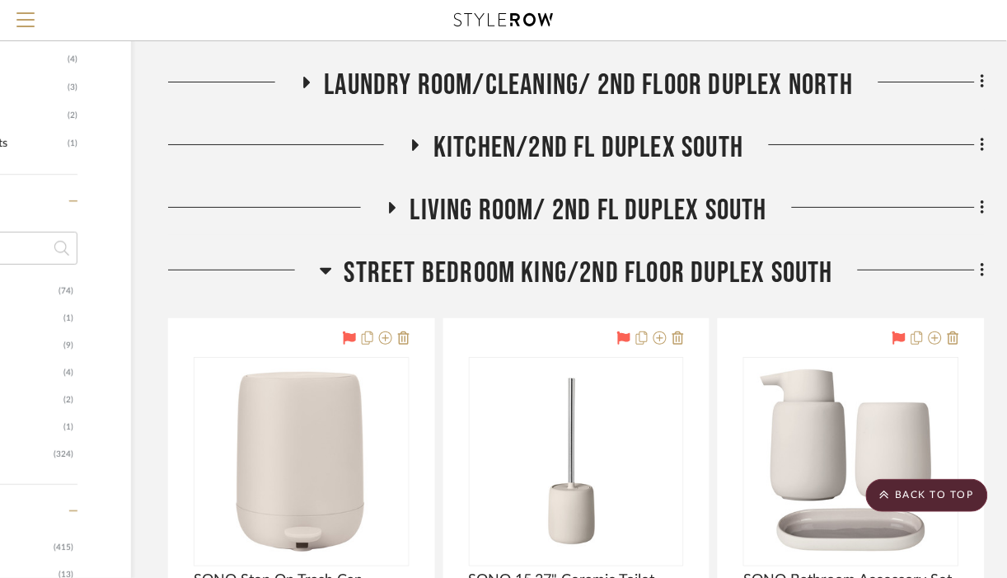
click at [435, 291] on span "Street Bedroom king/2nd floor Duplex South" at bounding box center [588, 272] width 489 height 35
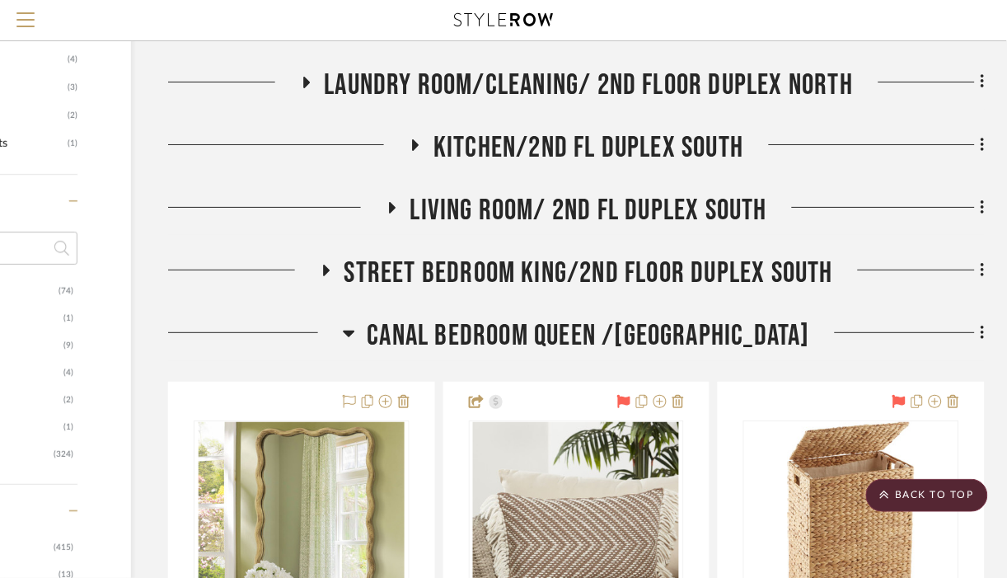
click at [544, 291] on span "Street Bedroom king/2nd floor Duplex South" at bounding box center [588, 272] width 489 height 35
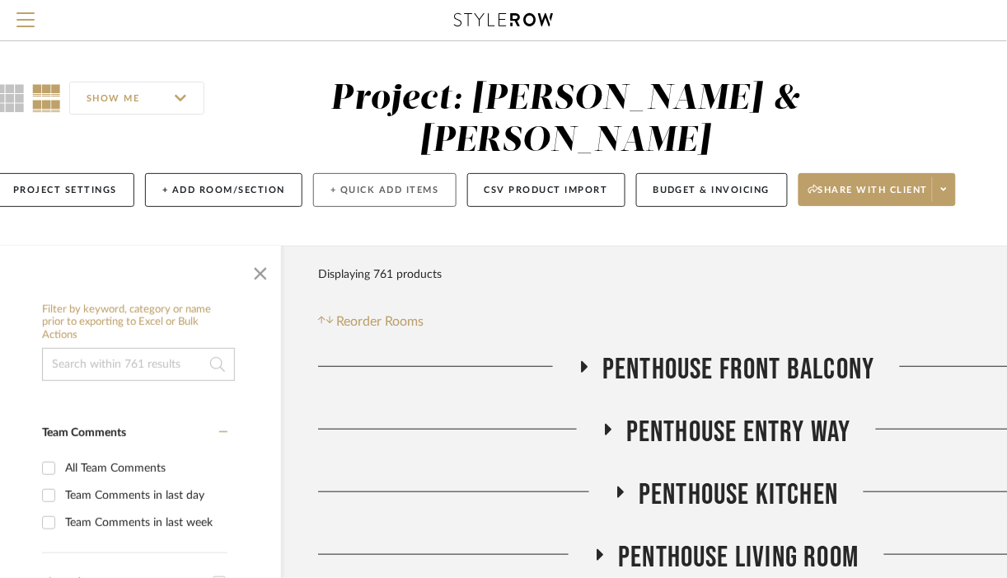
scroll to position [0, 0]
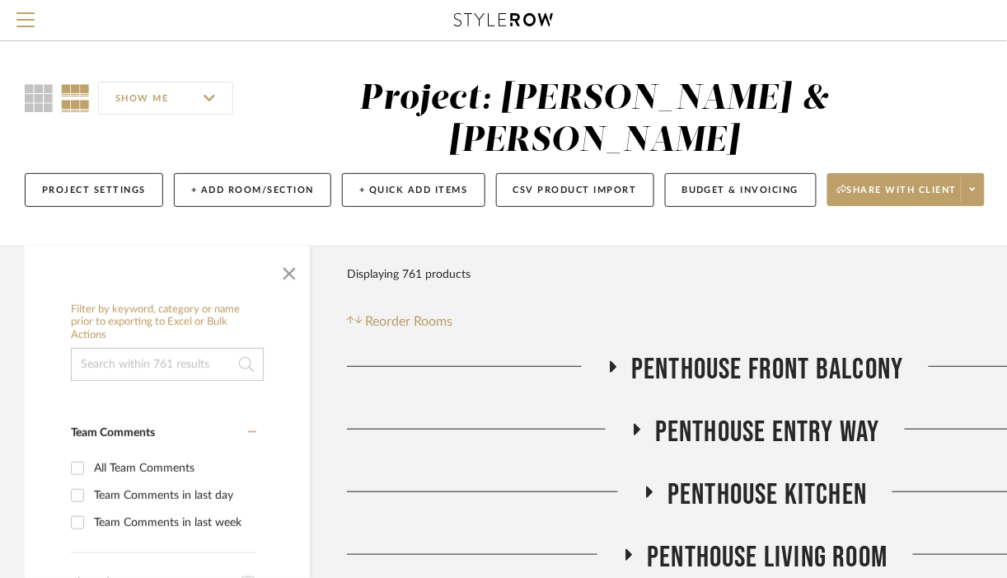
click at [192, 376] on input at bounding box center [167, 364] width 193 height 33
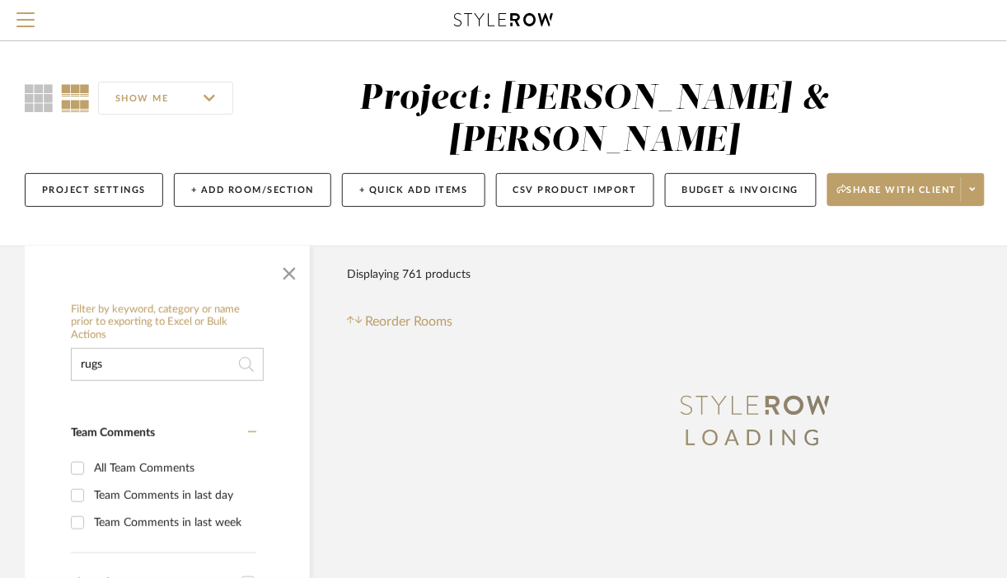
type input "rugs"
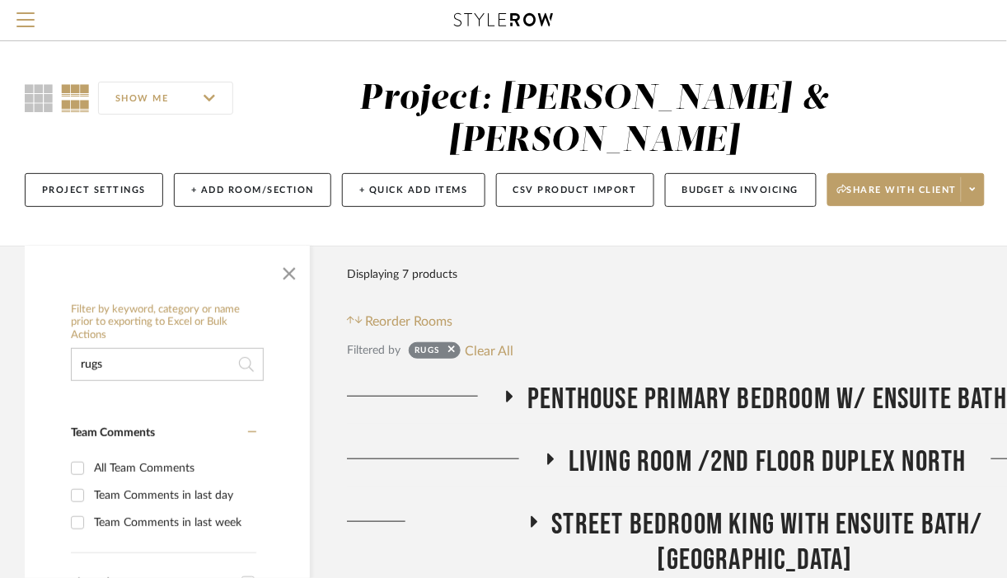
click at [515, 398] on icon at bounding box center [509, 396] width 20 height 12
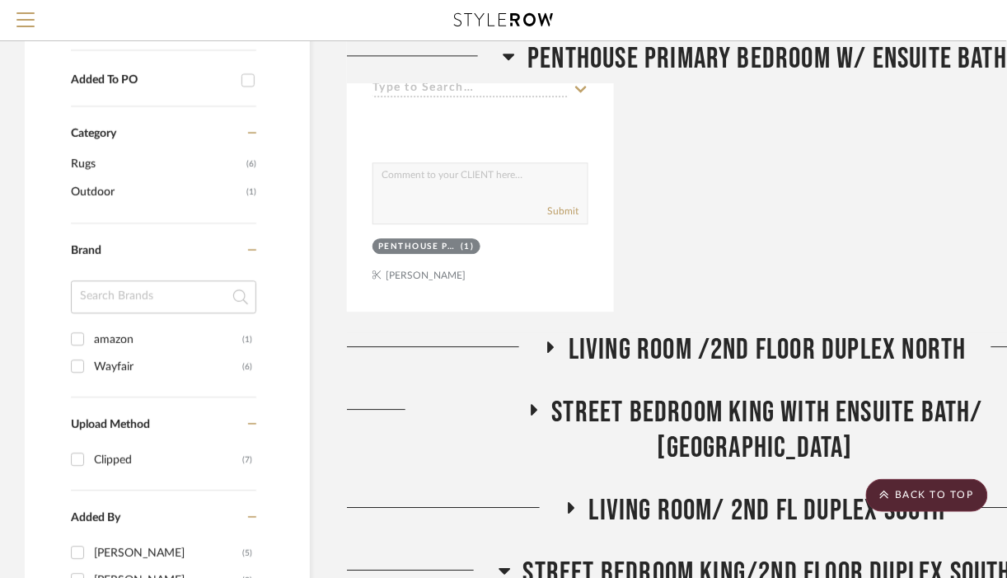
scroll to position [882, 0]
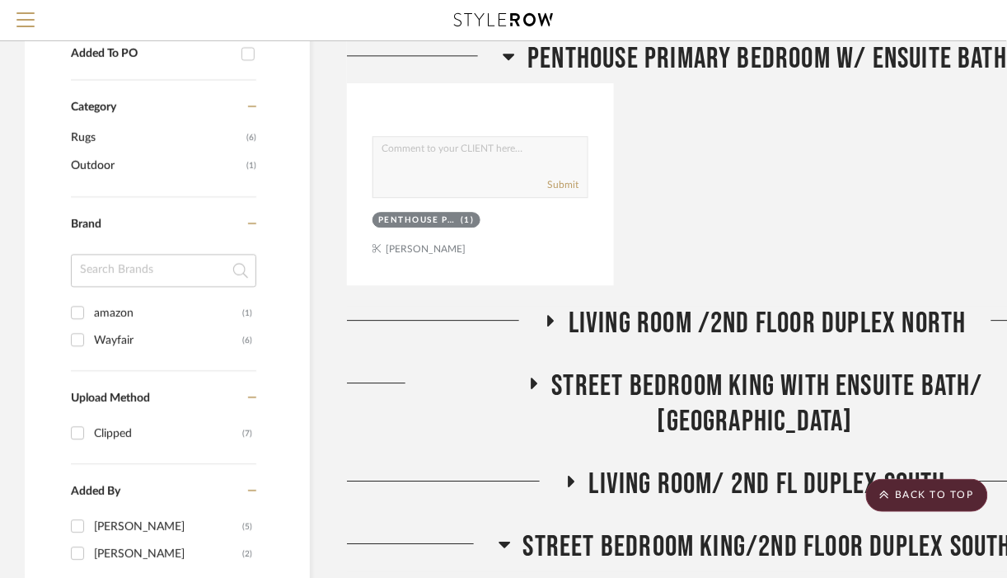
click at [551, 323] on icon at bounding box center [550, 320] width 20 height 12
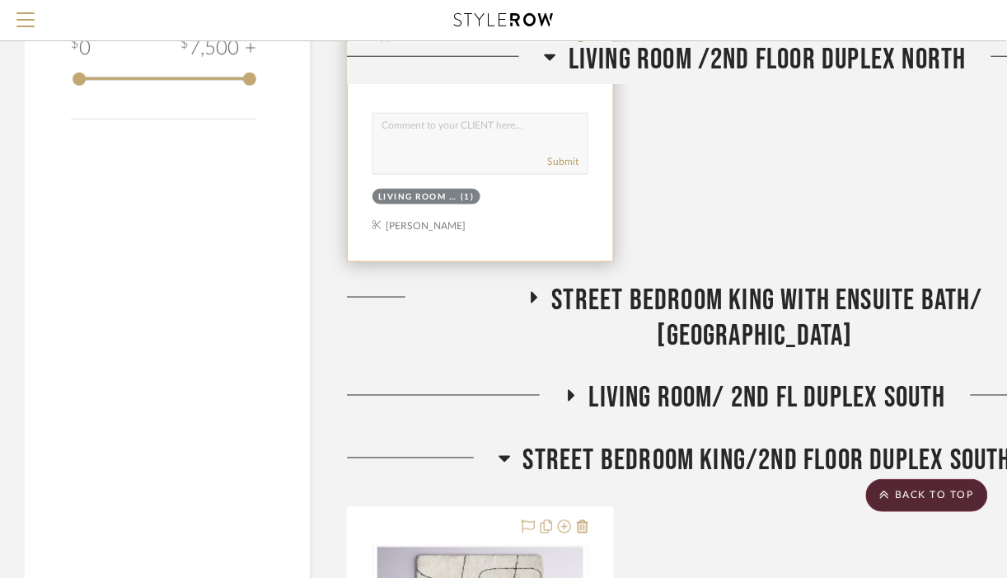
scroll to position [1732, 0]
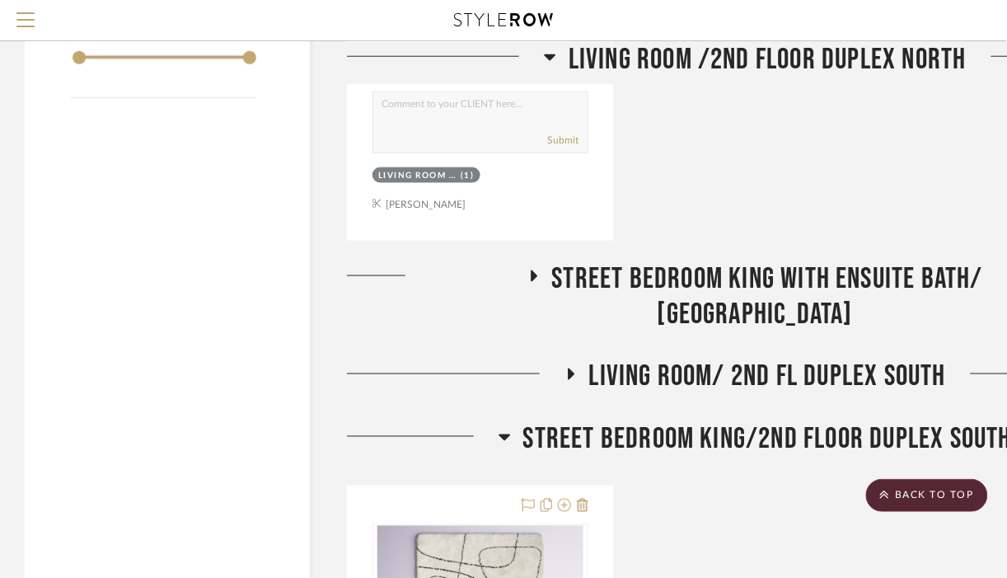
click at [523, 278] on icon at bounding box center [533, 275] width 20 height 12
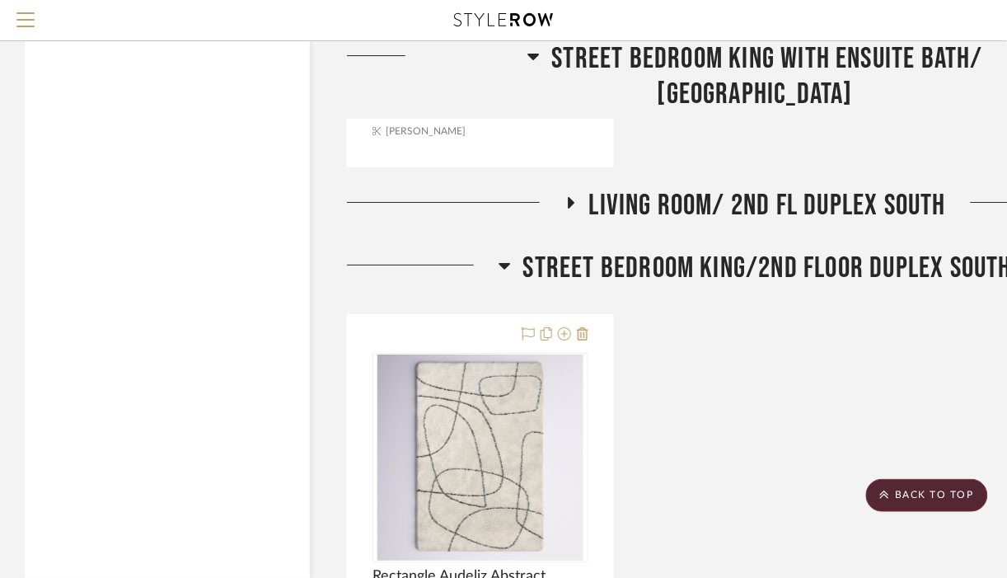
scroll to position [2630, 0]
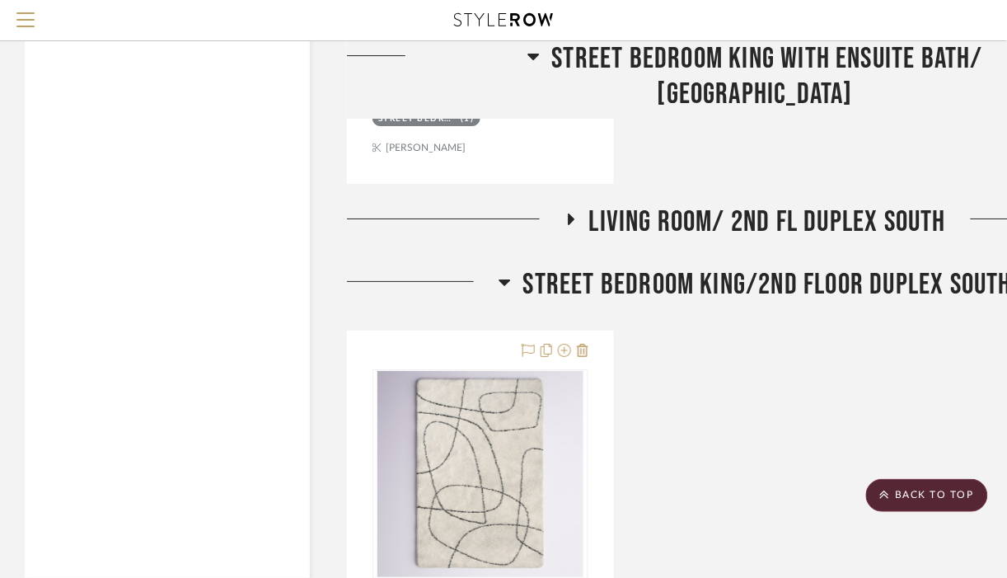
click at [568, 225] on icon at bounding box center [571, 219] width 7 height 12
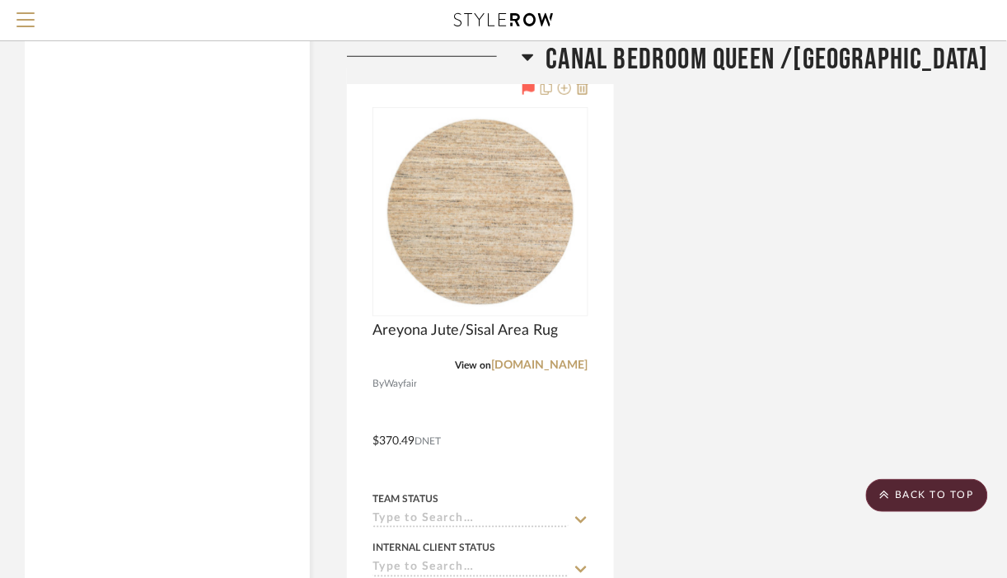
scroll to position [4573, 0]
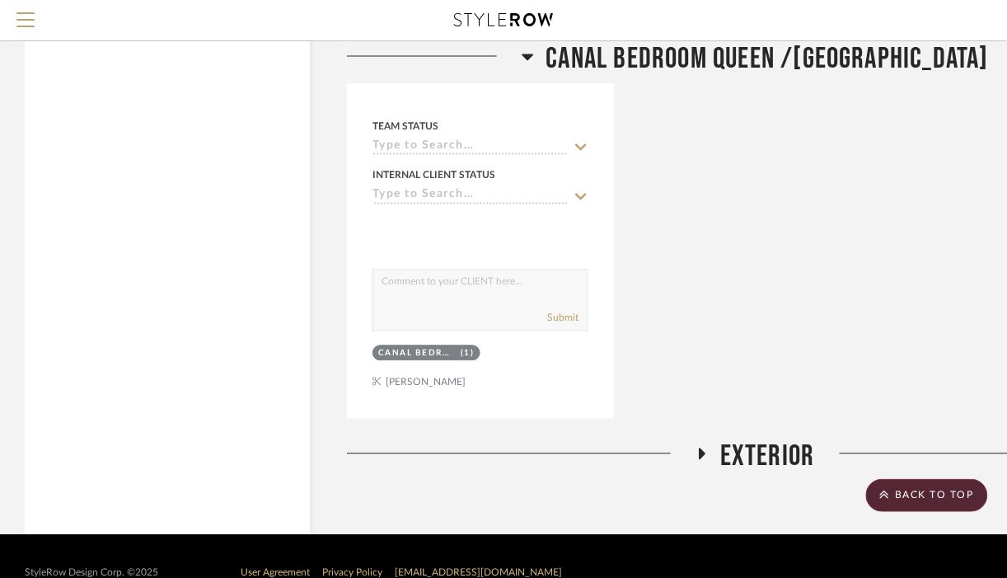
scroll to position [4824, 0]
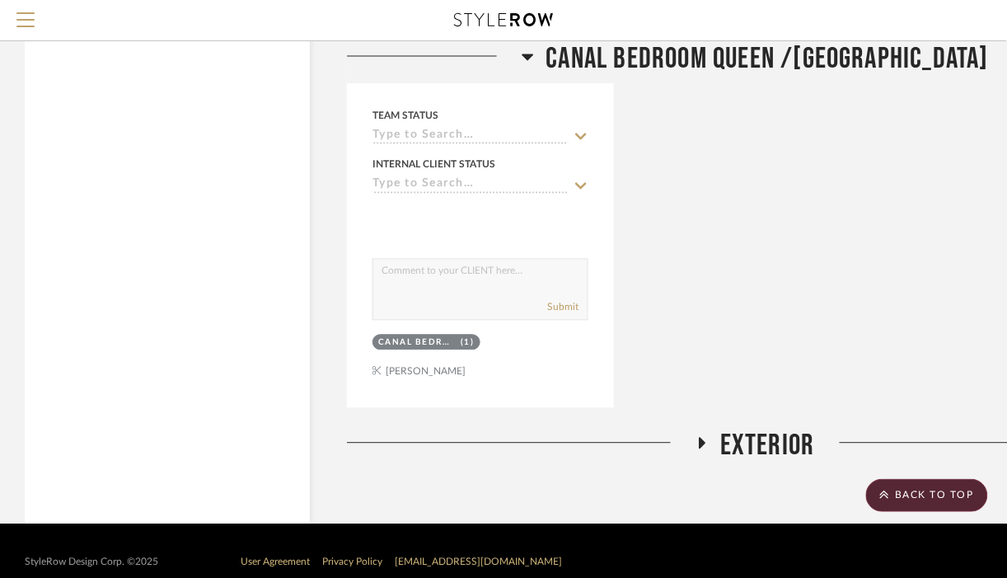
click at [700, 452] on fa-icon at bounding box center [701, 449] width 12 height 24
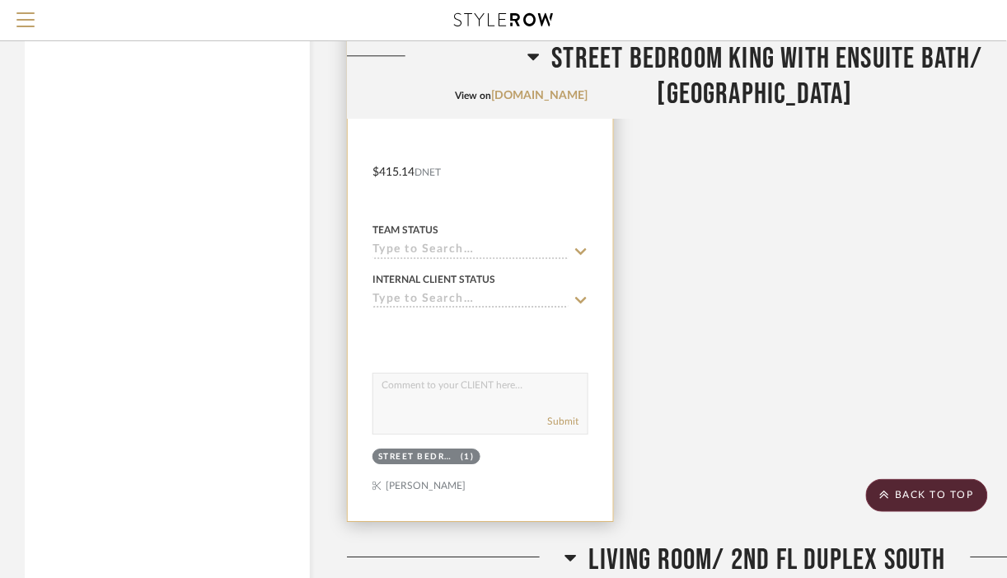
click at [424, 250] on input at bounding box center [470, 251] width 196 height 16
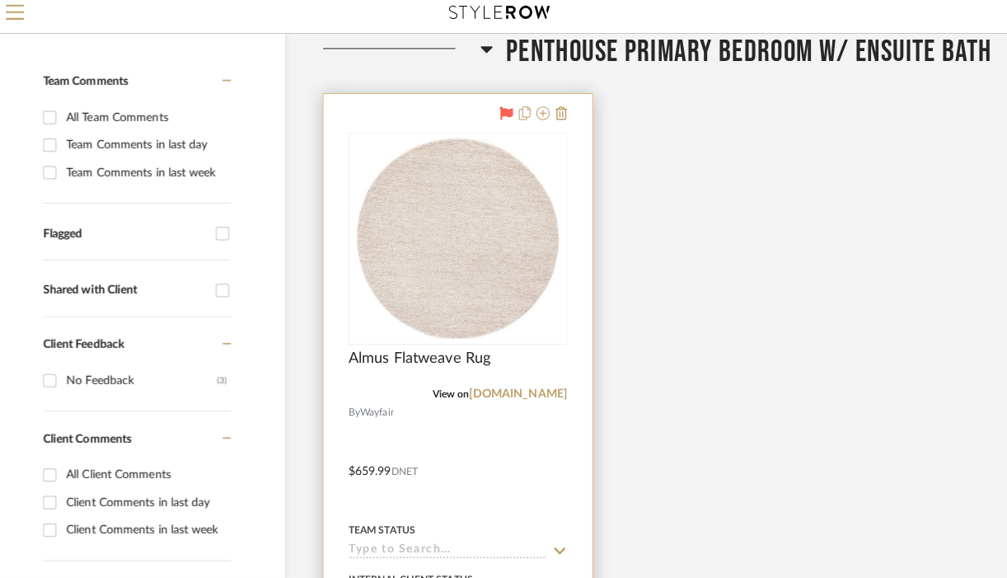
scroll to position [349, 17]
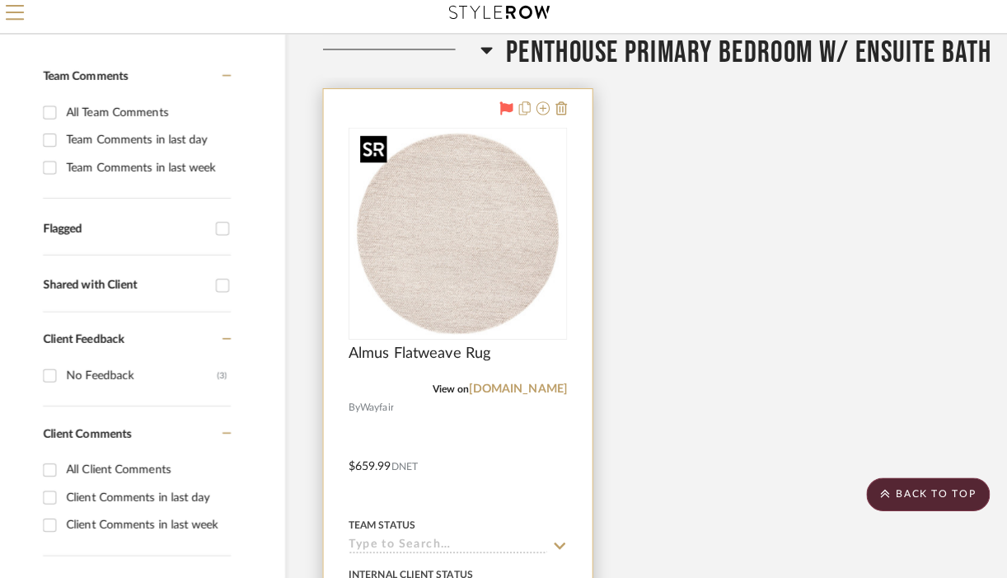
click at [470, 274] on img "0" at bounding box center [463, 238] width 206 height 206
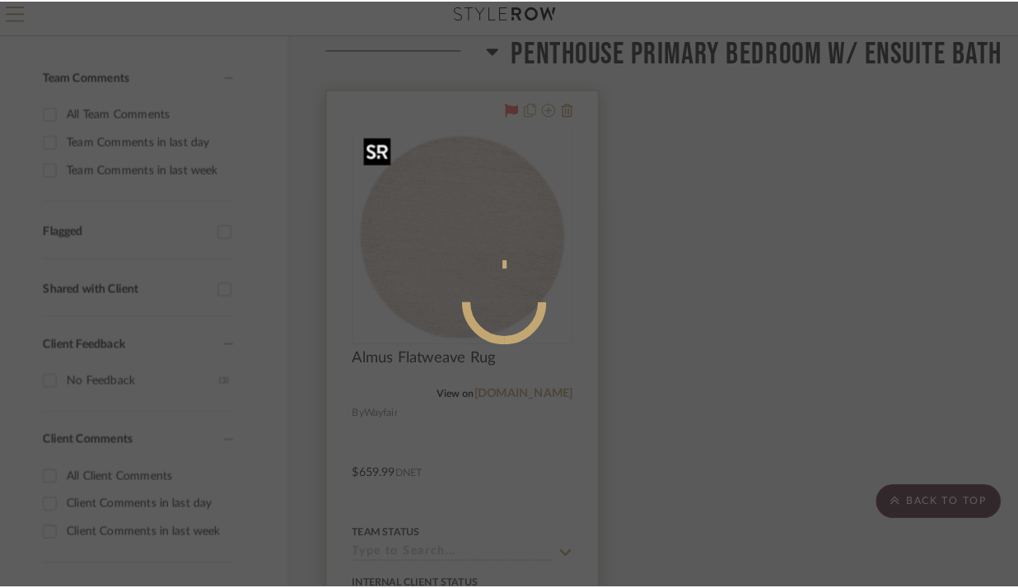
scroll to position [0, 0]
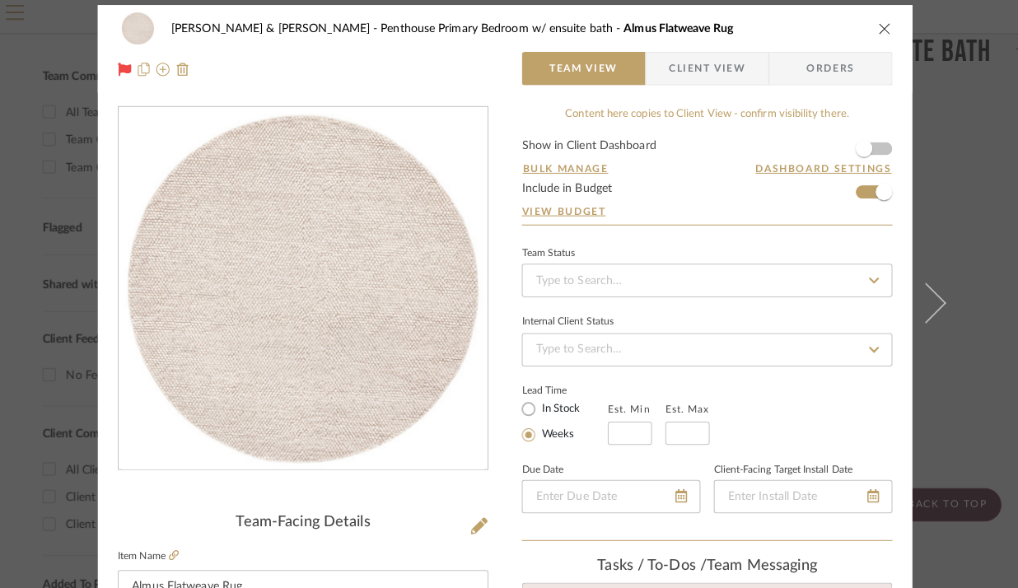
click at [171, 552] on label "Item Name" at bounding box center [157, 556] width 60 height 14
click at [177, 558] on icon at bounding box center [182, 555] width 10 height 10
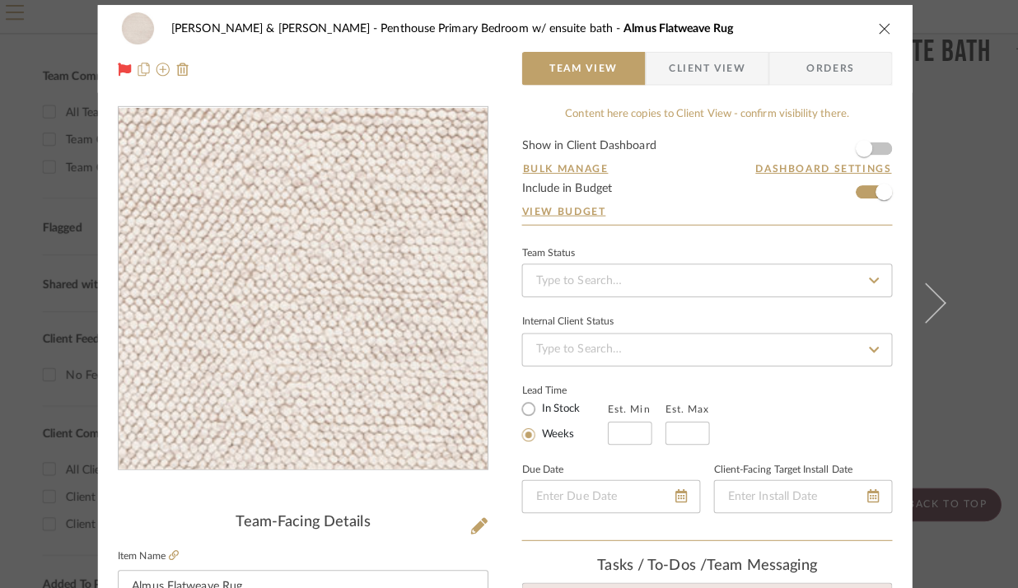
click at [327, 230] on img "0" at bounding box center [310, 293] width 358 height 358
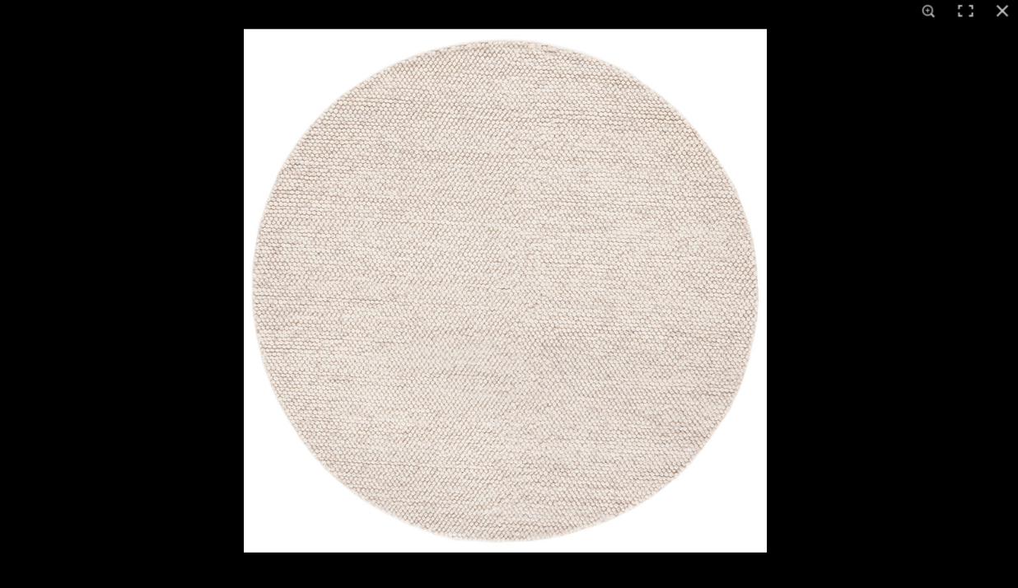
click at [325, 231] on img at bounding box center [509, 294] width 517 height 517
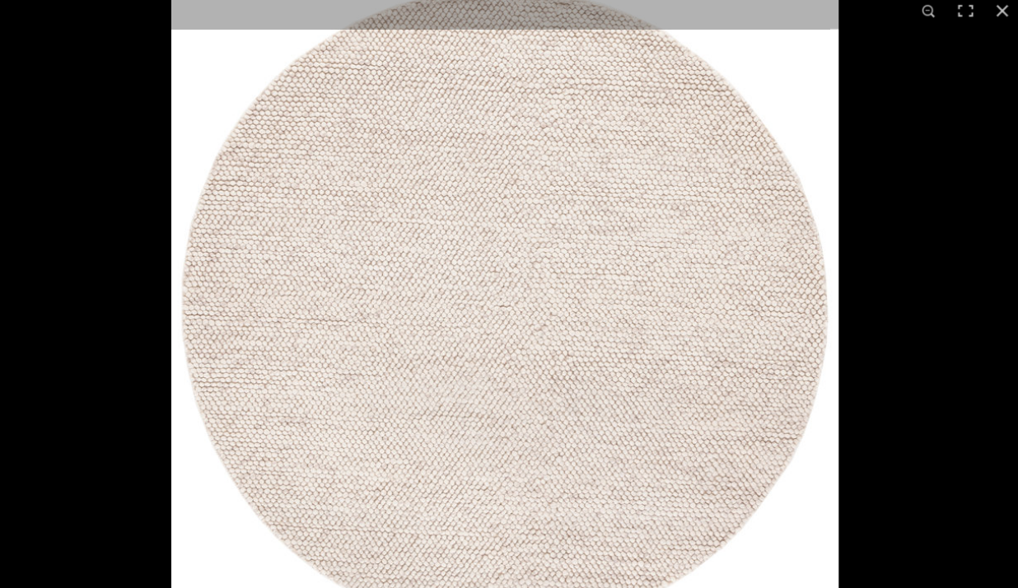
click at [325, 231] on img at bounding box center [509, 312] width 659 height 659
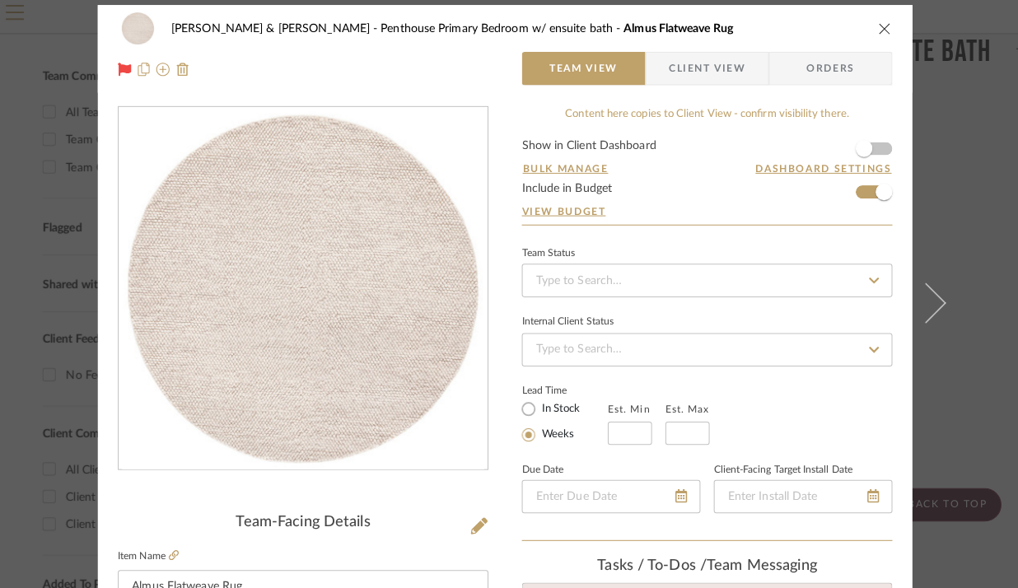
click at [877, 39] on button "close" at bounding box center [884, 35] width 15 height 15
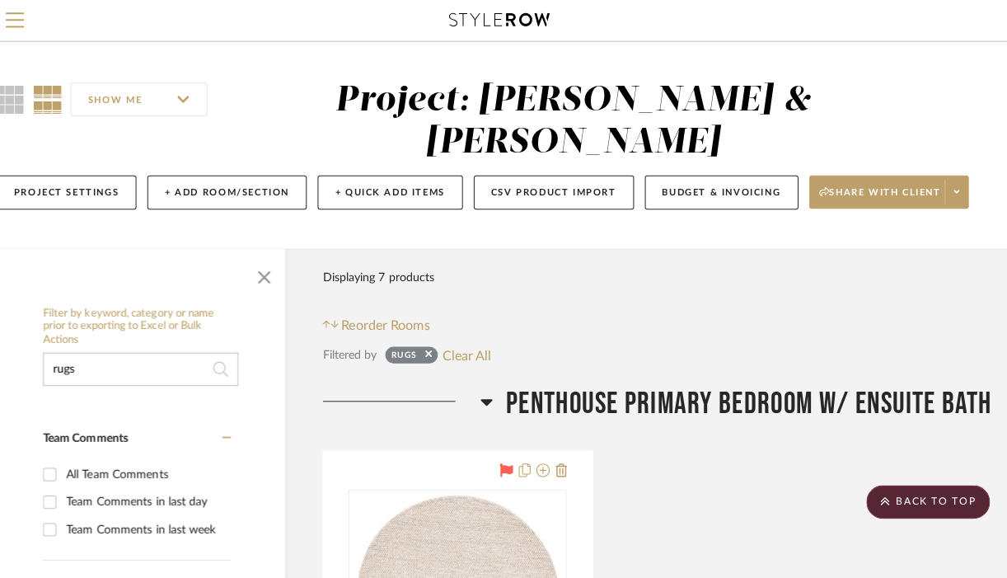
scroll to position [4, 17]
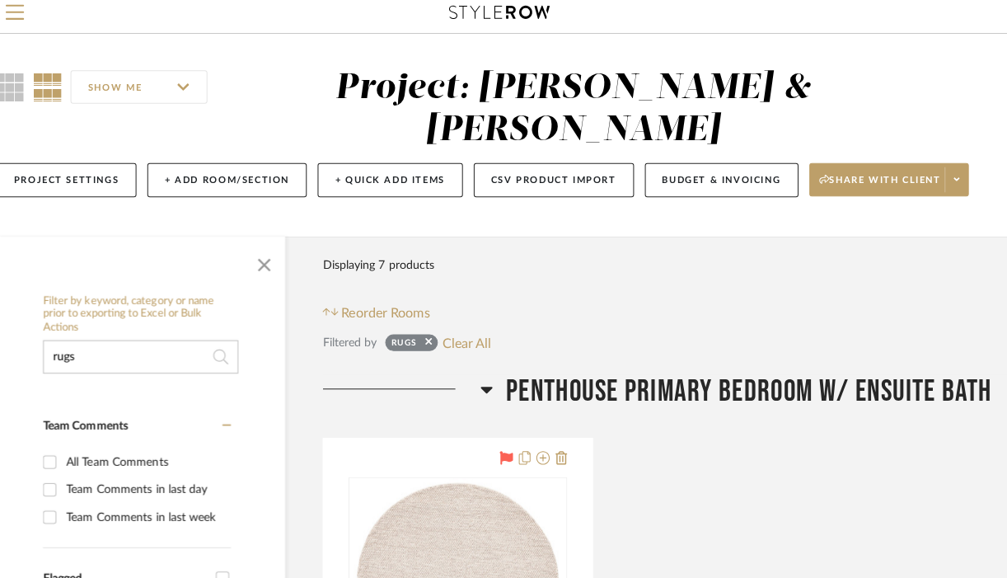
click at [59, 359] on input "rugs" at bounding box center [150, 360] width 193 height 33
type input "abstract rugs"
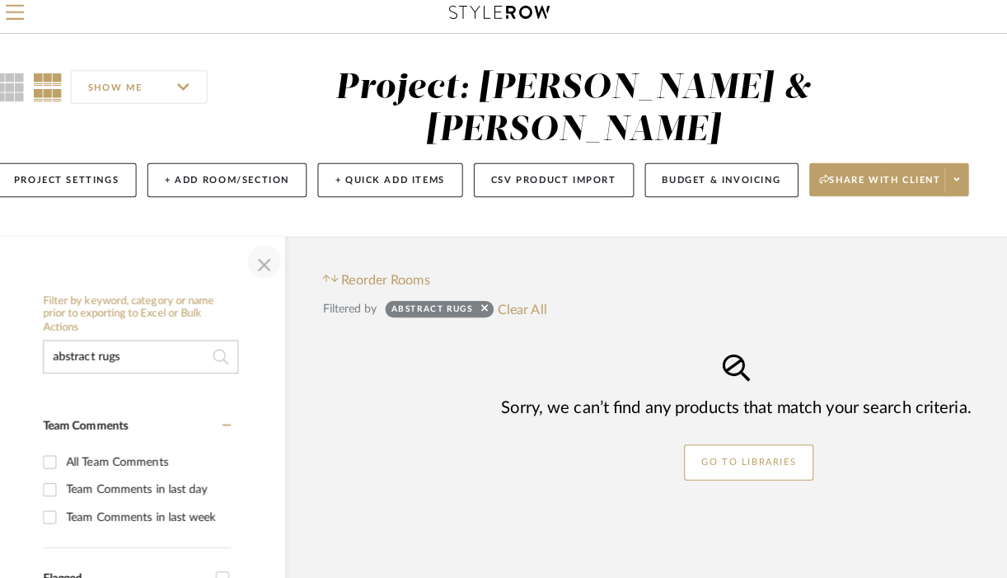
click at [276, 272] on span "button" at bounding box center [272, 266] width 40 height 40
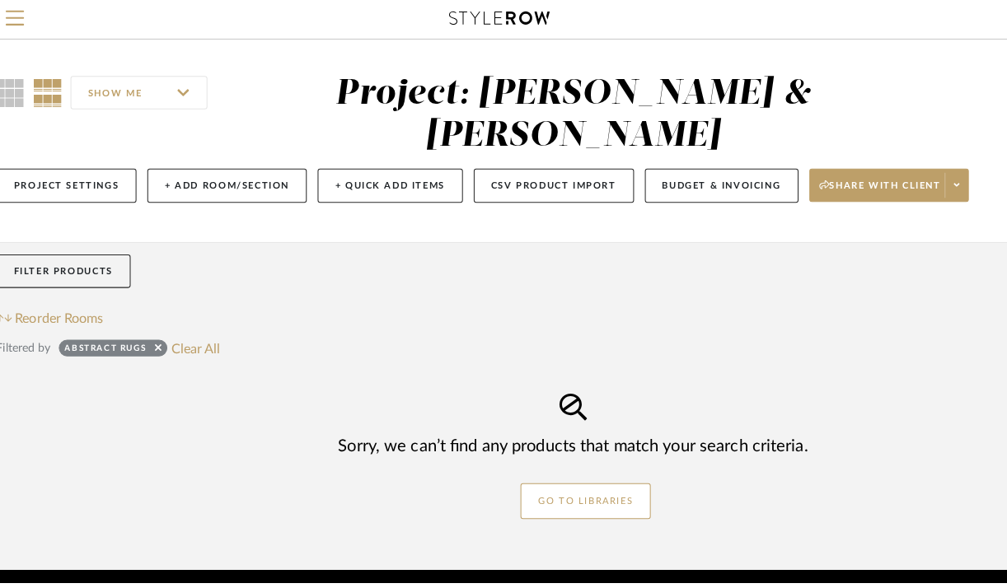
scroll to position [4, 0]
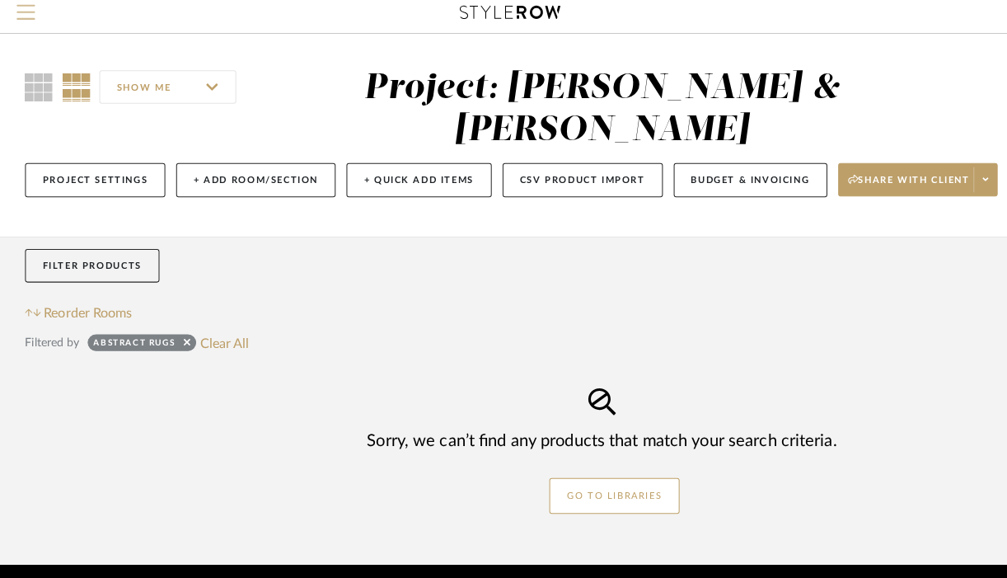
click at [21, 29] on span "Menu" at bounding box center [25, 24] width 18 height 25
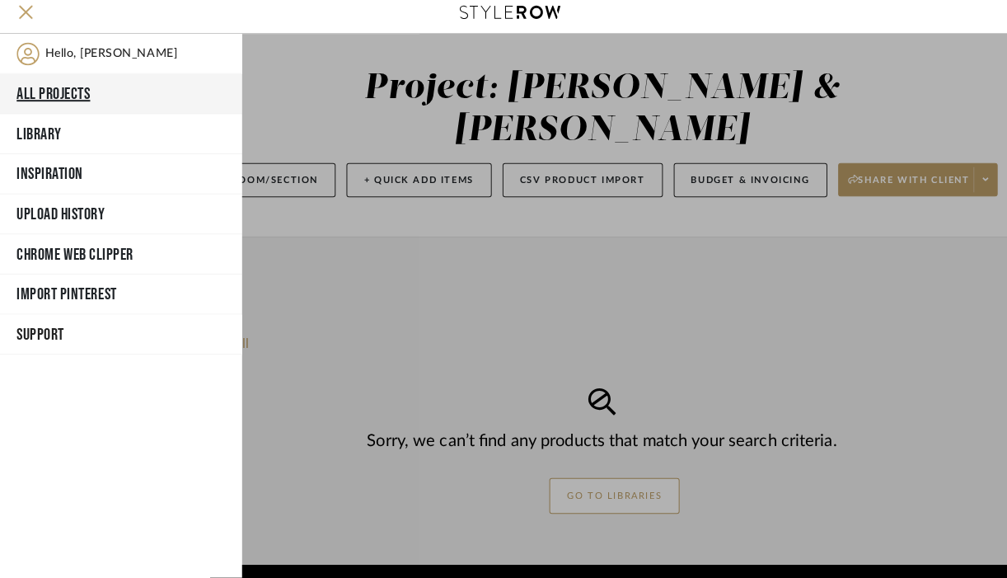
click at [58, 109] on button "All Projects" at bounding box center [119, 101] width 239 height 40
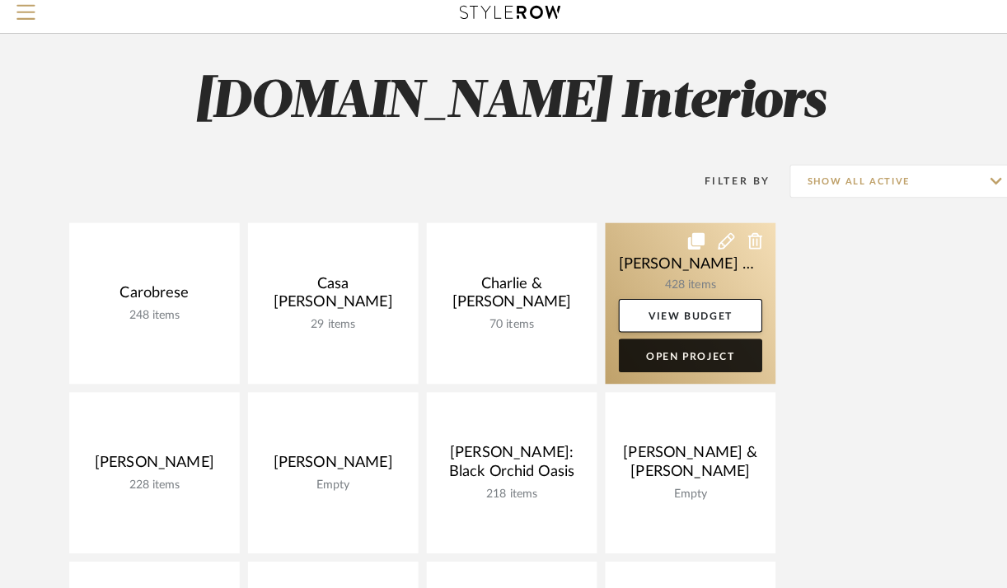
click at [672, 366] on link "Open Project" at bounding box center [681, 359] width 142 height 33
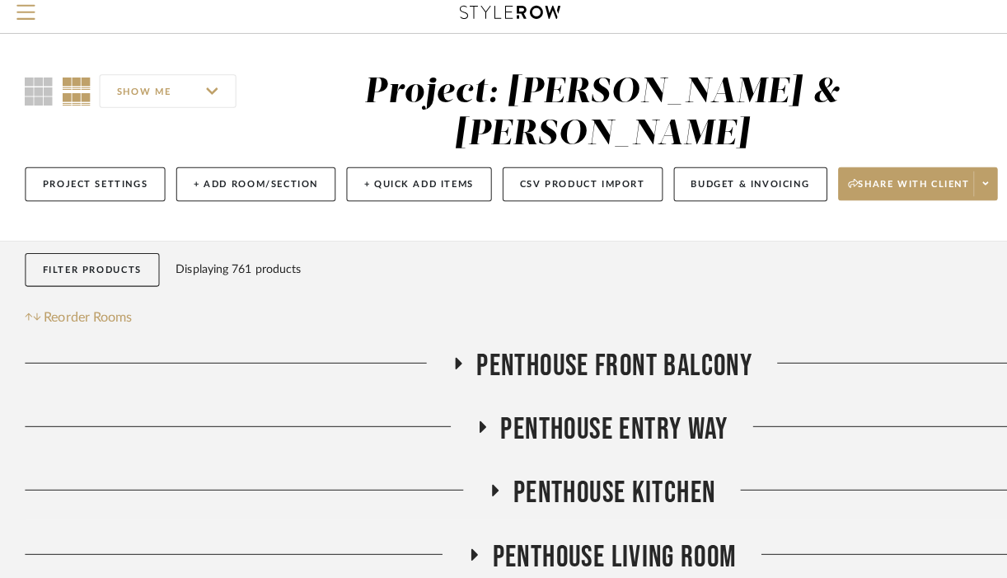
click at [256, 274] on div "Displaying 761 products" at bounding box center [236, 274] width 124 height 33
click at [161, 277] on div "Filter Products Displaying 761 products" at bounding box center [161, 275] width 273 height 34
click at [43, 321] on button "Reorder Rooms" at bounding box center [78, 321] width 106 height 20
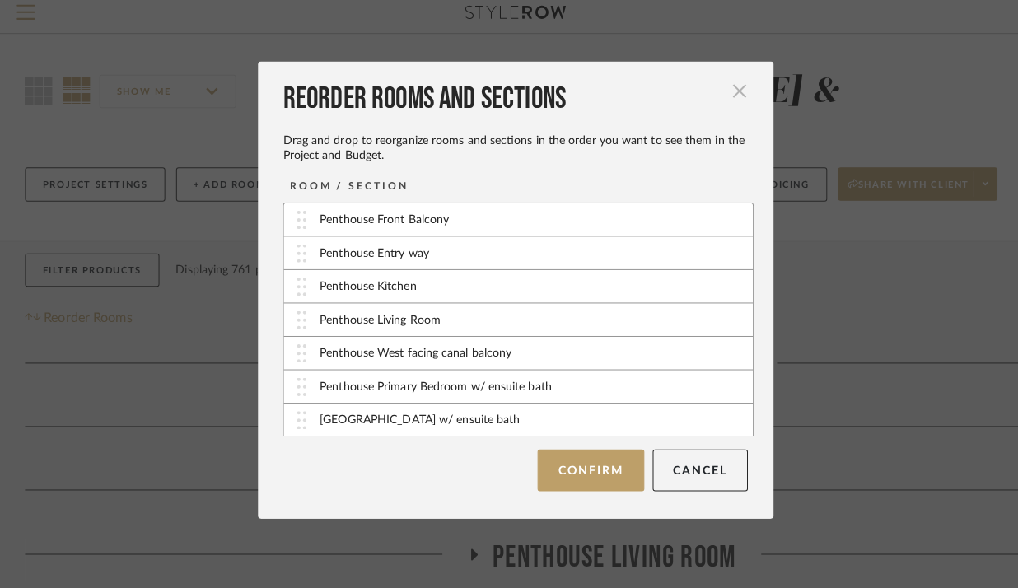
click at [723, 101] on span "button" at bounding box center [729, 98] width 33 height 33
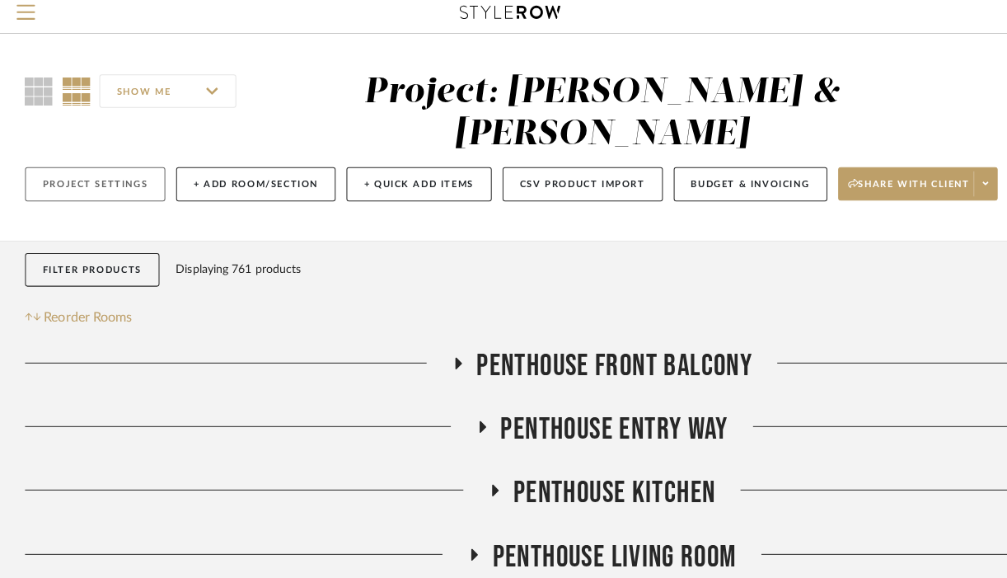
click at [116, 195] on button "Project Settings" at bounding box center [94, 190] width 138 height 34
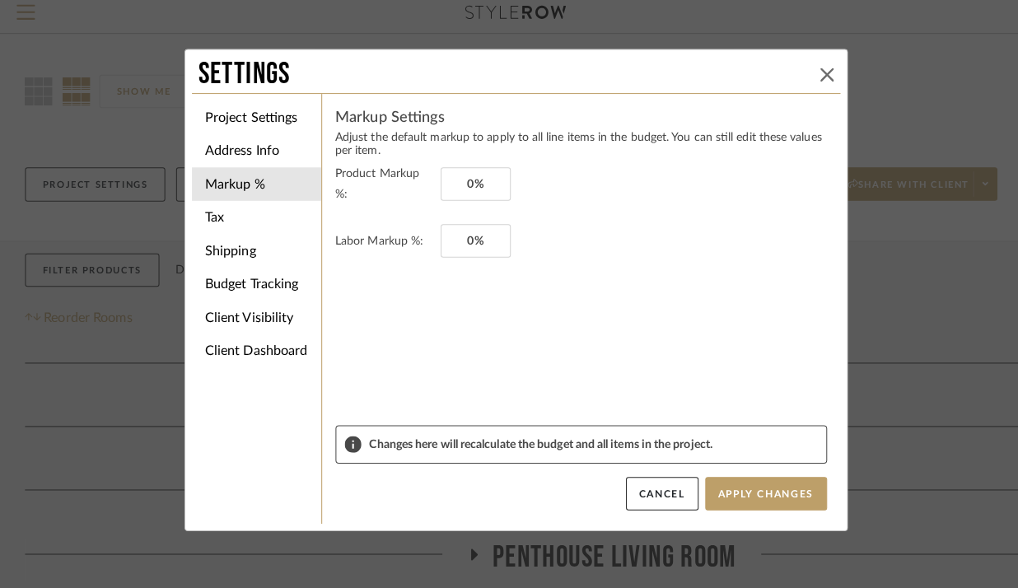
click at [812, 79] on icon at bounding box center [816, 81] width 13 height 13
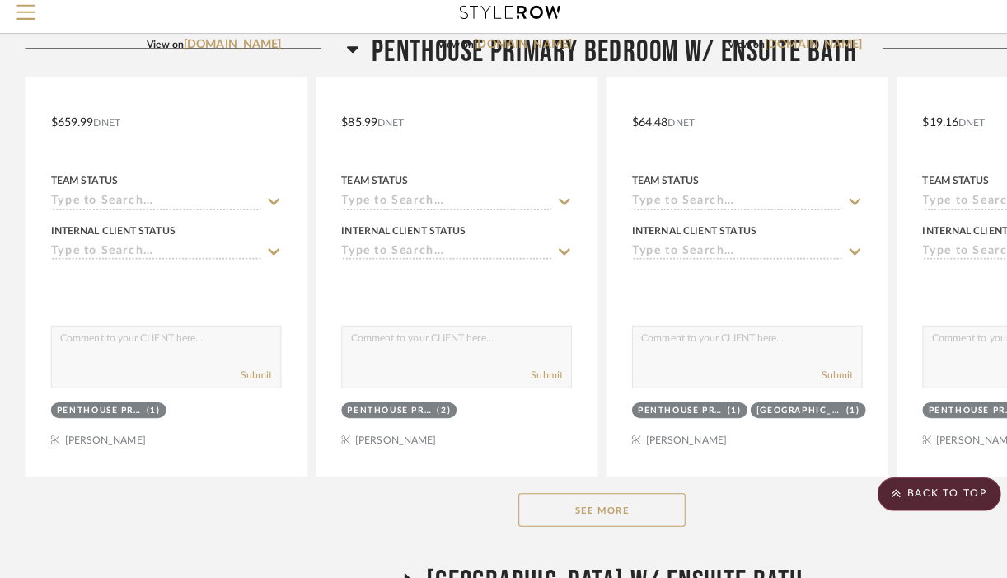
scroll to position [977, 0]
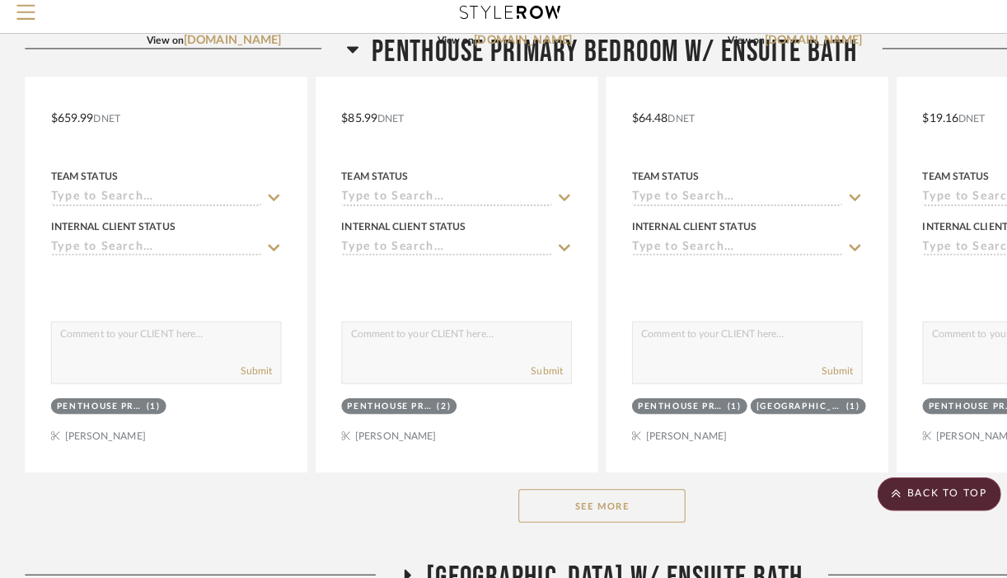
click at [596, 503] on button "See More" at bounding box center [594, 506] width 165 height 33
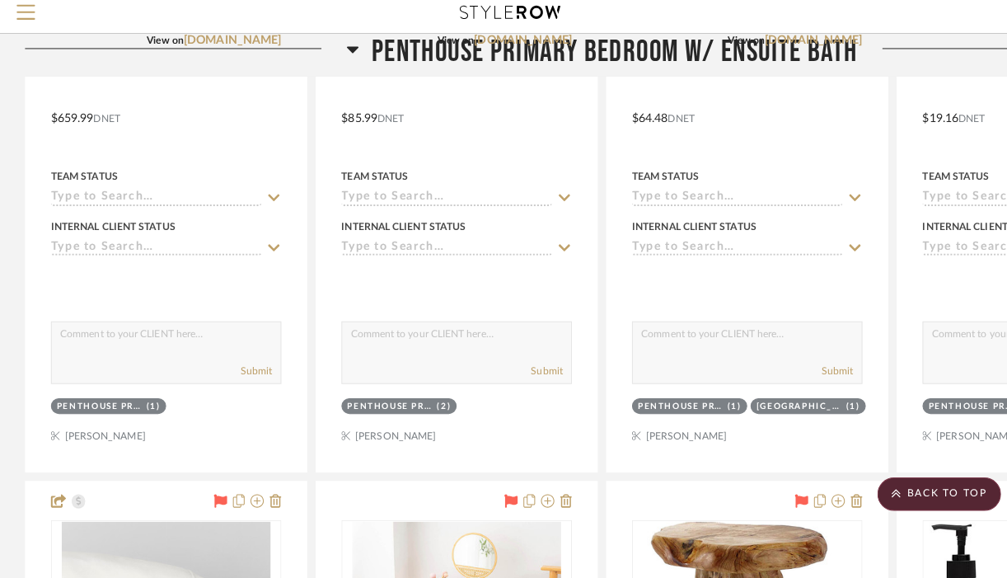
scroll to position [0, 0]
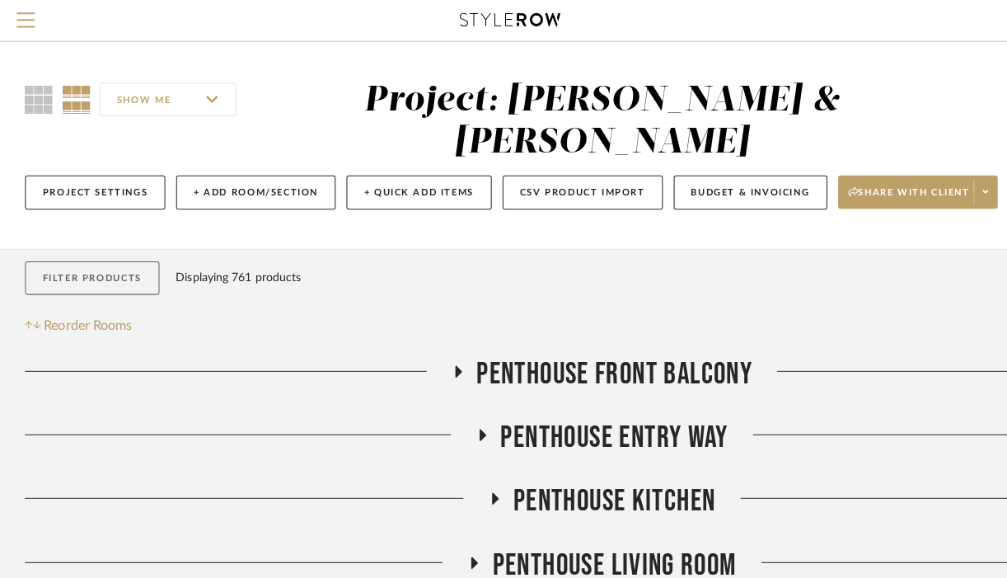
click at [70, 265] on button "Filter Products" at bounding box center [91, 275] width 133 height 34
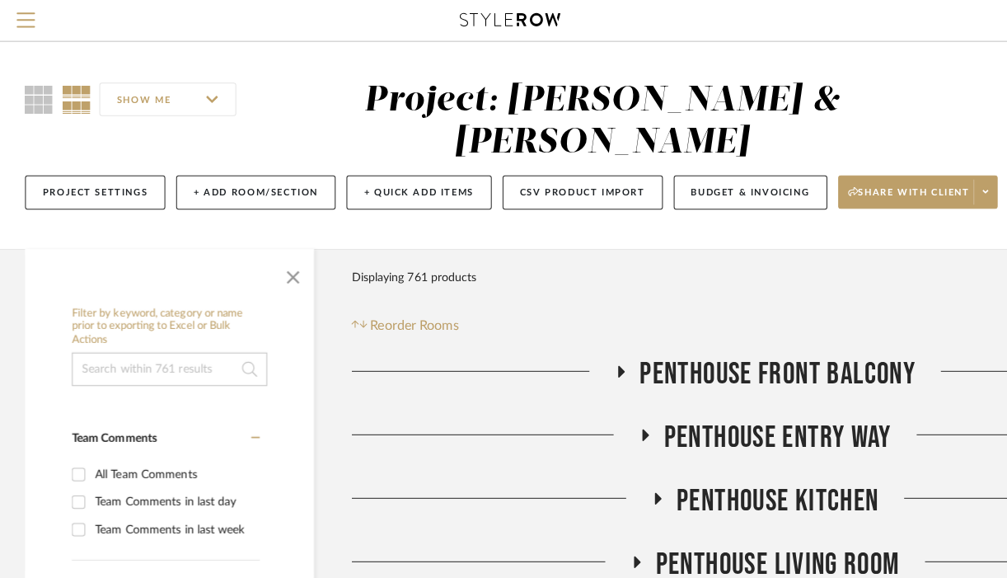
click at [130, 374] on input at bounding box center [167, 364] width 193 height 33
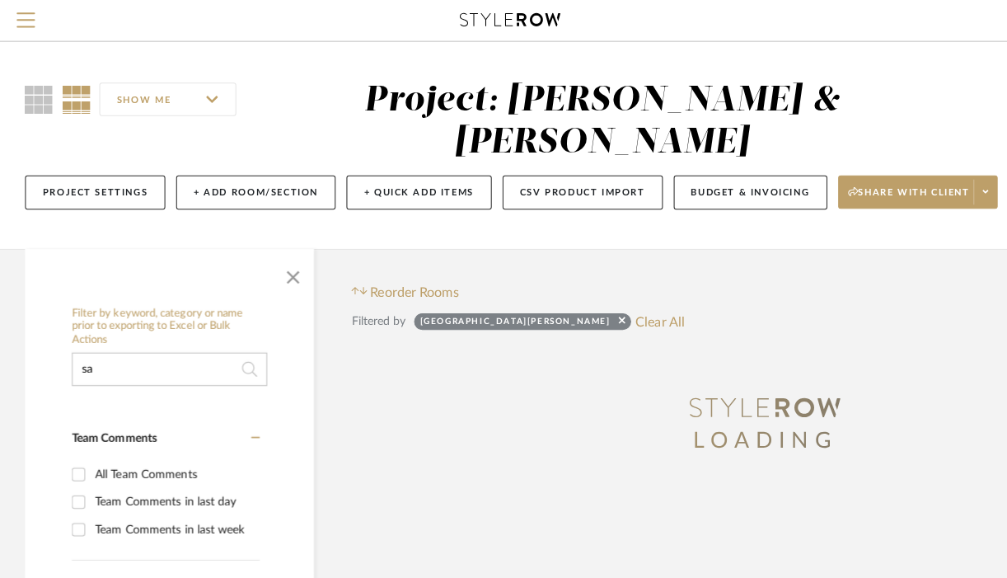
type input "s"
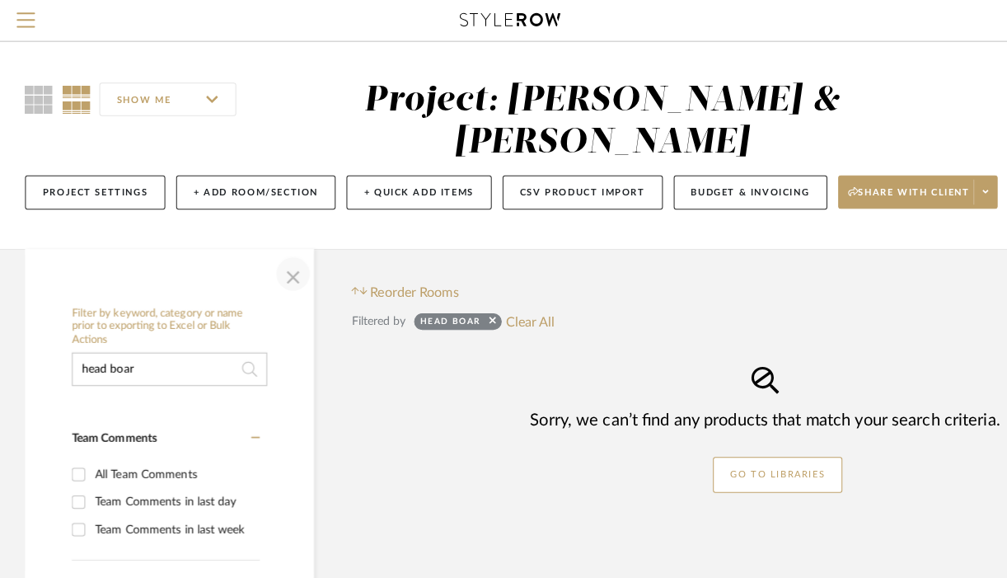
type input "head boar"
click at [281, 271] on span "button" at bounding box center [289, 270] width 40 height 40
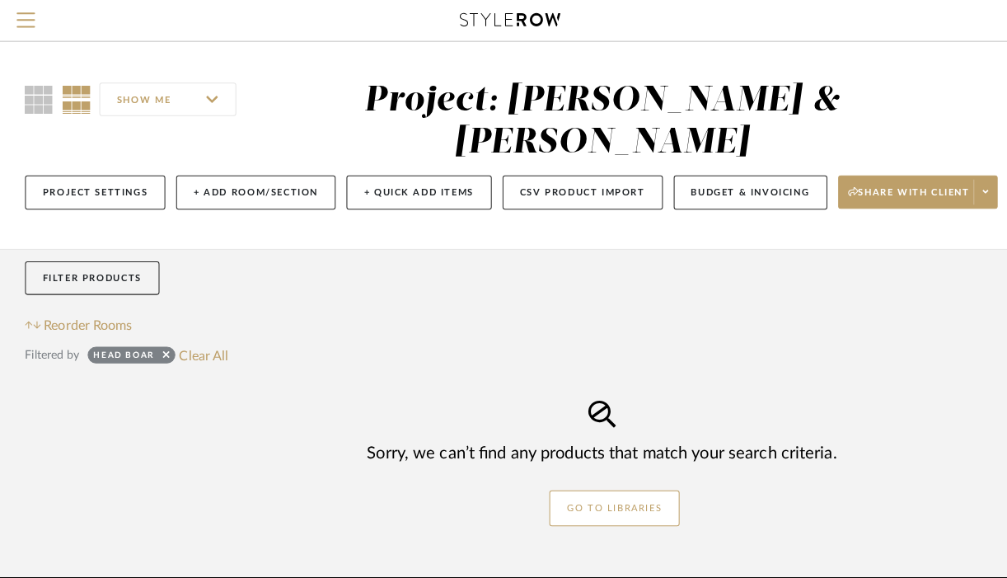
click at [203, 100] on input "SHOW ME" at bounding box center [165, 98] width 135 height 33
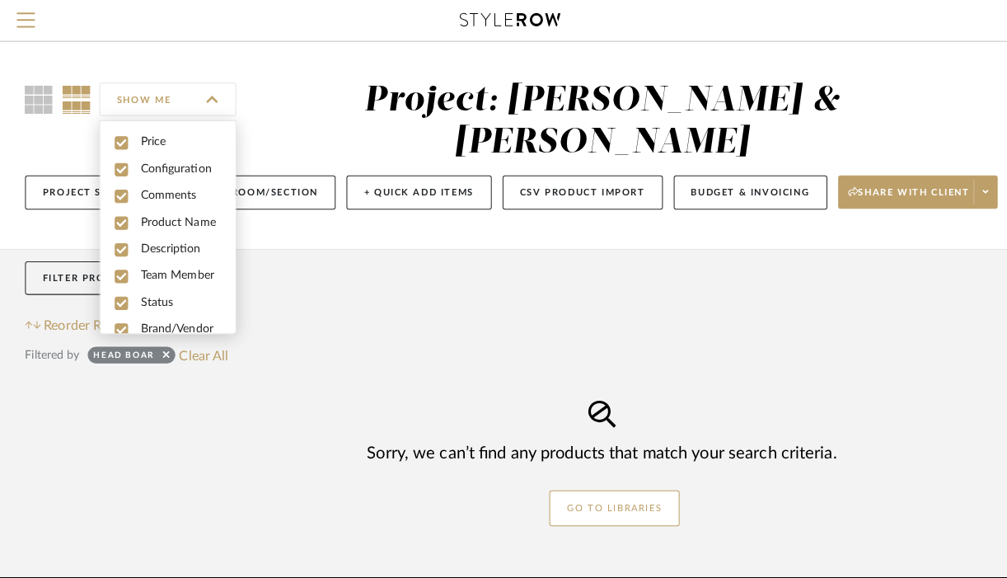
click at [203, 100] on input "SHOW ME" at bounding box center [165, 98] width 135 height 33
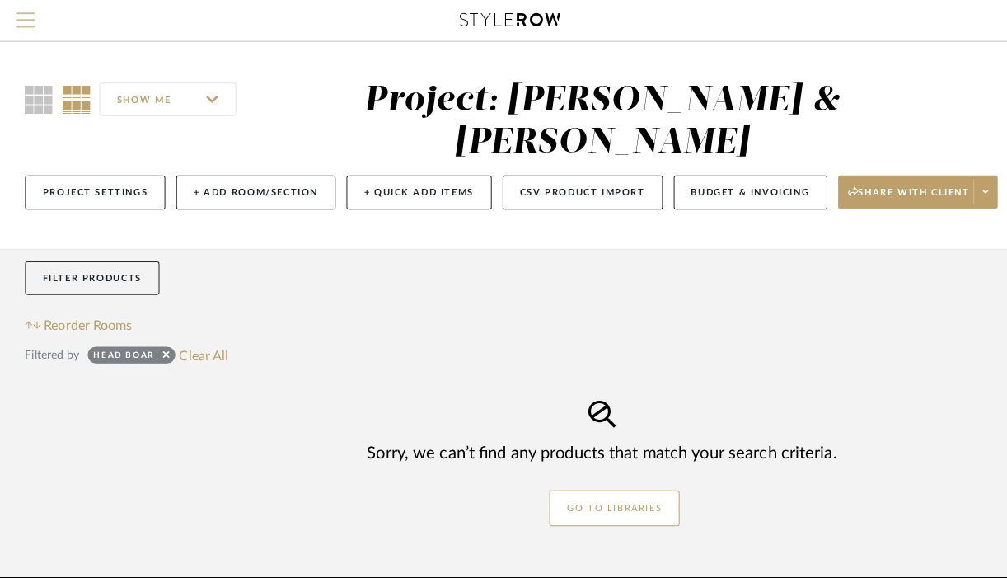
click at [19, 25] on span "Menu" at bounding box center [25, 24] width 18 height 25
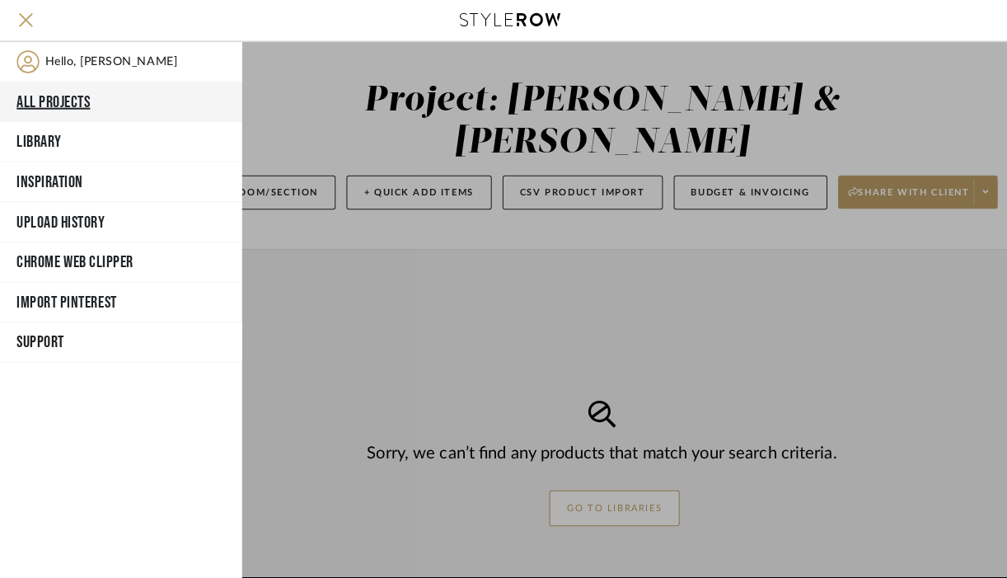
click at [77, 103] on button "All Projects" at bounding box center [119, 101] width 239 height 40
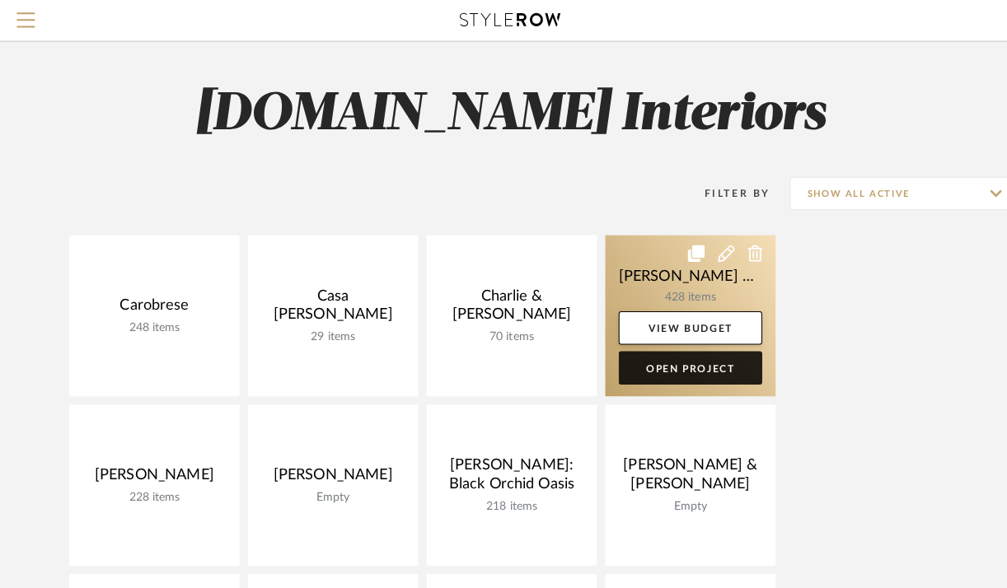
click at [685, 366] on link "Open Project" at bounding box center [681, 363] width 142 height 33
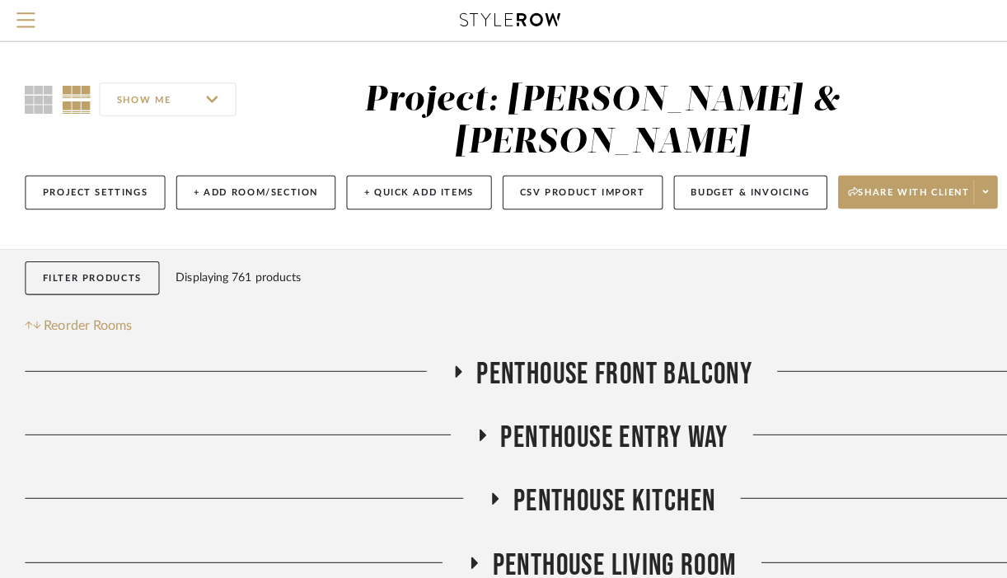
click at [451, 367] on icon at bounding box center [452, 367] width 7 height 12
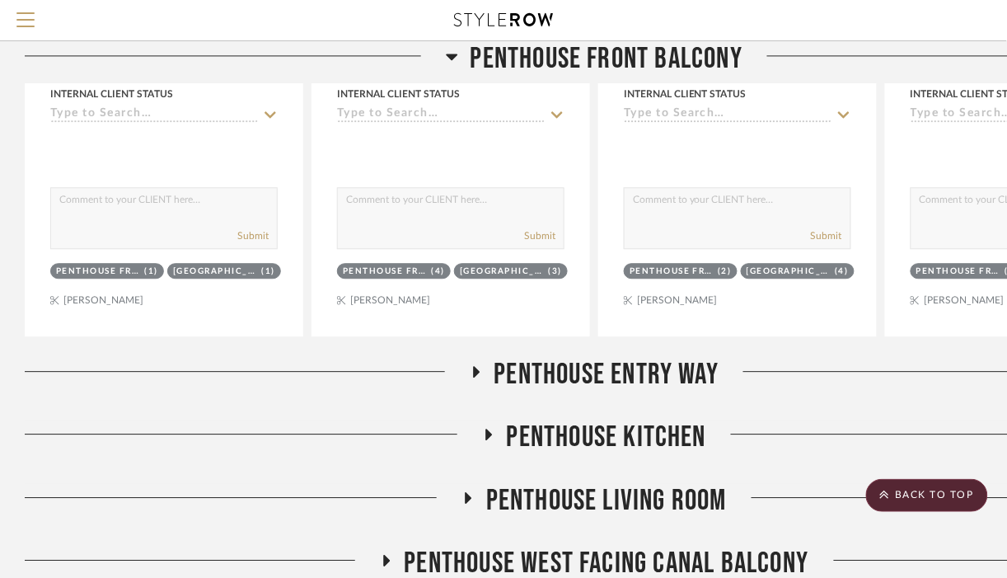
scroll to position [756, 0]
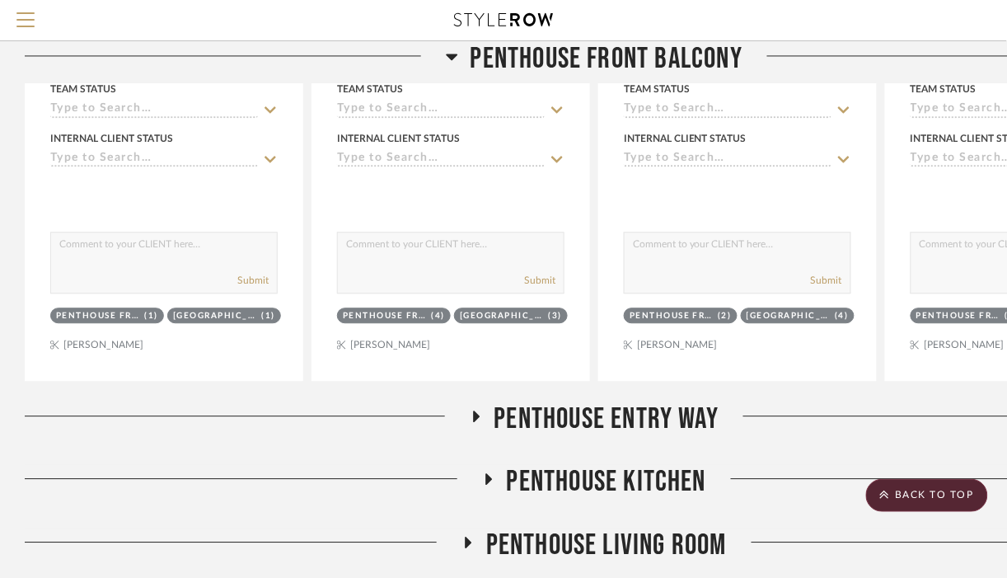
click at [499, 414] on span "Penthouse Entry way" at bounding box center [606, 418] width 225 height 35
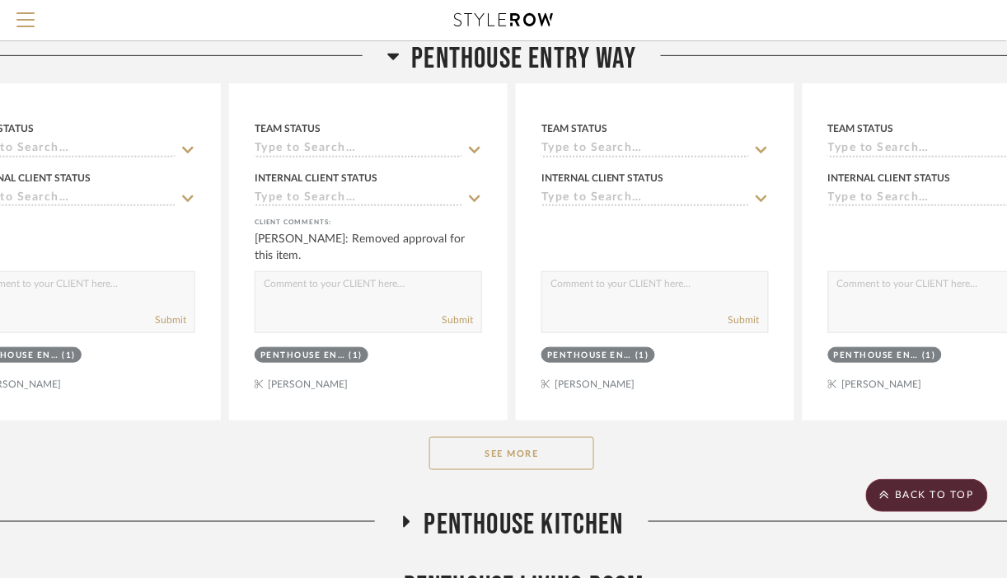
scroll to position [1522, 0]
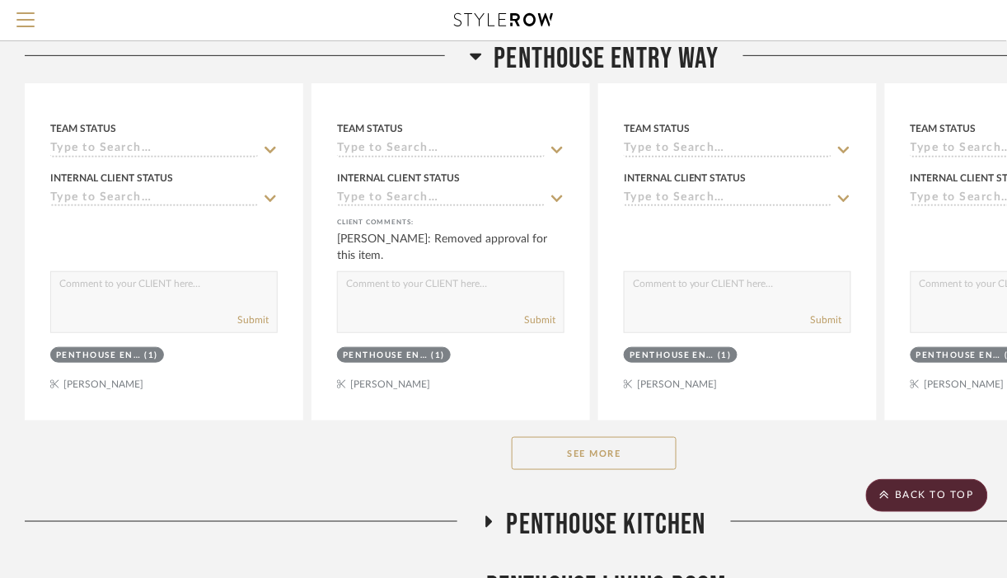
click at [790, 437] on div "See More" at bounding box center [594, 453] width 1139 height 66
click at [601, 466] on button "See More" at bounding box center [594, 453] width 165 height 33
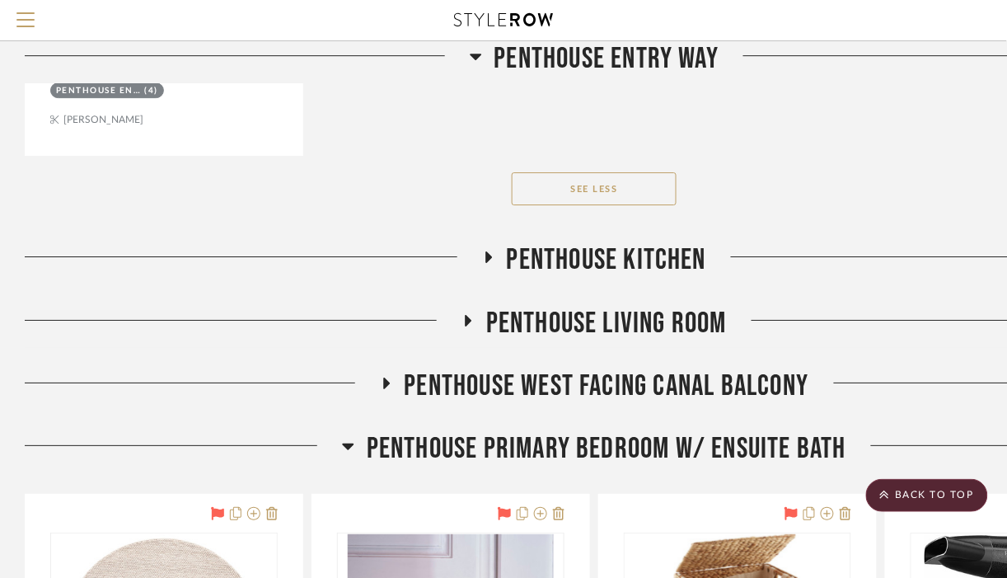
scroll to position [2509, 0]
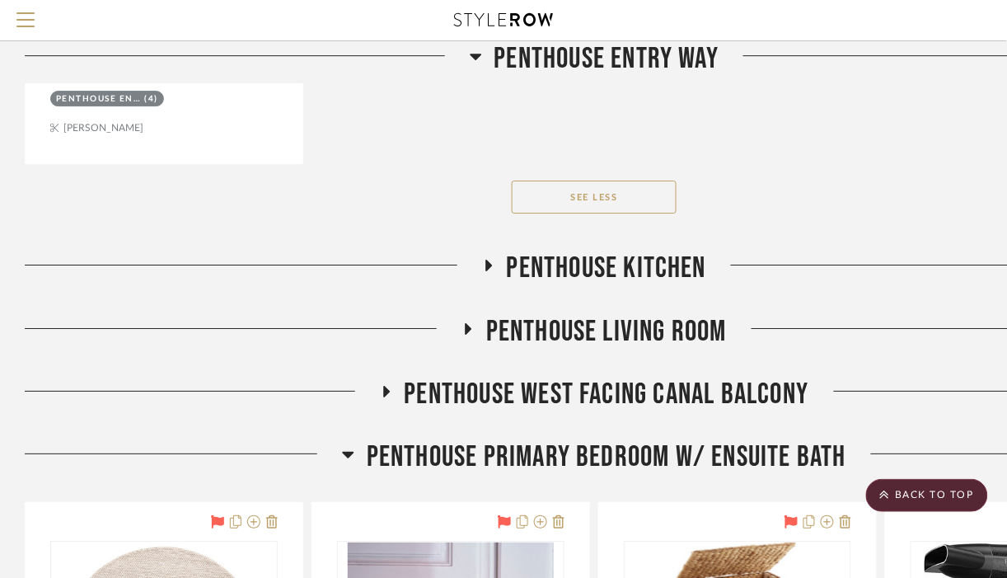
click at [634, 276] on span "Penthouse Kitchen" at bounding box center [606, 267] width 199 height 35
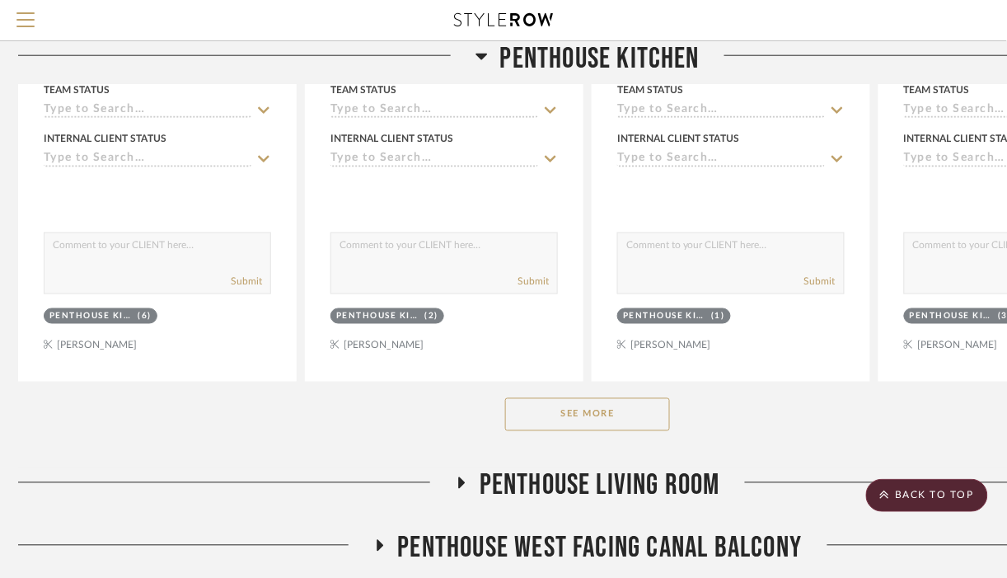
scroll to position [3164, 1]
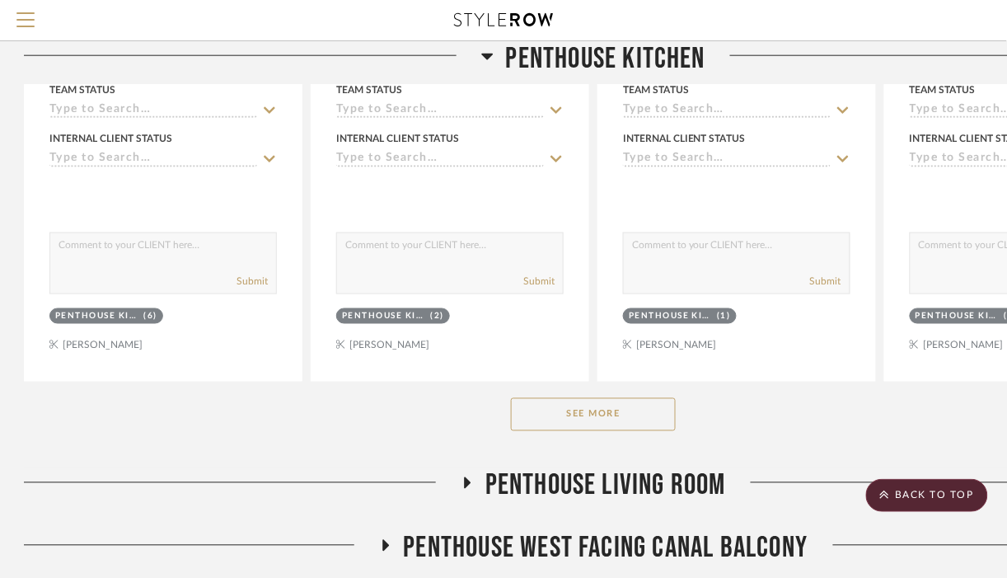
click at [613, 423] on button "See More" at bounding box center [593, 414] width 165 height 33
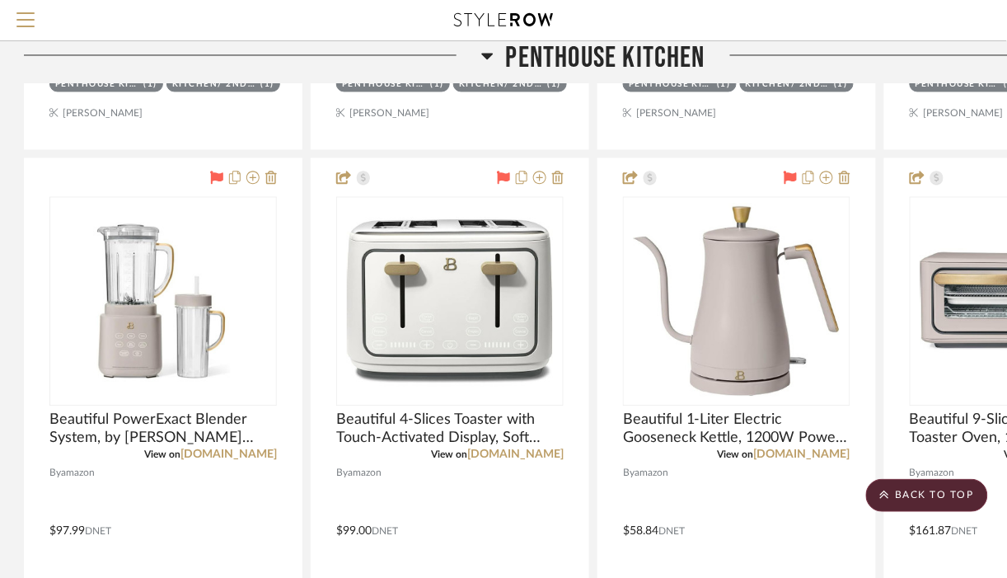
scroll to position [4878, 1]
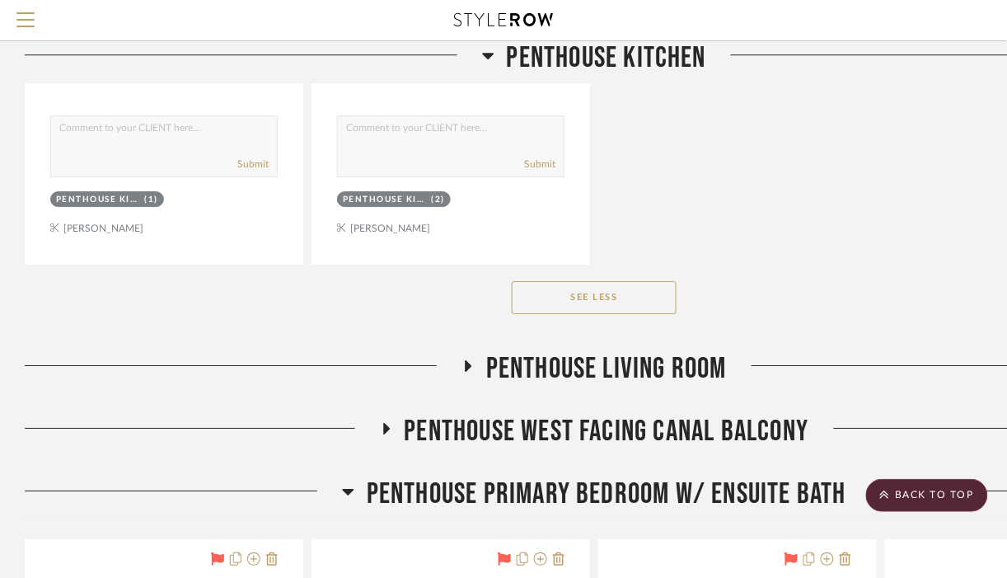
click at [644, 302] on button "See Less" at bounding box center [594, 297] width 165 height 33
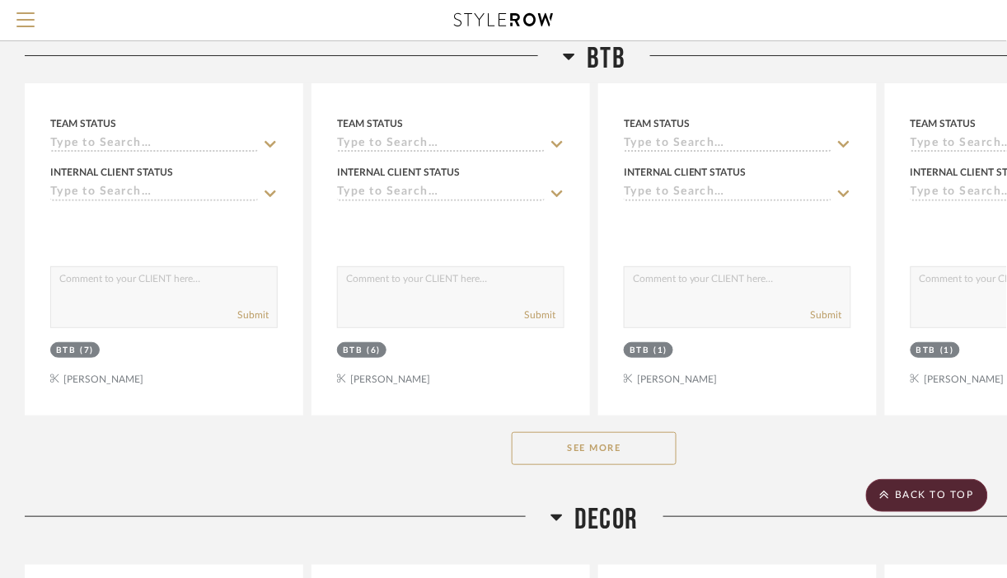
scroll to position [9683, 0]
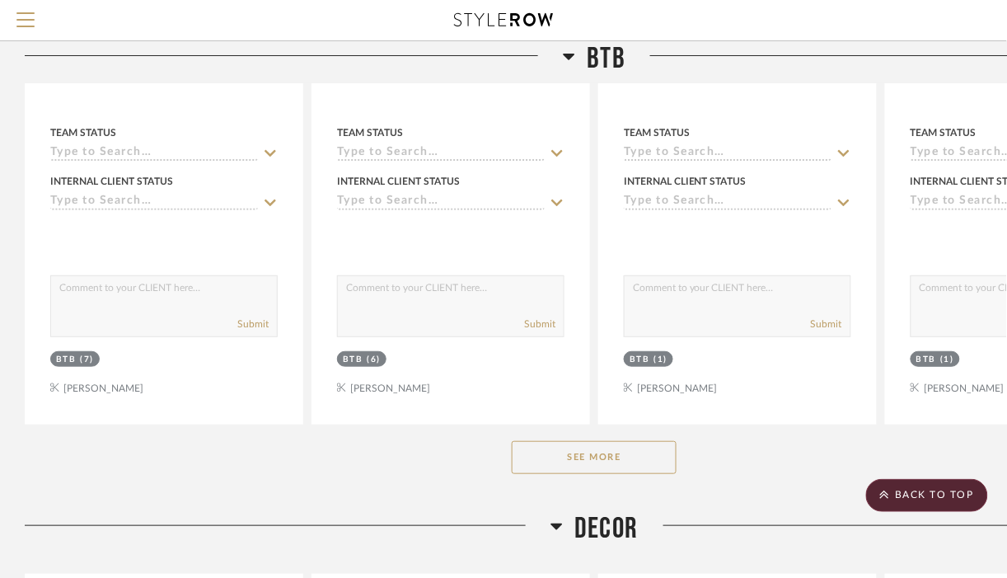
click at [644, 469] on button "See More" at bounding box center [594, 457] width 165 height 33
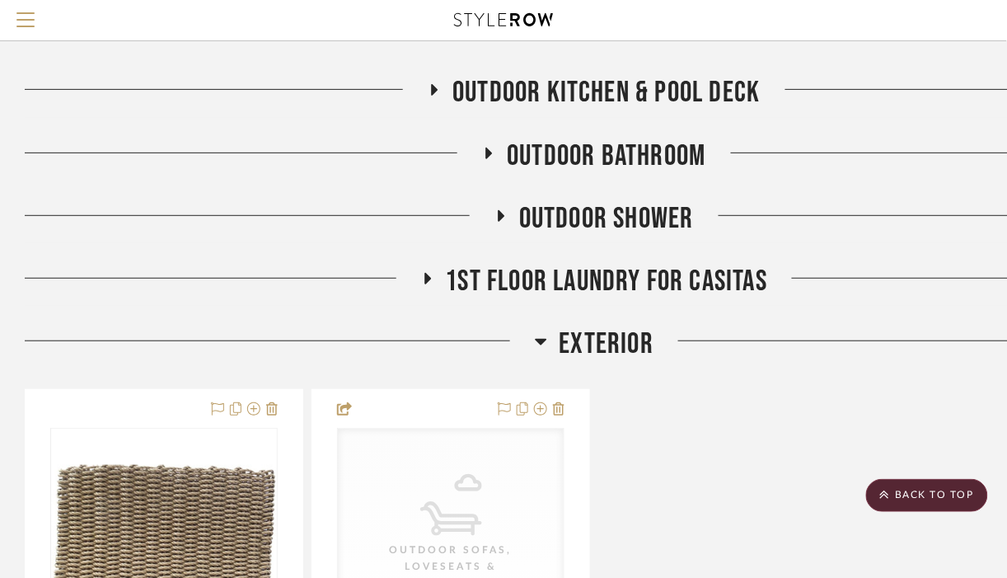
scroll to position [8325, 0]
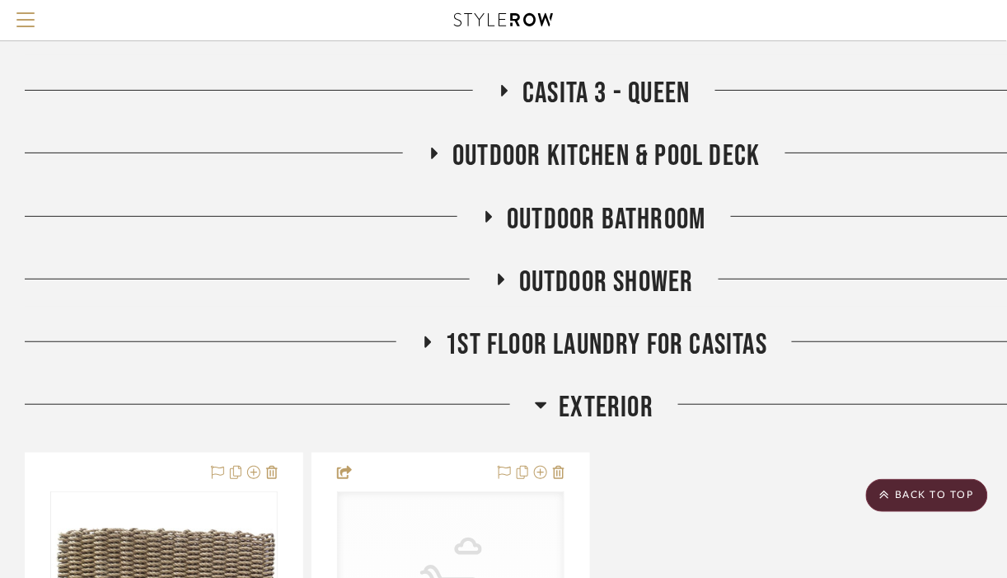
click at [683, 346] on span "1st floor laundry for casitas" at bounding box center [607, 344] width 322 height 35
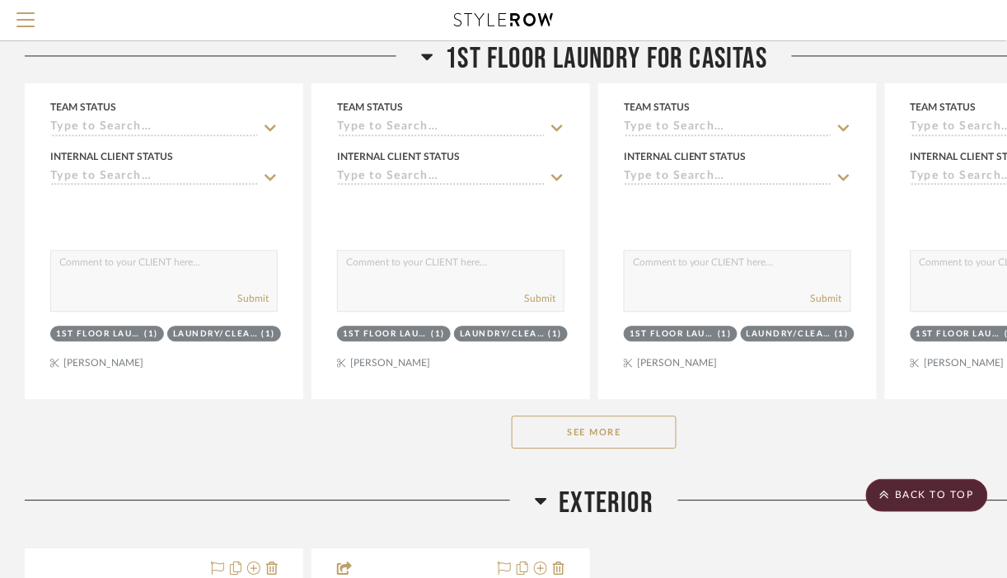
scroll to position [9037, 0]
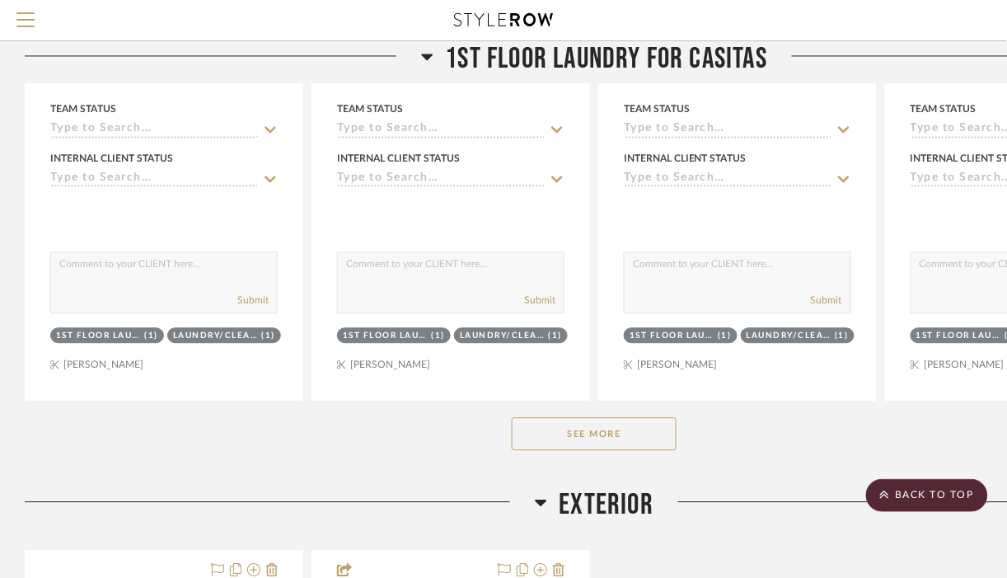
click at [638, 450] on button "See More" at bounding box center [594, 433] width 165 height 33
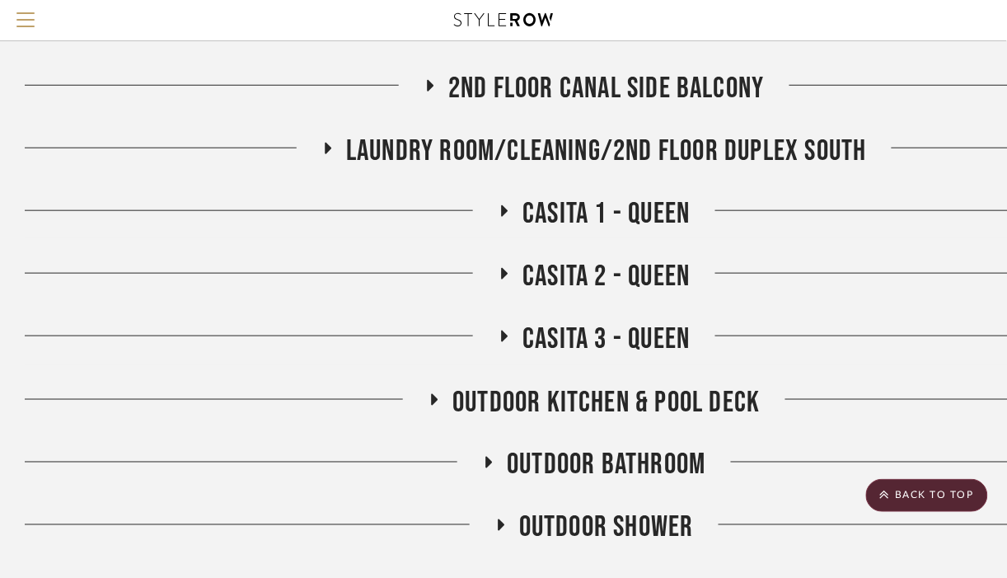
scroll to position [8692, 0]
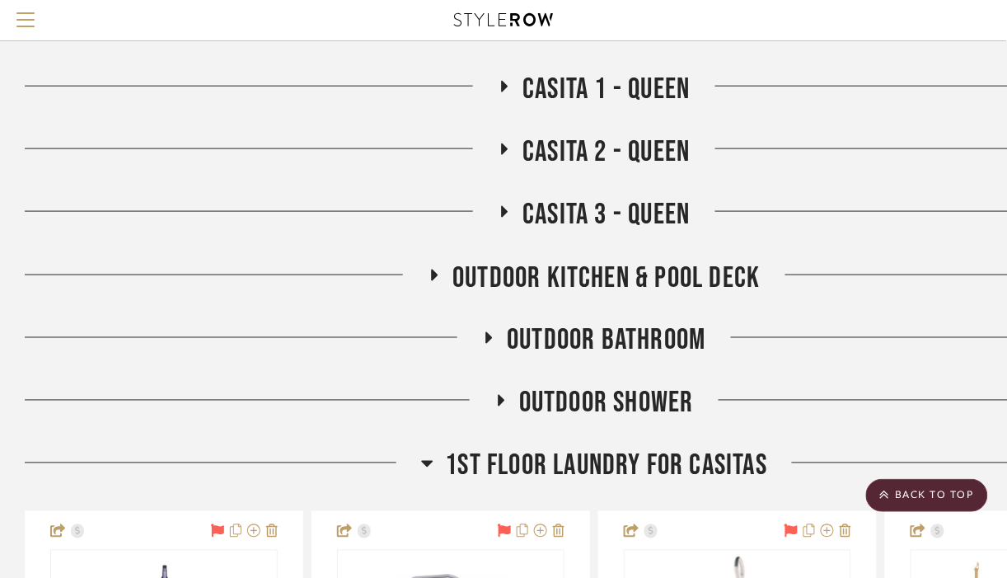
click at [634, 404] on span "Outdoor Shower" at bounding box center [606, 403] width 175 height 35
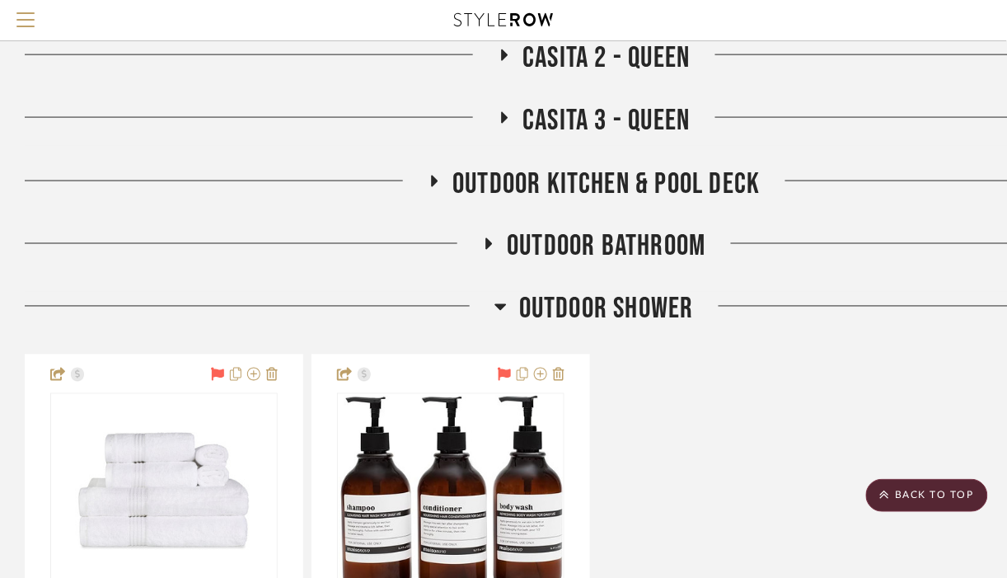
scroll to position [8741, 0]
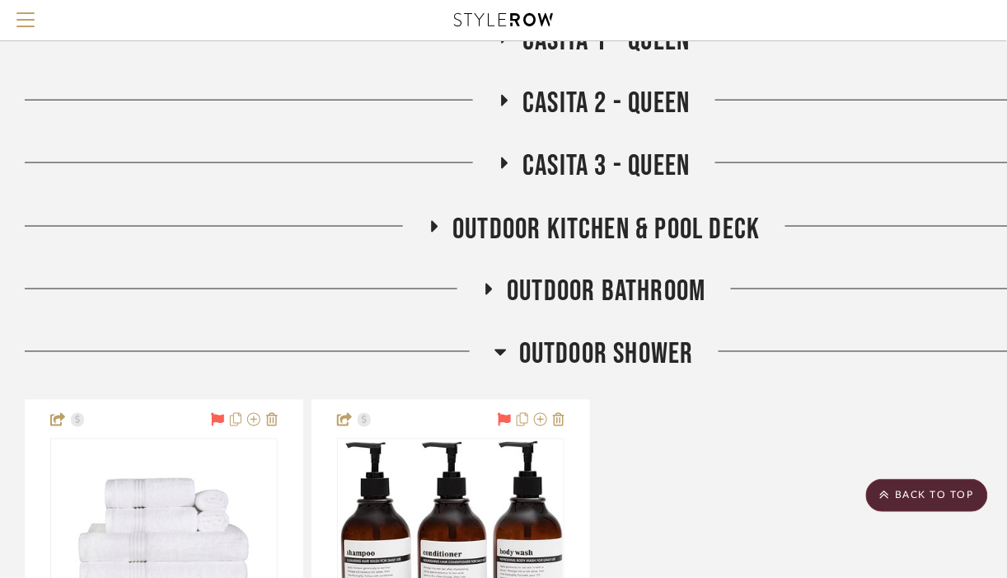
click at [676, 293] on span "Outdoor Bathroom" at bounding box center [606, 291] width 199 height 35
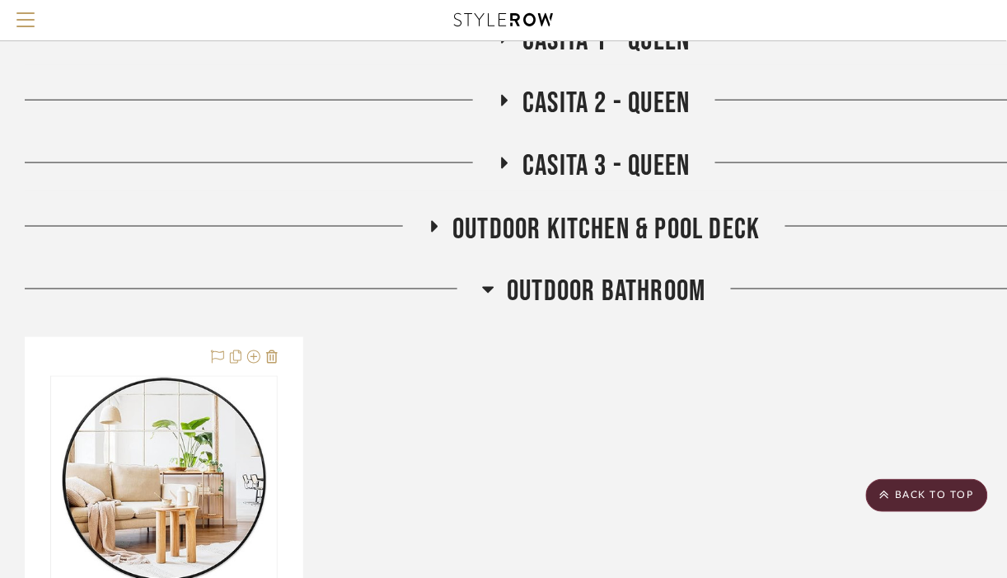
click at [673, 227] on span "Outdoor Kitchen & Pool Deck" at bounding box center [605, 229] width 307 height 35
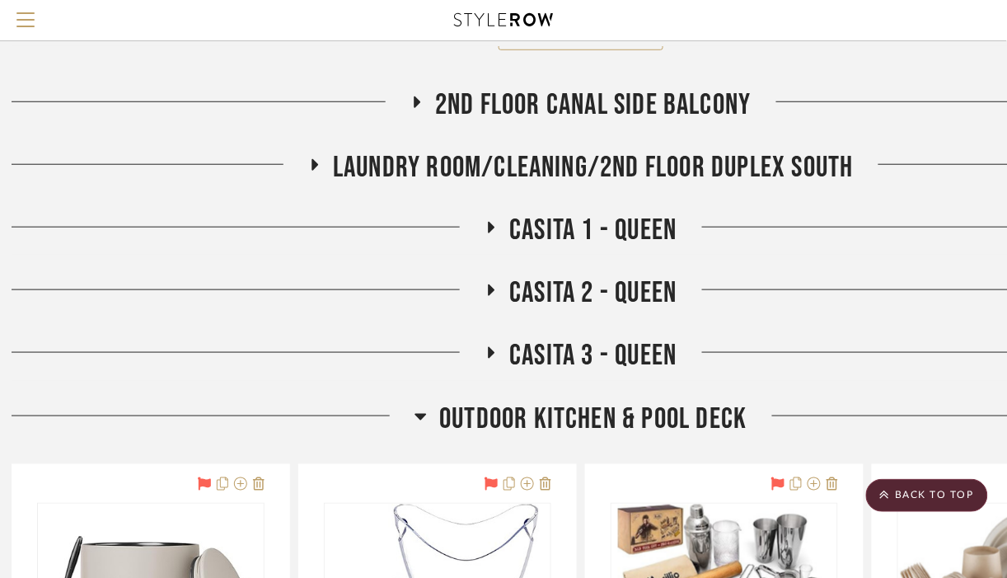
scroll to position [8551, 0]
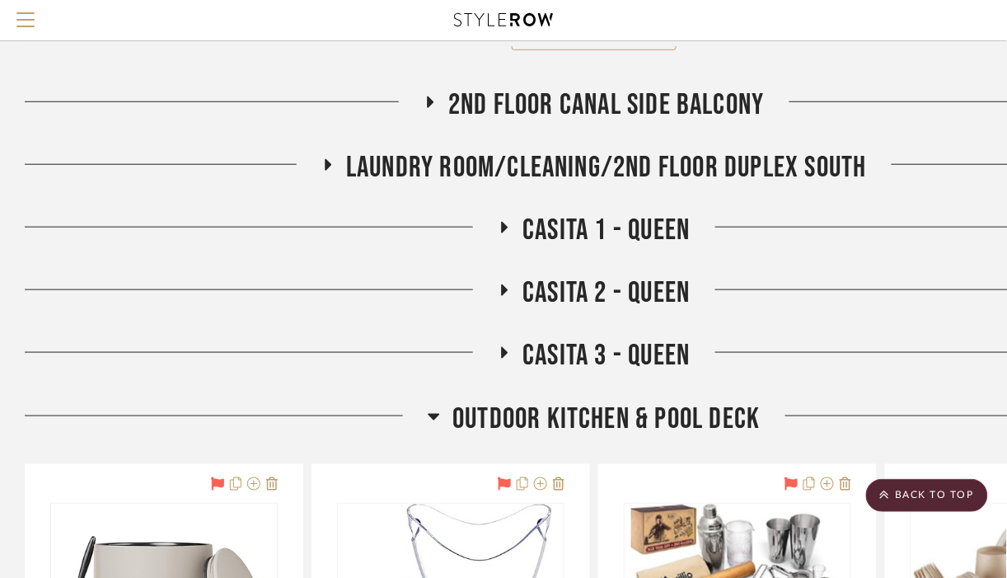
click at [649, 359] on span "Casita 3 - queen" at bounding box center [605, 355] width 167 height 35
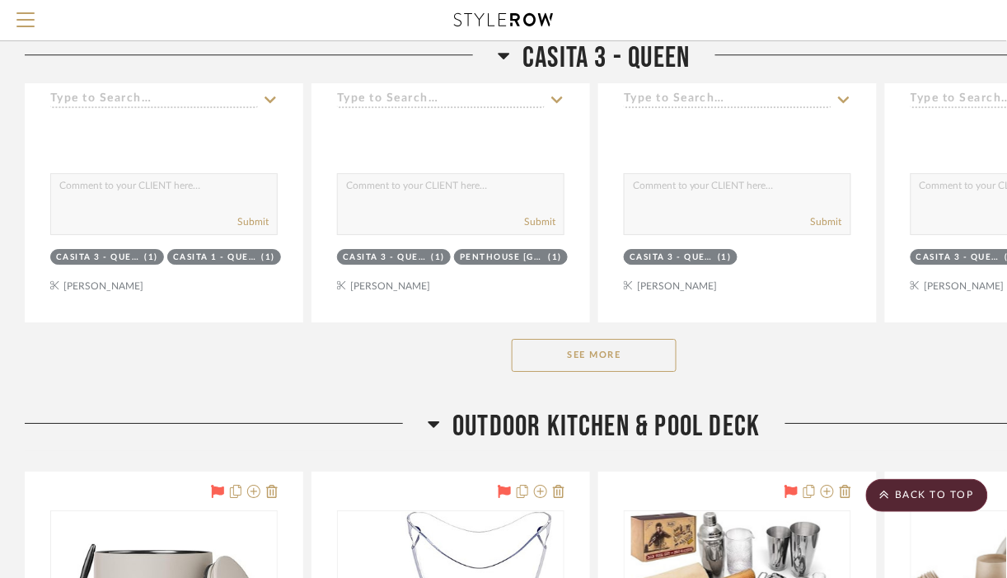
scroll to position [9350, 0]
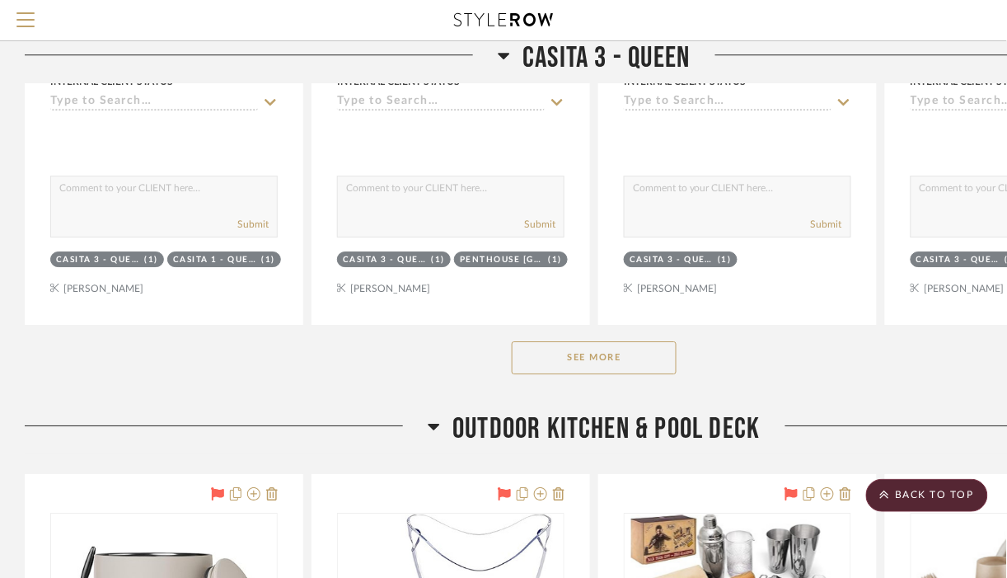
click at [648, 359] on button "See More" at bounding box center [594, 357] width 165 height 33
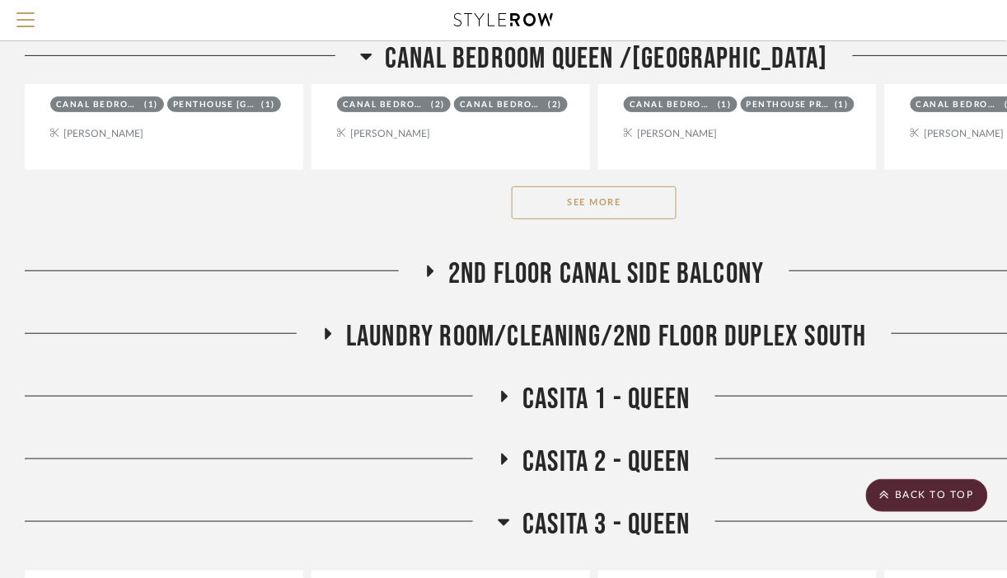
scroll to position [8412, 0]
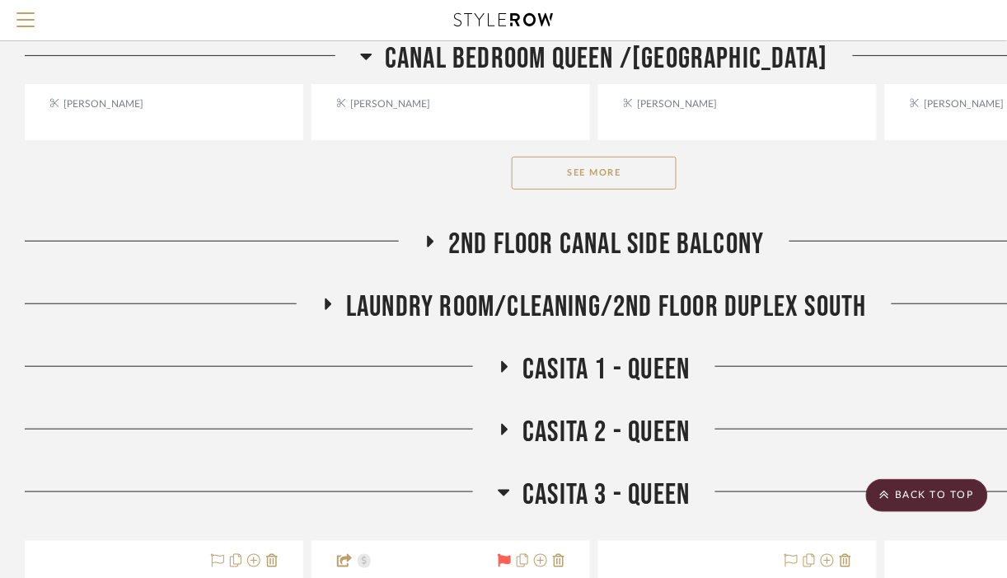
click at [512, 438] on h3 "Casita 2 - queen" at bounding box center [594, 431] width 192 height 35
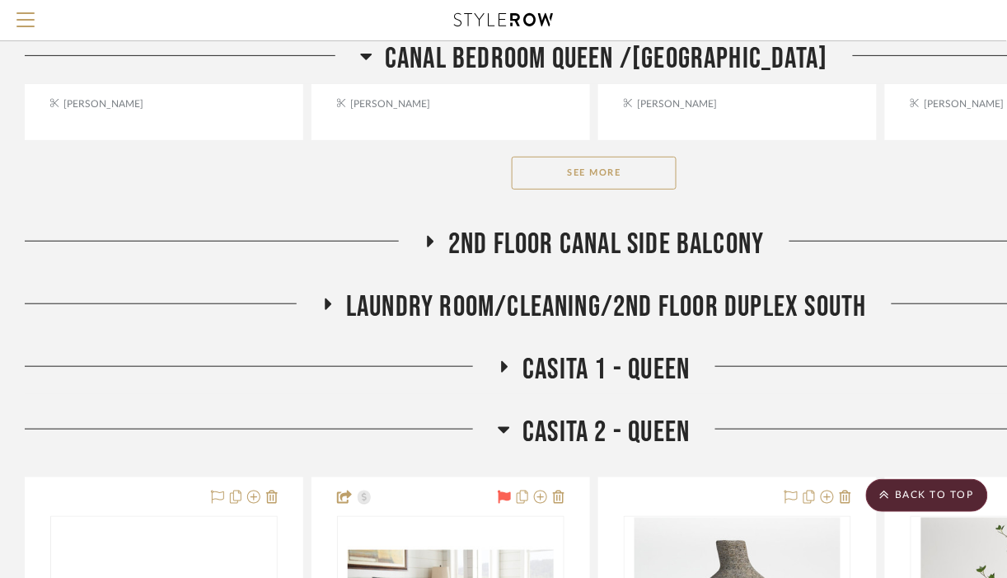
click at [504, 366] on icon at bounding box center [504, 366] width 20 height 12
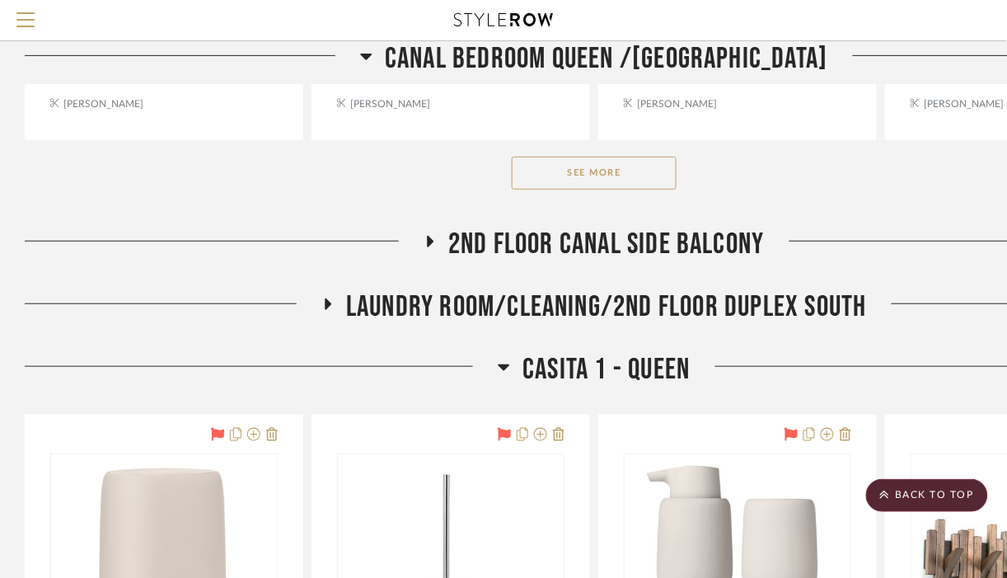
drag, startPoint x: 319, startPoint y: 312, endPoint x: 433, endPoint y: 242, distance: 133.5
click at [433, 242] on icon at bounding box center [430, 241] width 20 height 12
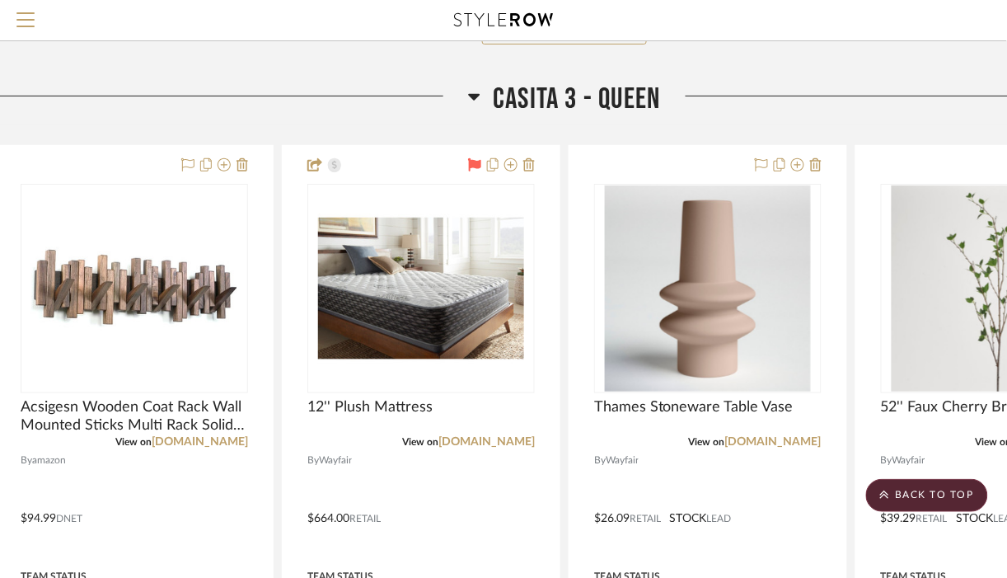
scroll to position [11019, 30]
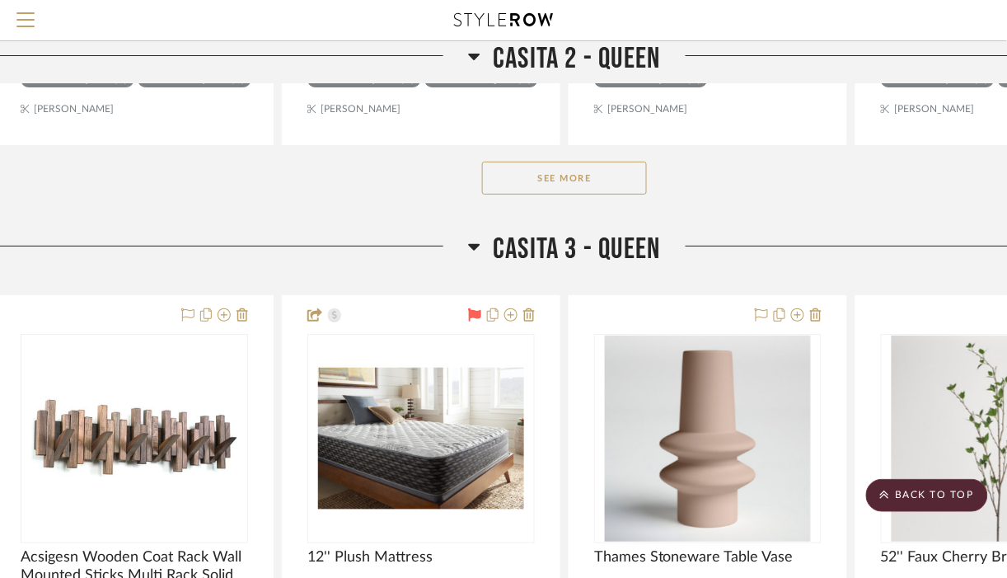
click at [605, 175] on button "See More" at bounding box center [564, 177] width 165 height 33
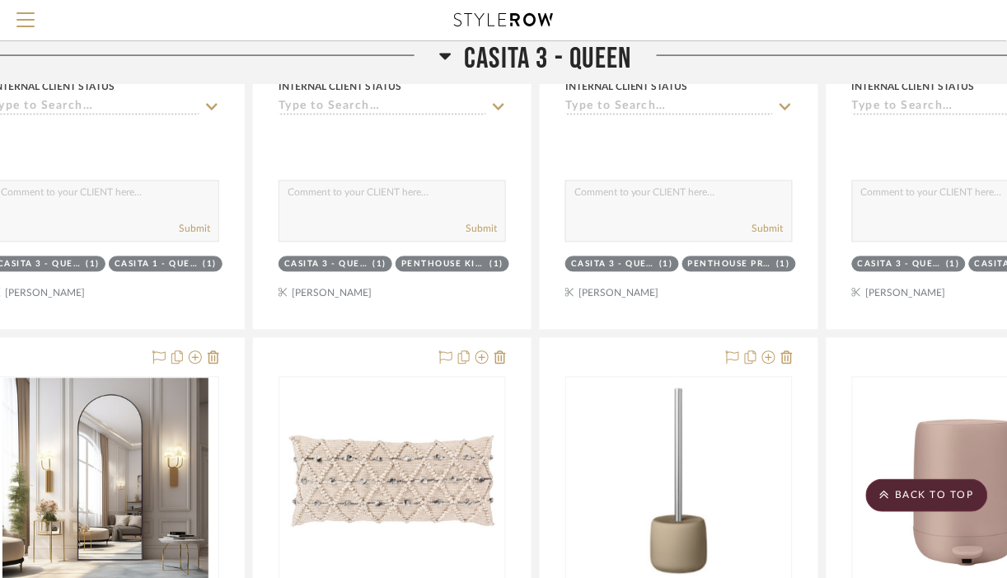
scroll to position [24230, 58]
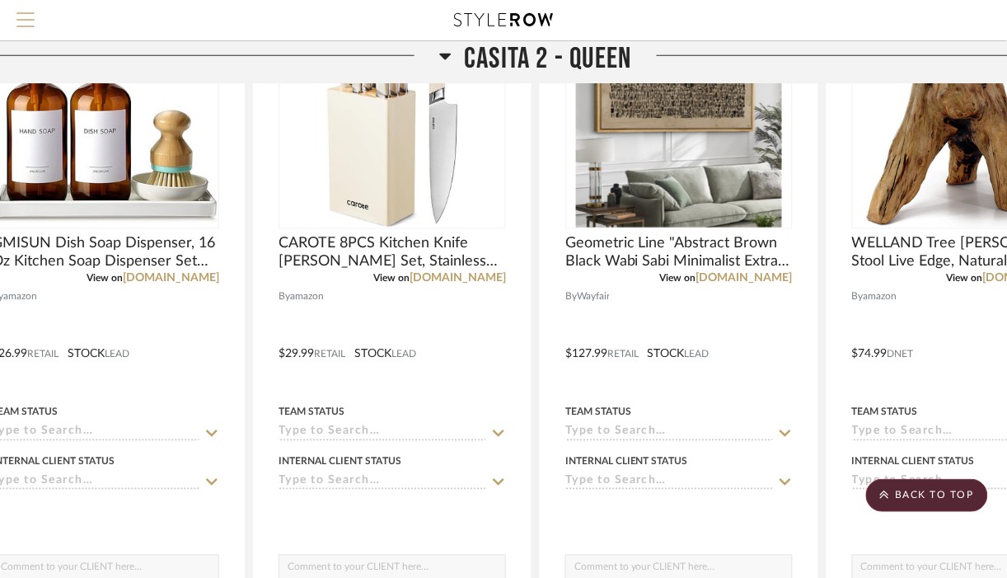
click at [18, 21] on span "Menu" at bounding box center [25, 24] width 18 height 25
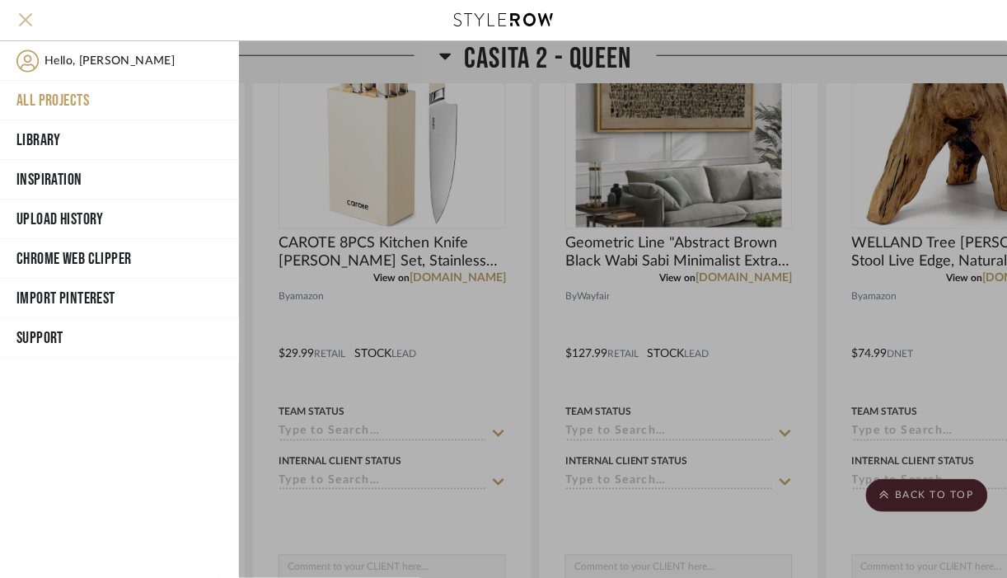
scroll to position [15365, 58]
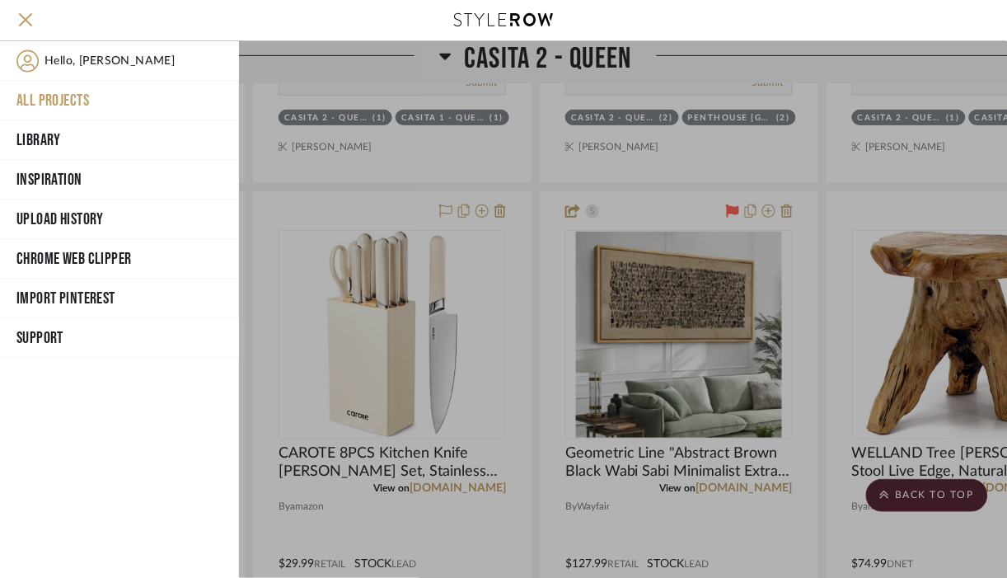
click at [67, 98] on button "All Projects" at bounding box center [119, 101] width 239 height 40
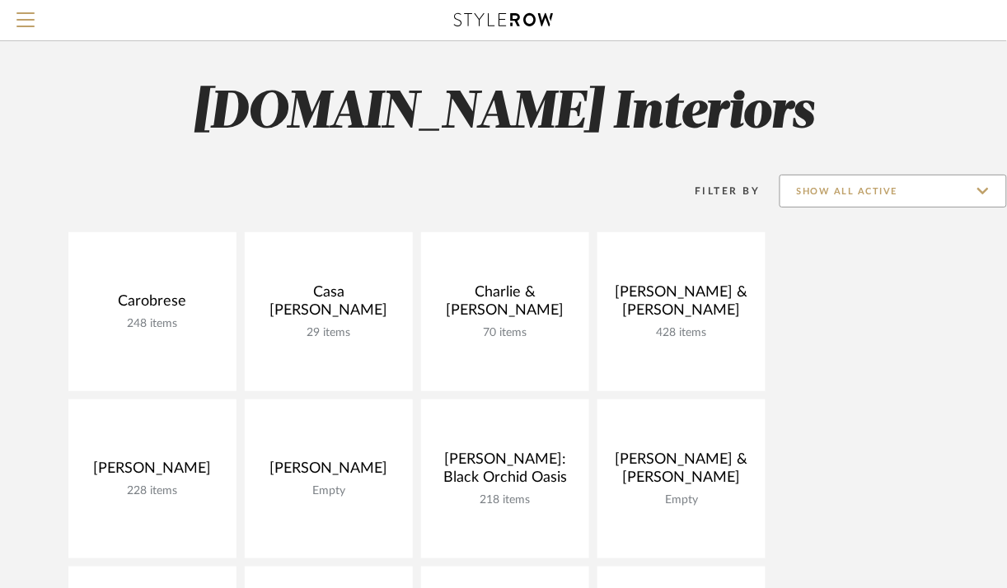
click at [980, 190] on input "Show All Active" at bounding box center [892, 191] width 227 height 33
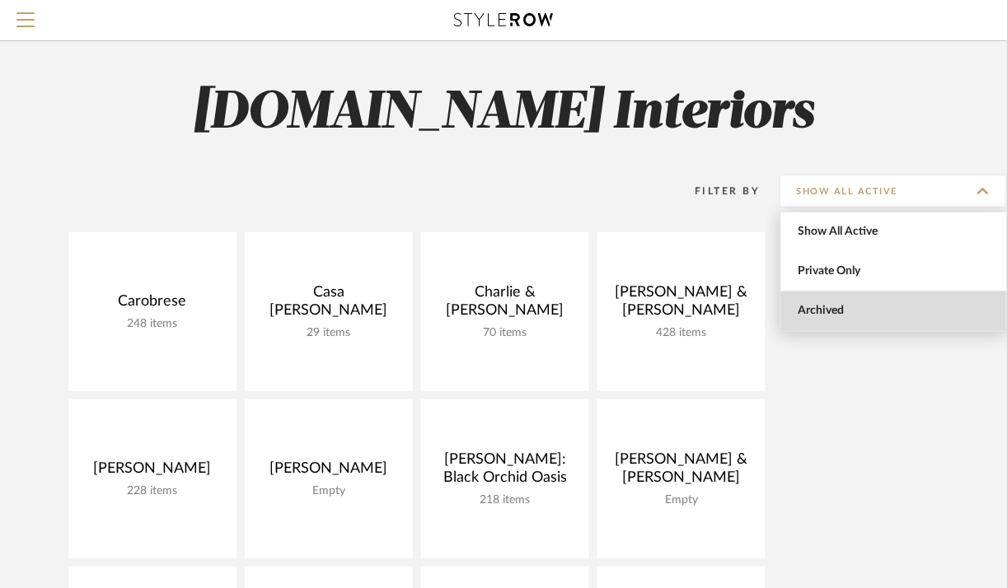
click at [882, 318] on span "Archived" at bounding box center [894, 312] width 226 height 40
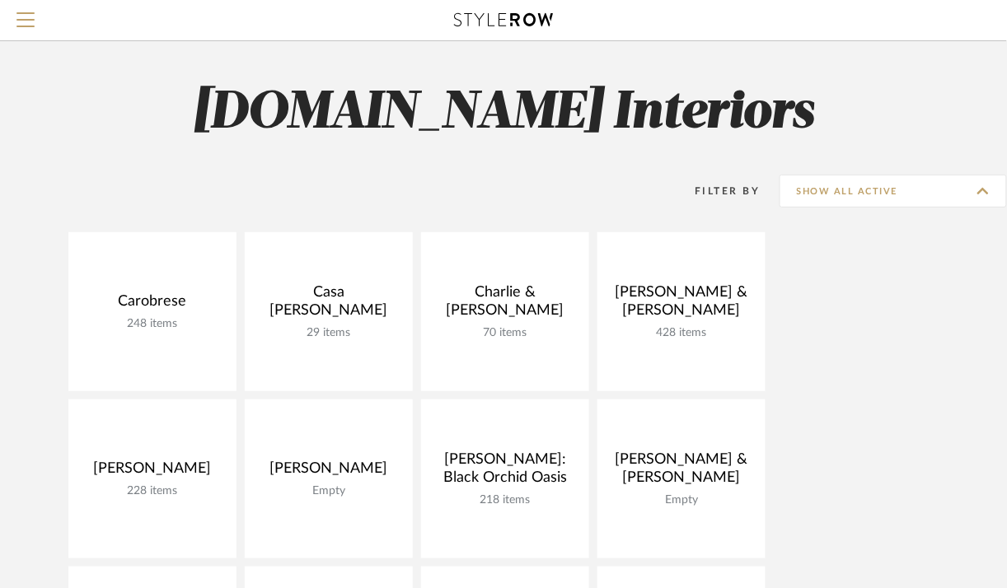
type input "Archived"
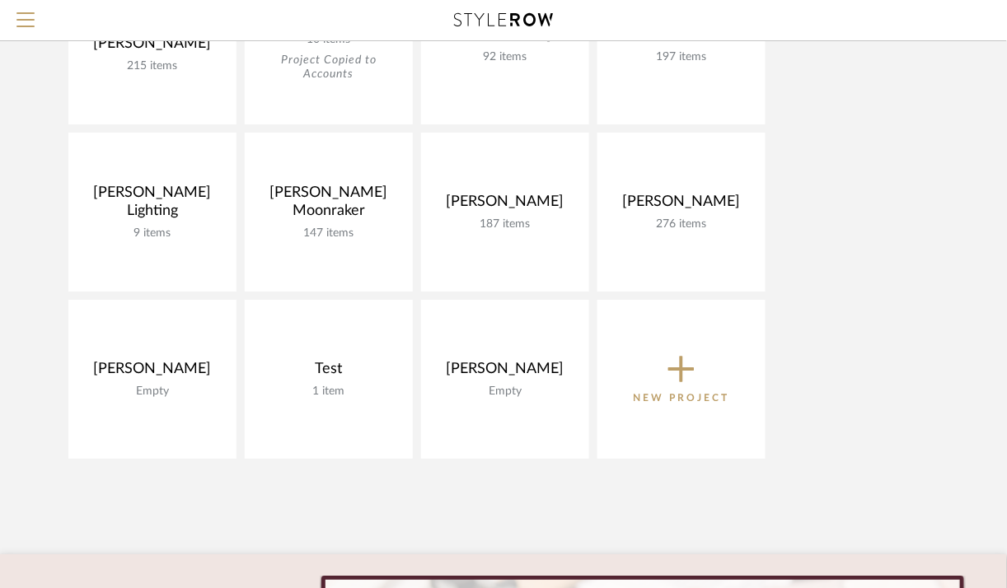
scroll to position [1101, 0]
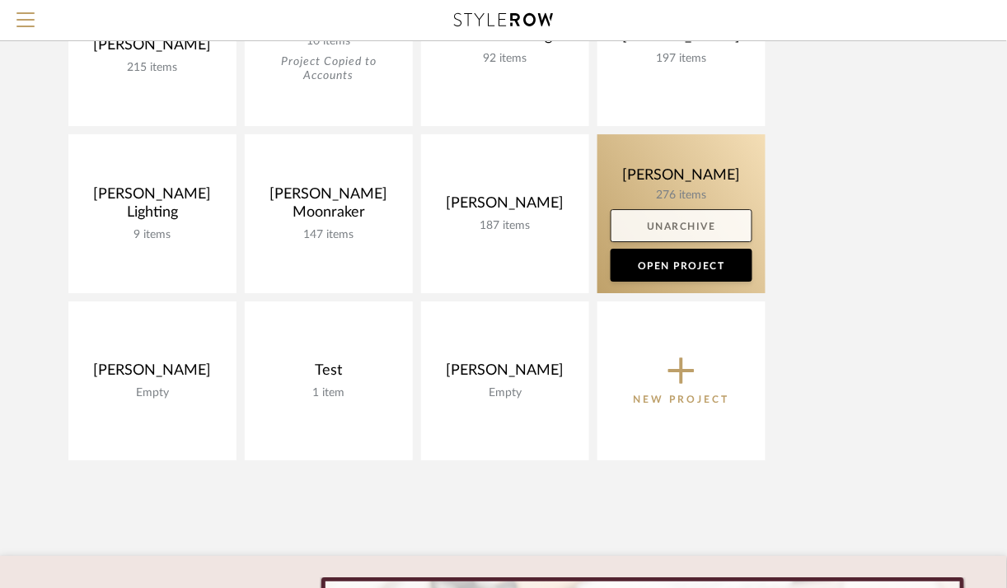
click at [678, 241] on link "Unarchive" at bounding box center [681, 225] width 142 height 33
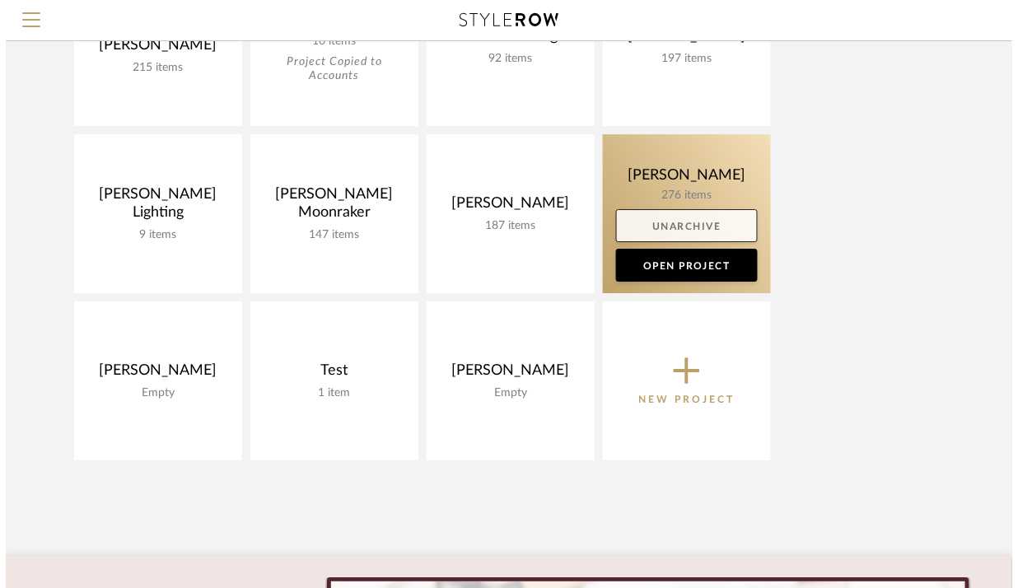
scroll to position [0, 0]
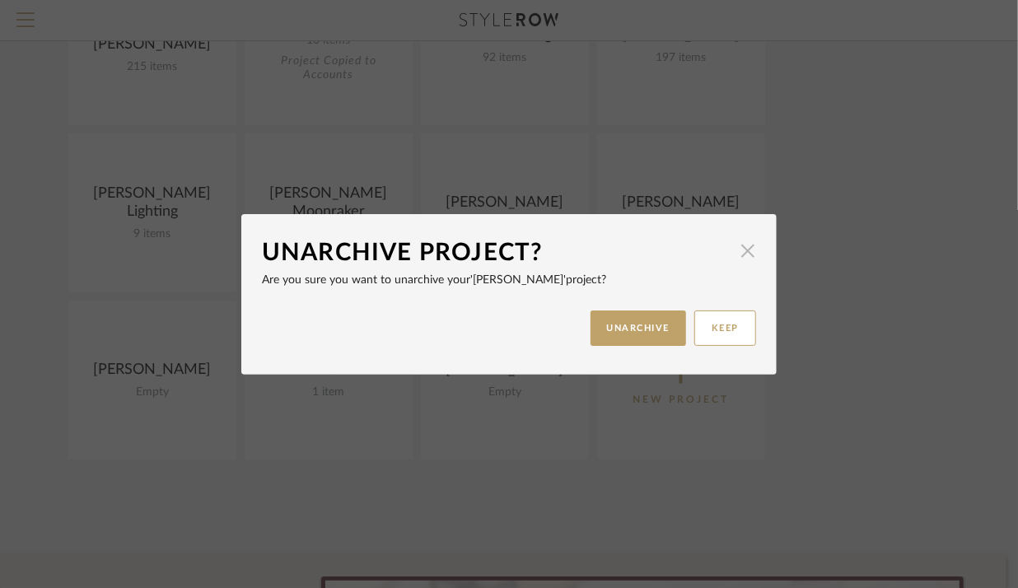
click at [737, 257] on span "button" at bounding box center [748, 251] width 33 height 33
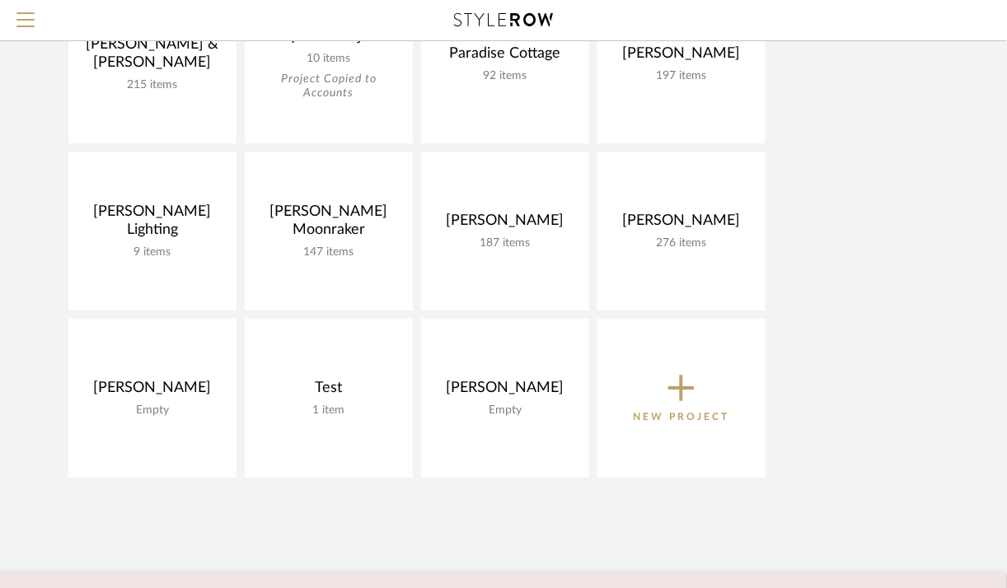
scroll to position [1130, 0]
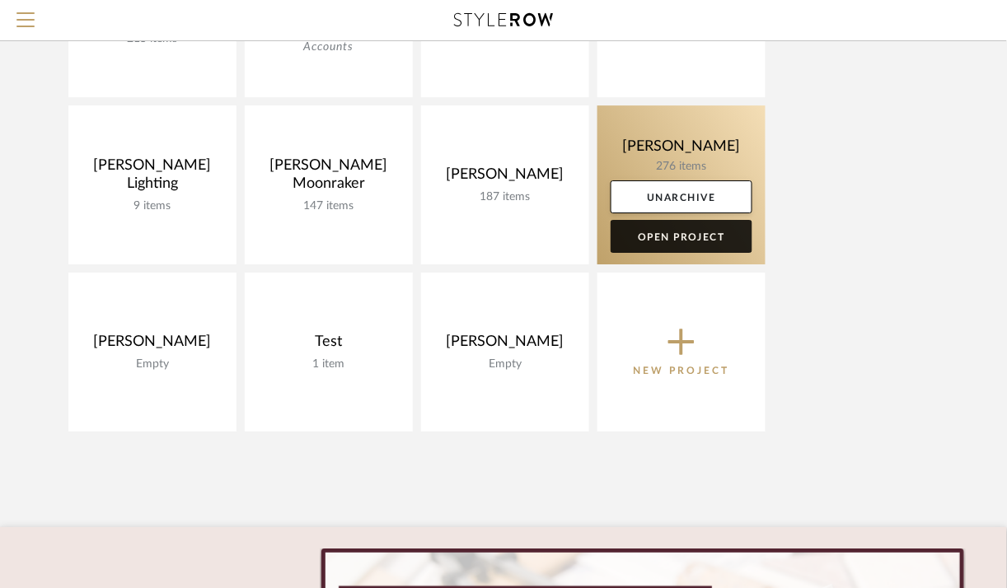
click at [674, 238] on link "Open Project" at bounding box center [681, 236] width 142 height 33
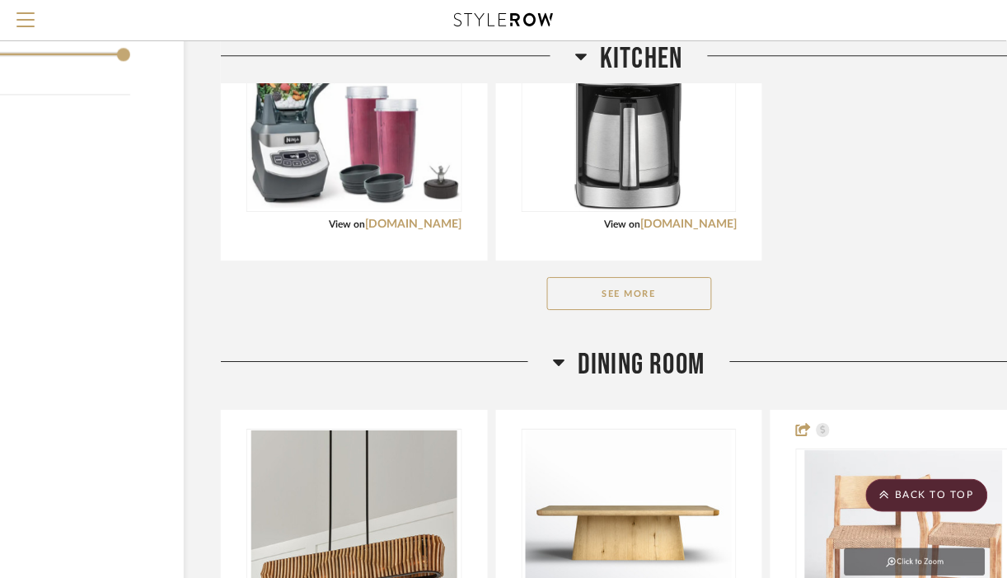
scroll to position [2434, 126]
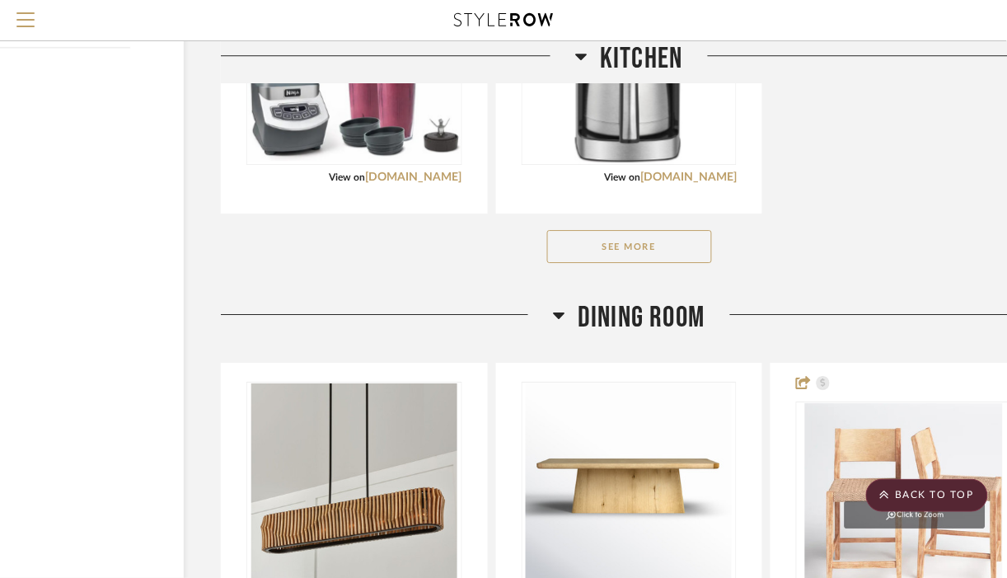
click at [654, 246] on button "See More" at bounding box center [629, 246] width 165 height 33
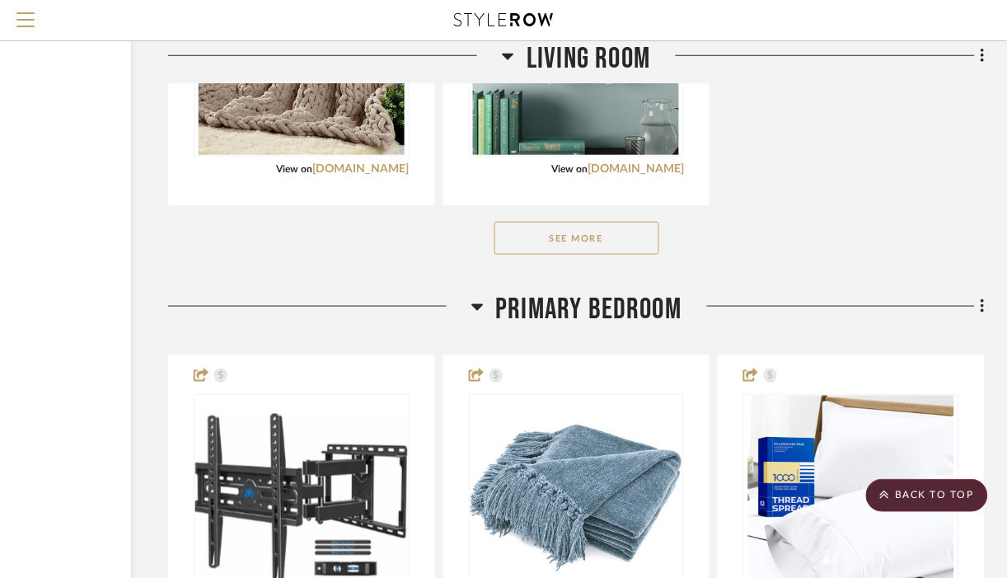
scroll to position [7233, 179]
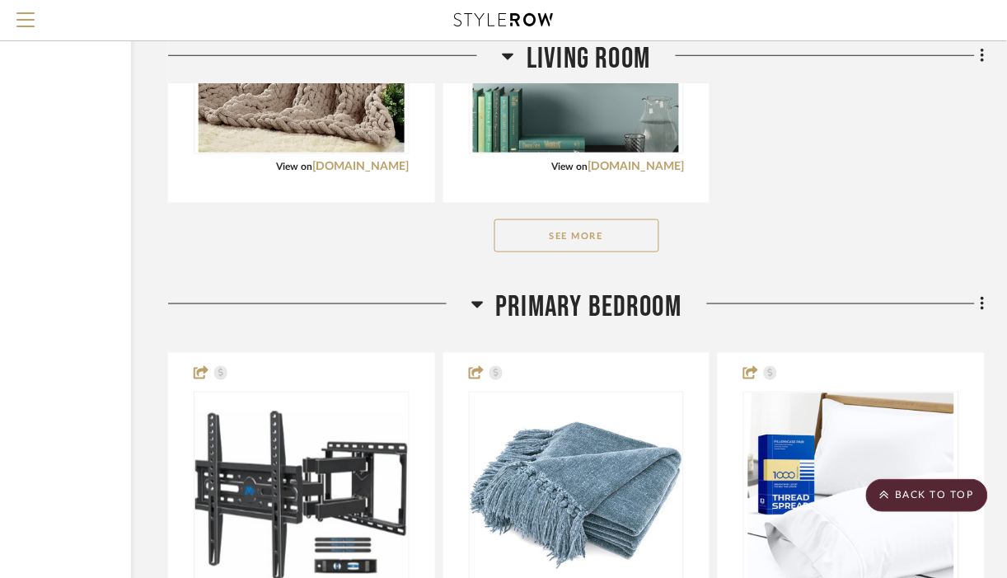
click at [592, 240] on button "See More" at bounding box center [576, 235] width 165 height 33
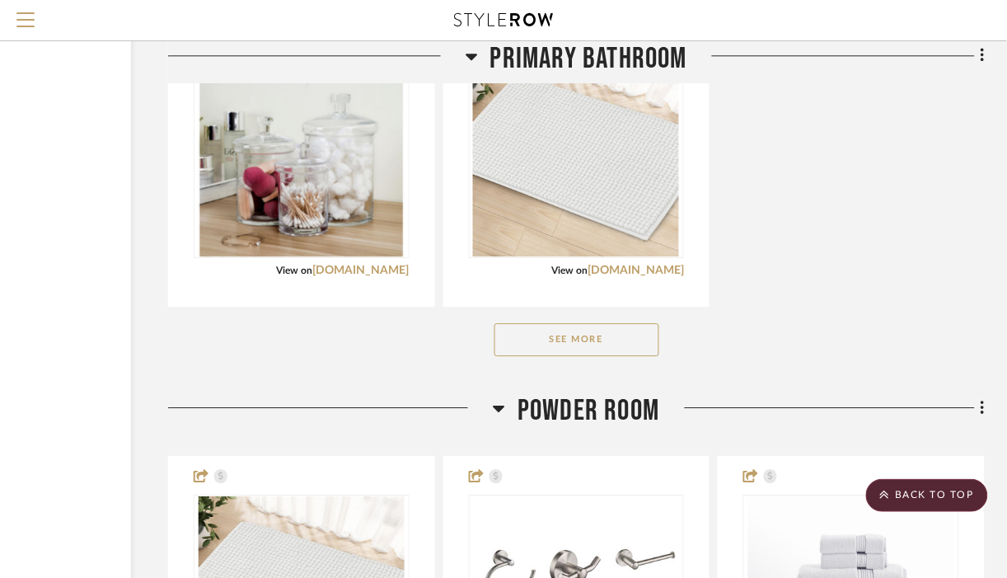
scroll to position [11970, 179]
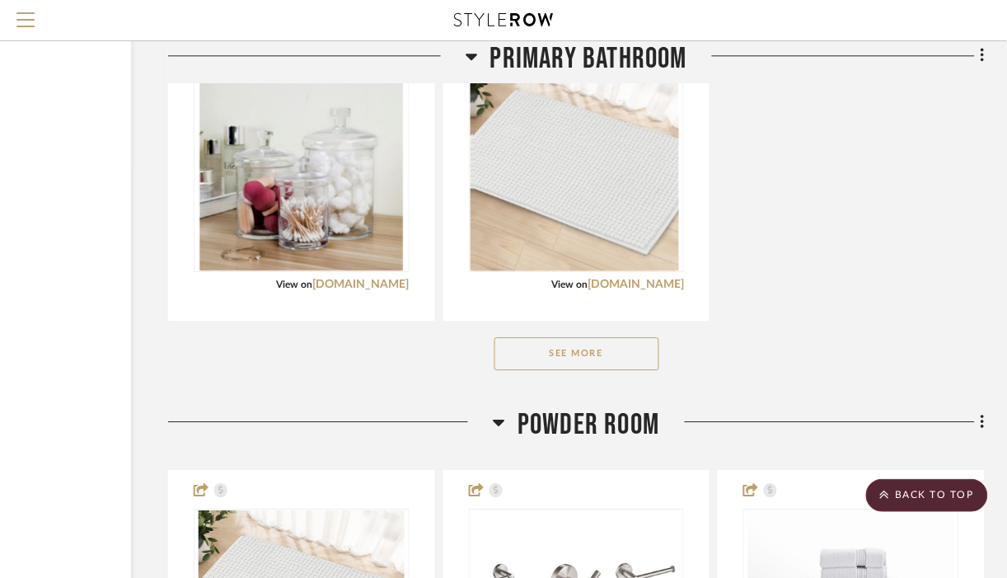
click at [585, 340] on button "See More" at bounding box center [576, 353] width 165 height 33
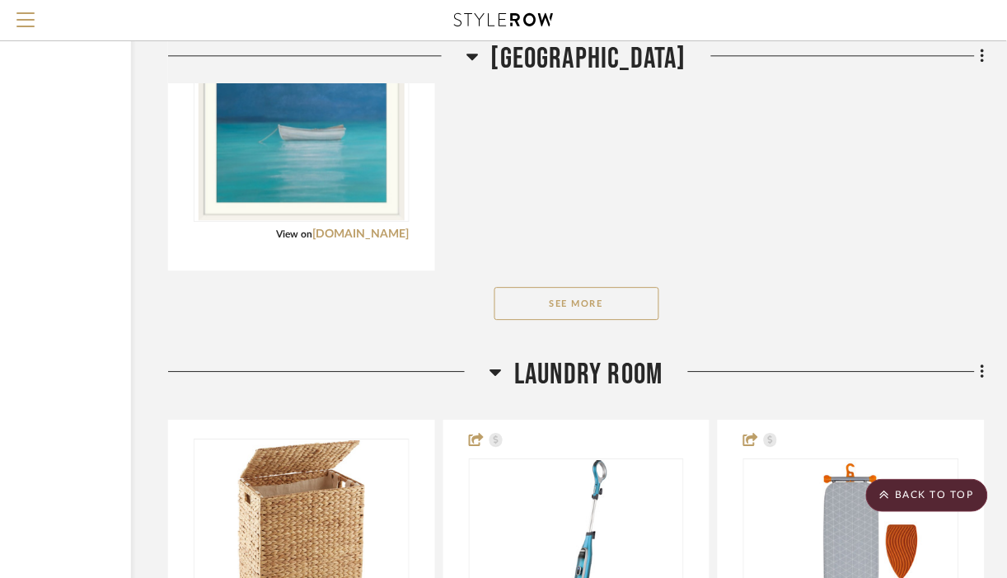
scroll to position [14743, 179]
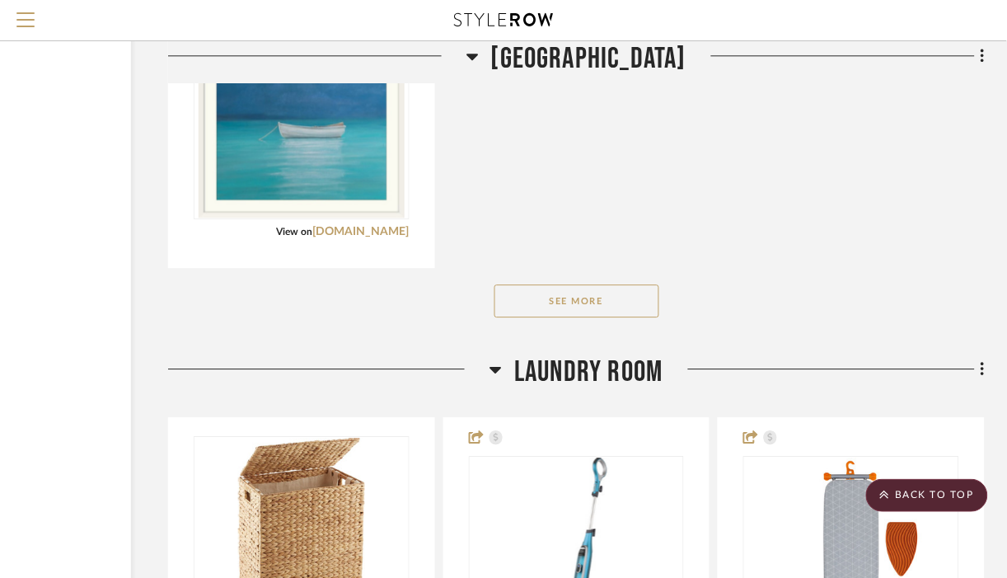
click at [540, 284] on button "See More" at bounding box center [576, 300] width 165 height 33
click at [525, 291] on button "See Less" at bounding box center [576, 300] width 165 height 33
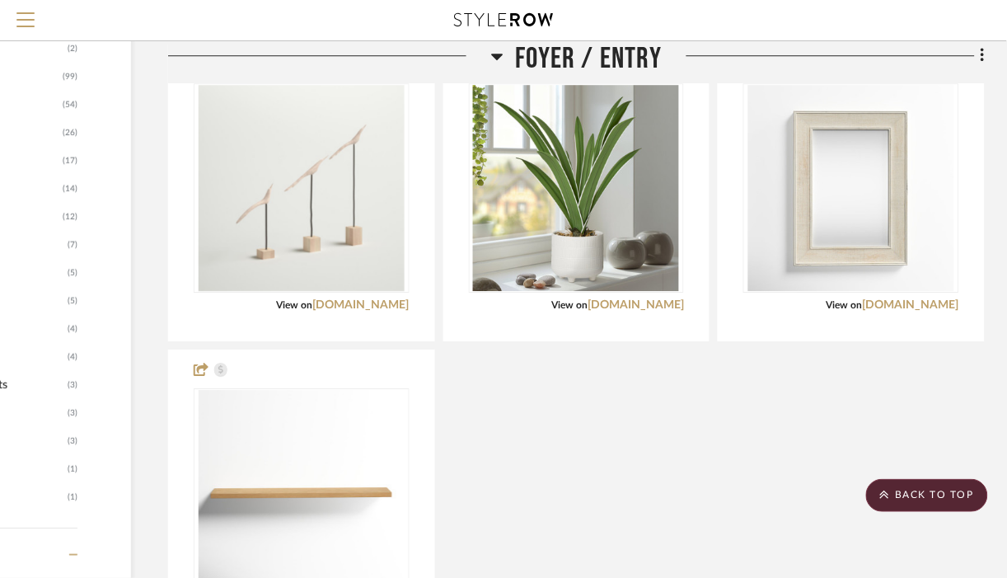
scroll to position [0, 179]
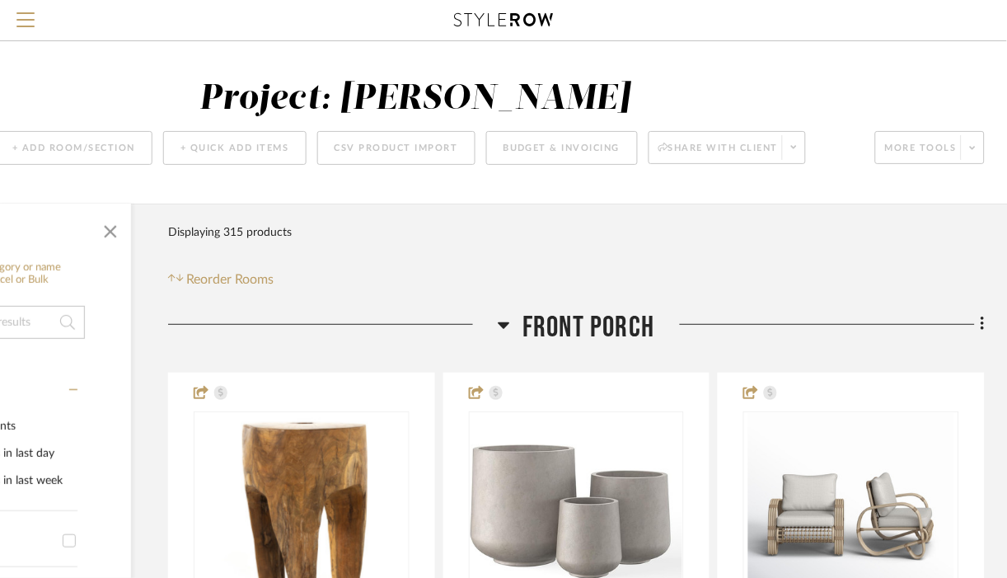
click at [505, 322] on icon at bounding box center [504, 325] width 12 height 7
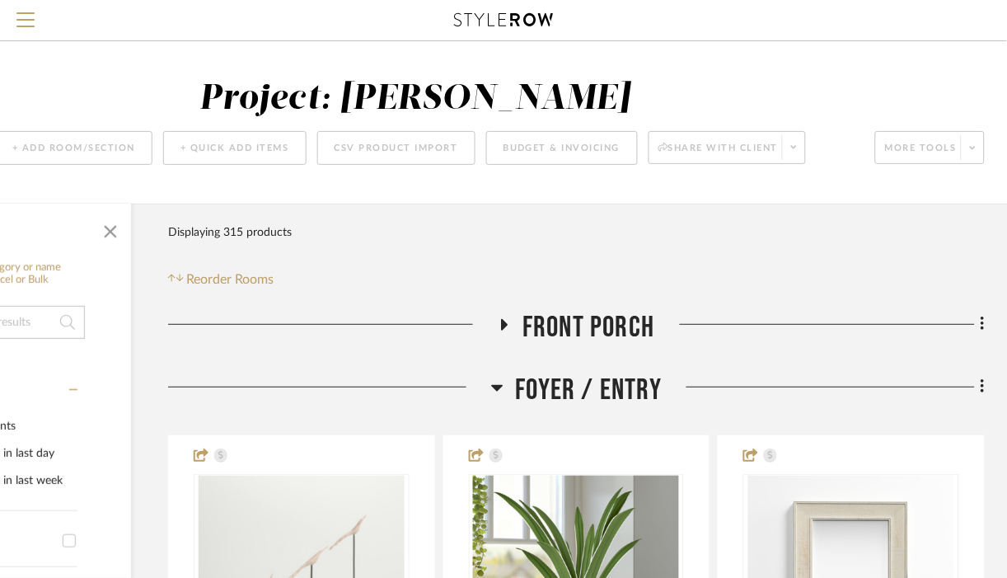
click at [506, 399] on h3 "Foyer / Entry" at bounding box center [576, 389] width 171 height 35
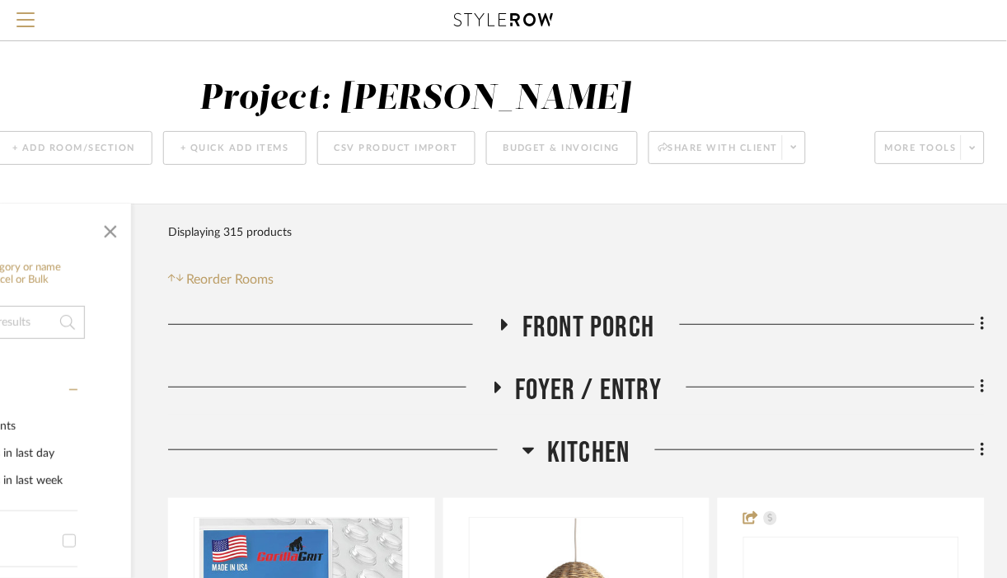
click at [538, 447] on h3 "Kitchen" at bounding box center [575, 452] width 107 height 35
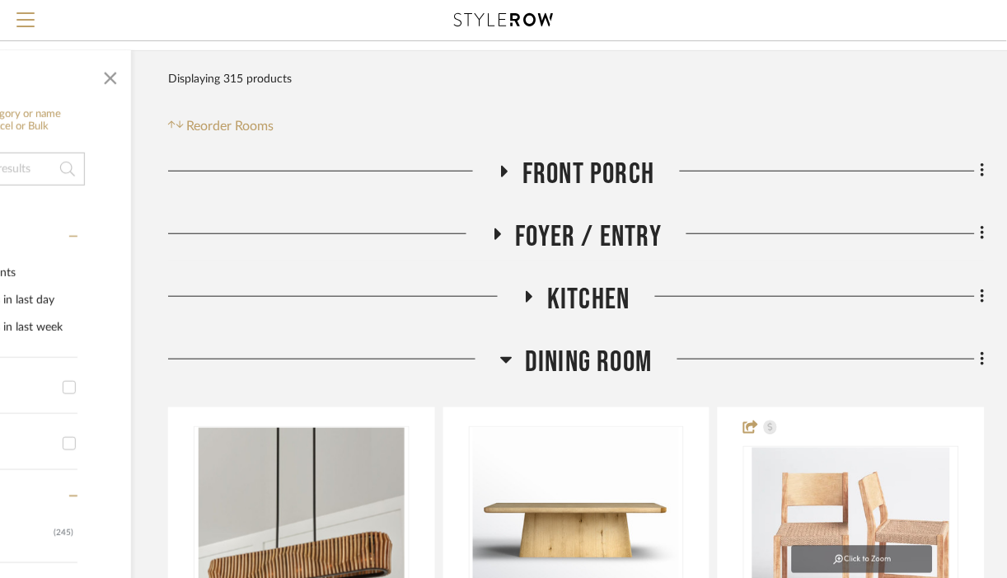
scroll to position [155, 179]
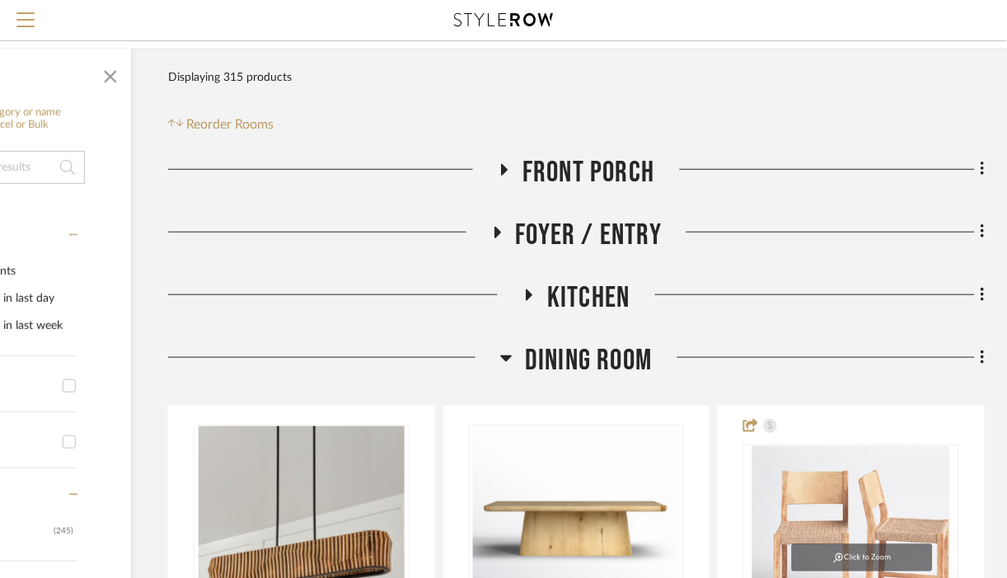
click at [507, 363] on icon at bounding box center [506, 358] width 12 height 20
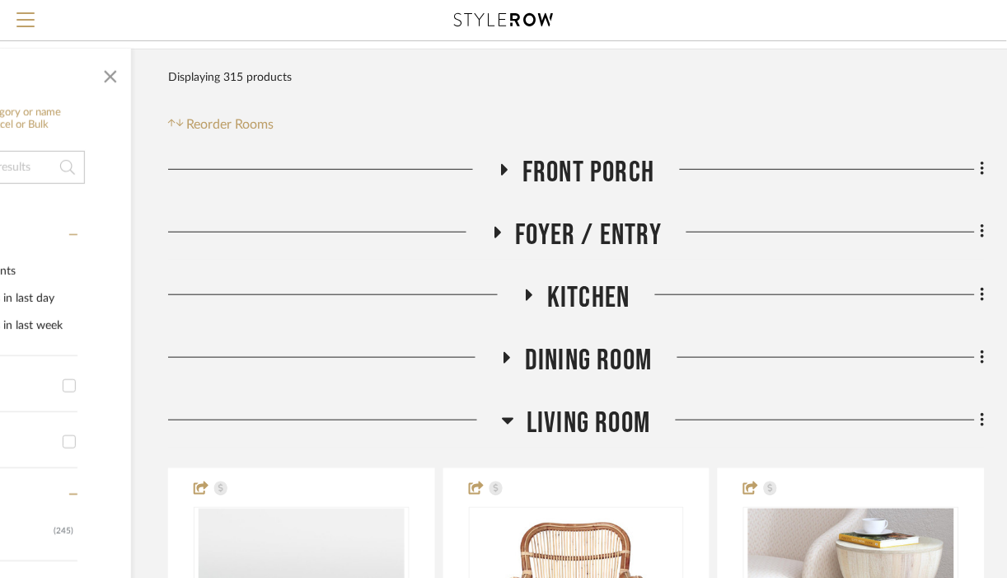
click at [509, 426] on icon at bounding box center [508, 420] width 12 height 20
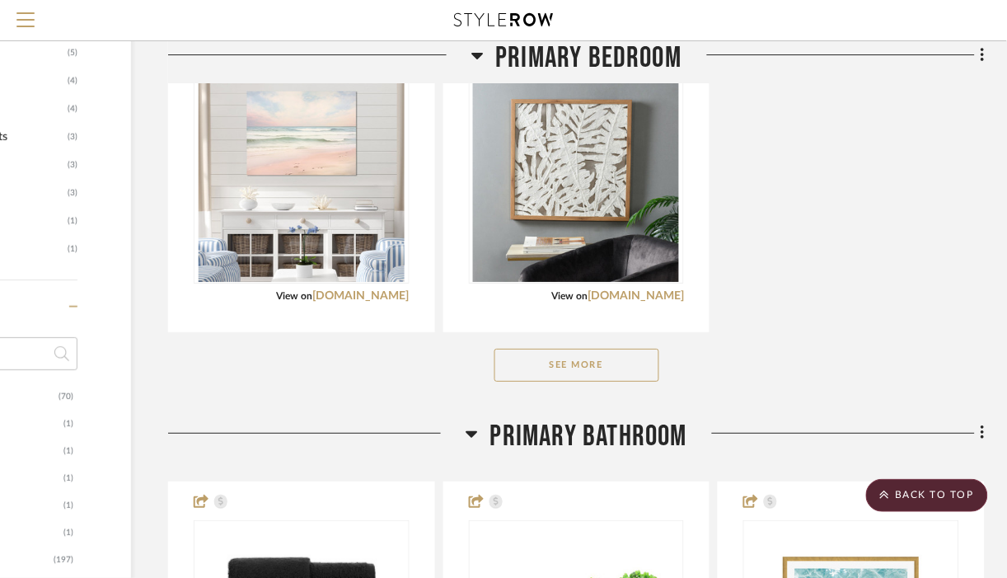
scroll to position [1259, 179]
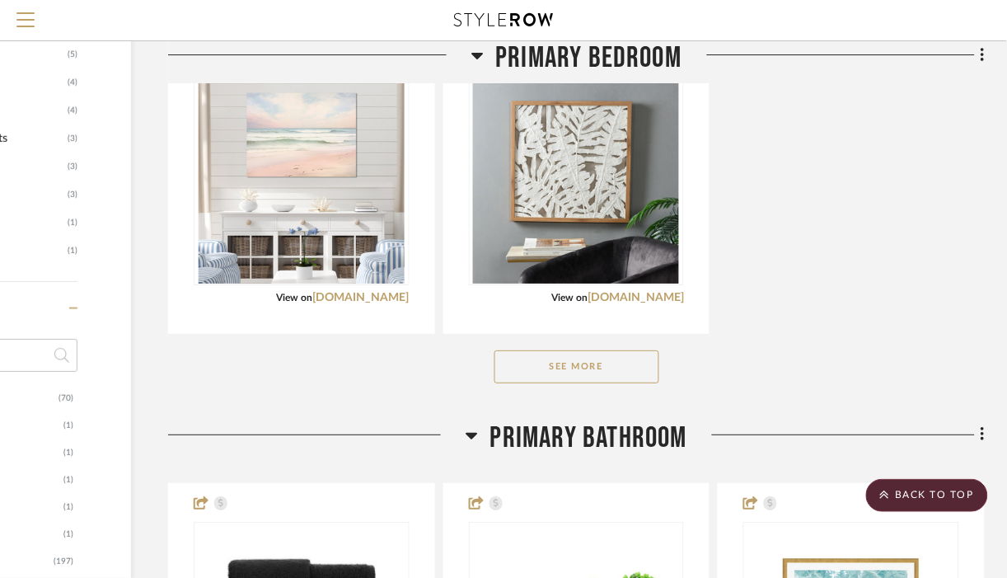
click at [589, 368] on button "See More" at bounding box center [576, 366] width 165 height 33
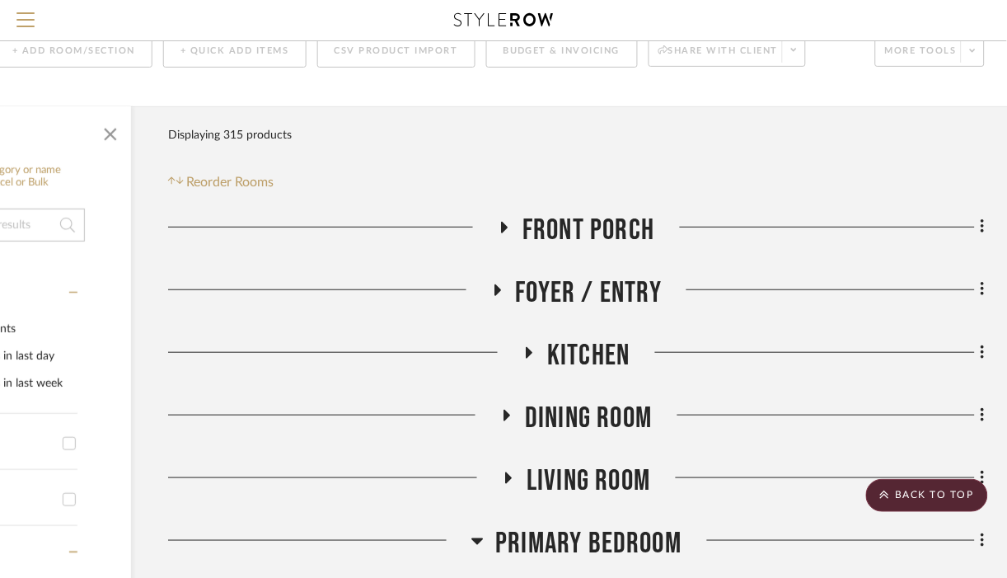
scroll to position [0, 179]
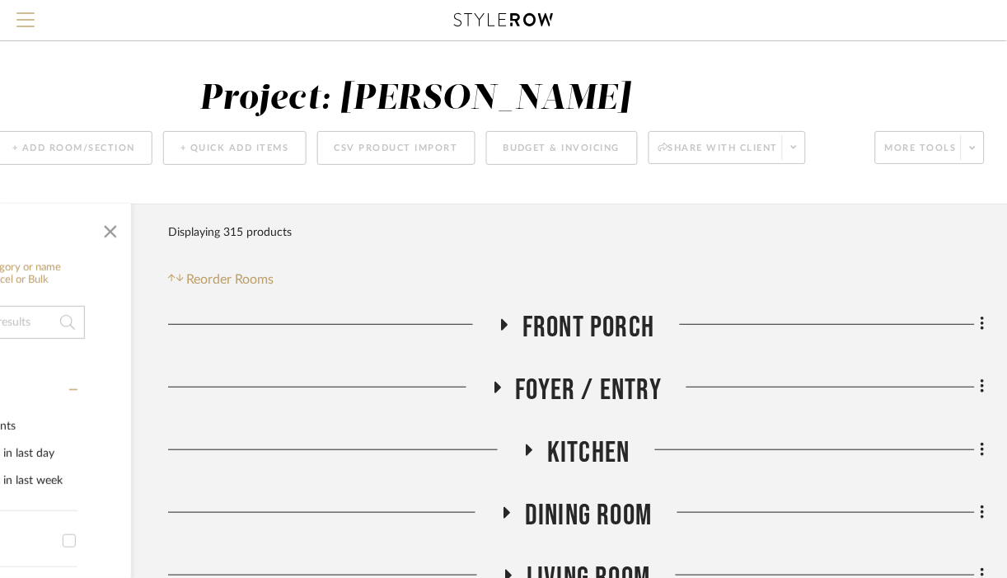
click at [22, 21] on span "Menu" at bounding box center [25, 24] width 18 height 25
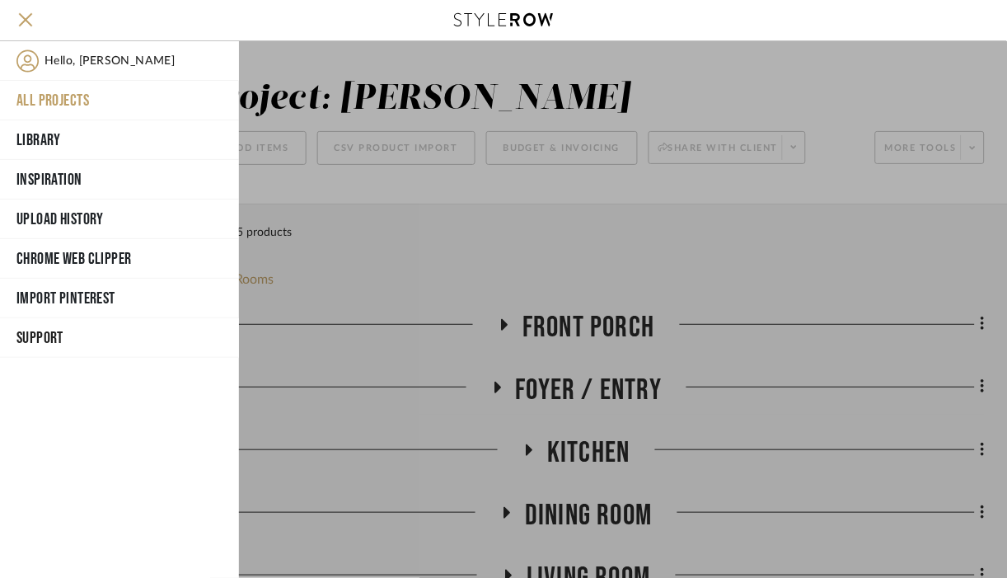
click at [83, 90] on button "All Projects" at bounding box center [119, 101] width 239 height 40
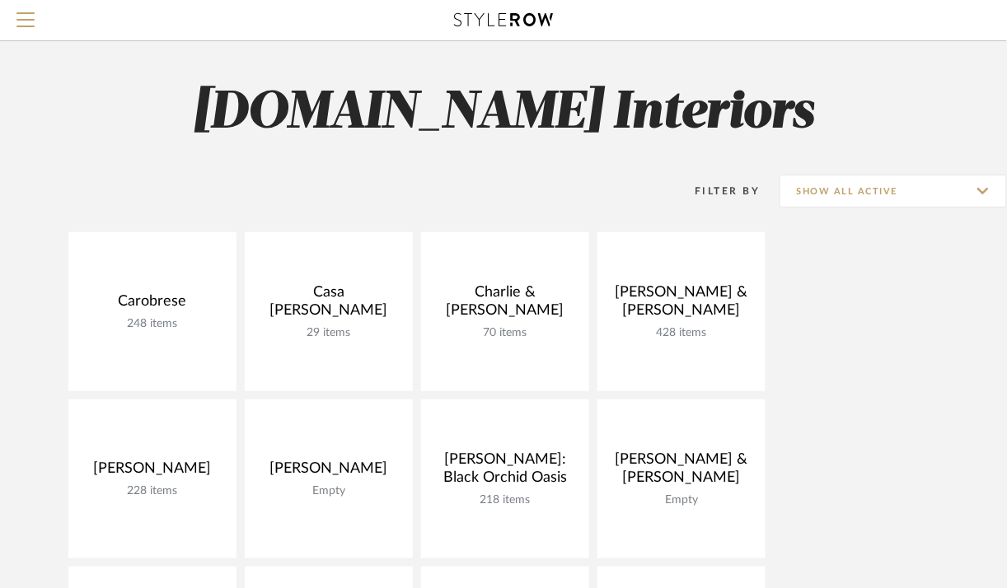
click at [920, 253] on div "Carobrese 248 items View Budget Open Project Casa Brisa Refresh 29 items View B…" at bounding box center [503, 566] width 1007 height 669
click at [38, 21] on button "Menu" at bounding box center [25, 20] width 51 height 40
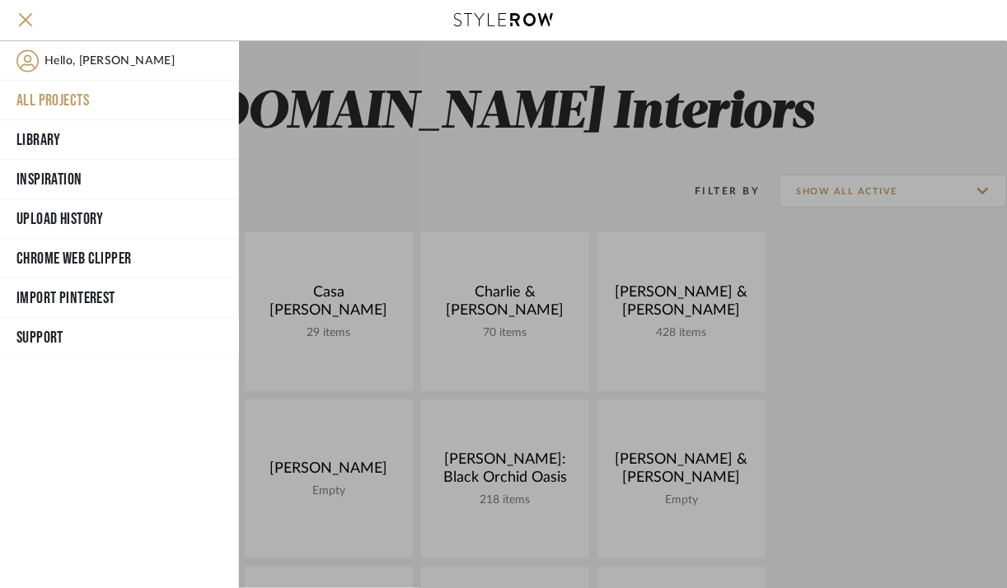
click at [61, 62] on span "Hello, [PERSON_NAME]" at bounding box center [109, 60] width 130 height 23
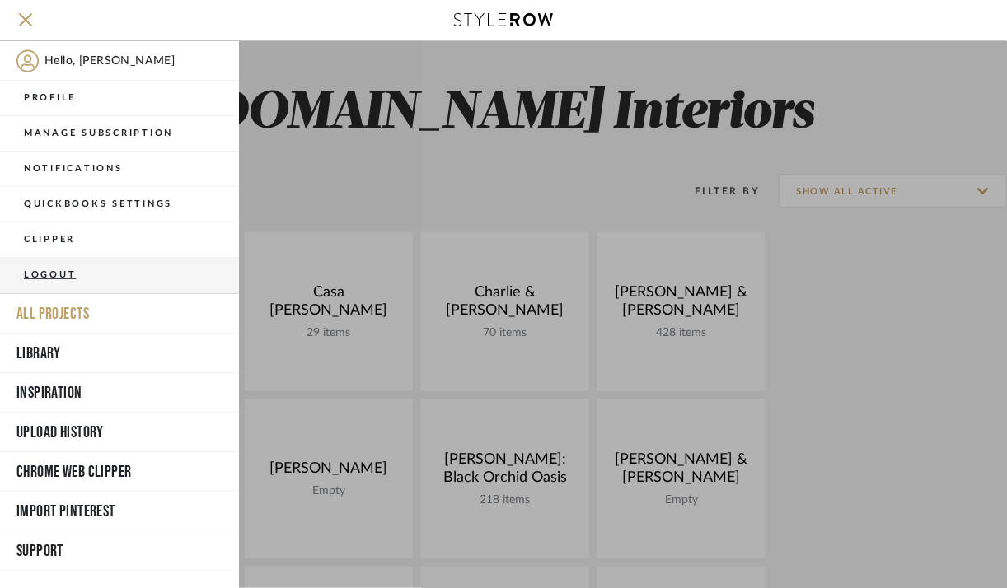
click at [103, 277] on button "Logout" at bounding box center [119, 275] width 239 height 35
